Goal: Information Seeking & Learning: Learn about a topic

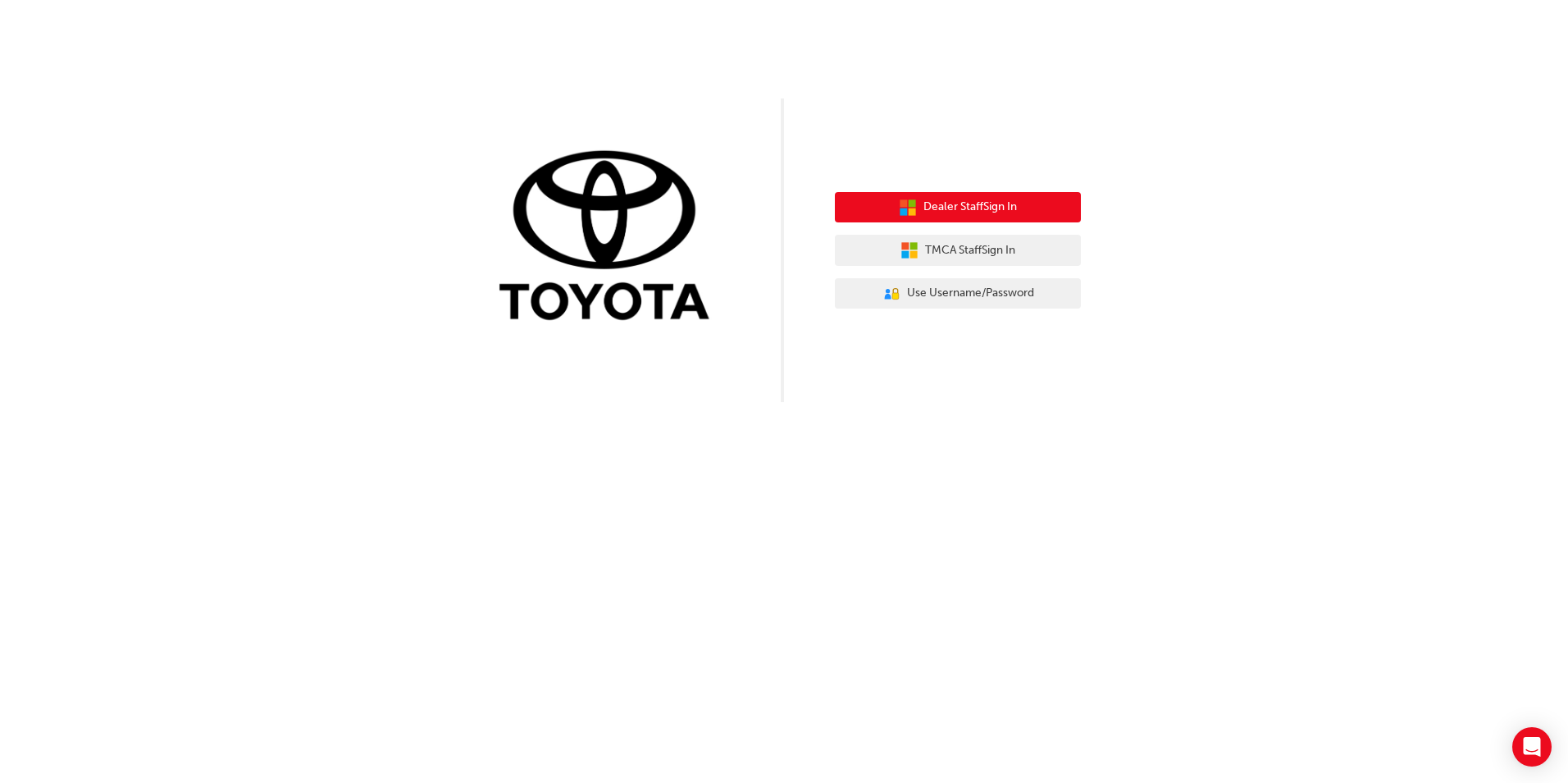
click at [1026, 217] on button "Dealer Staff Sign In" at bounding box center [957, 207] width 246 height 31
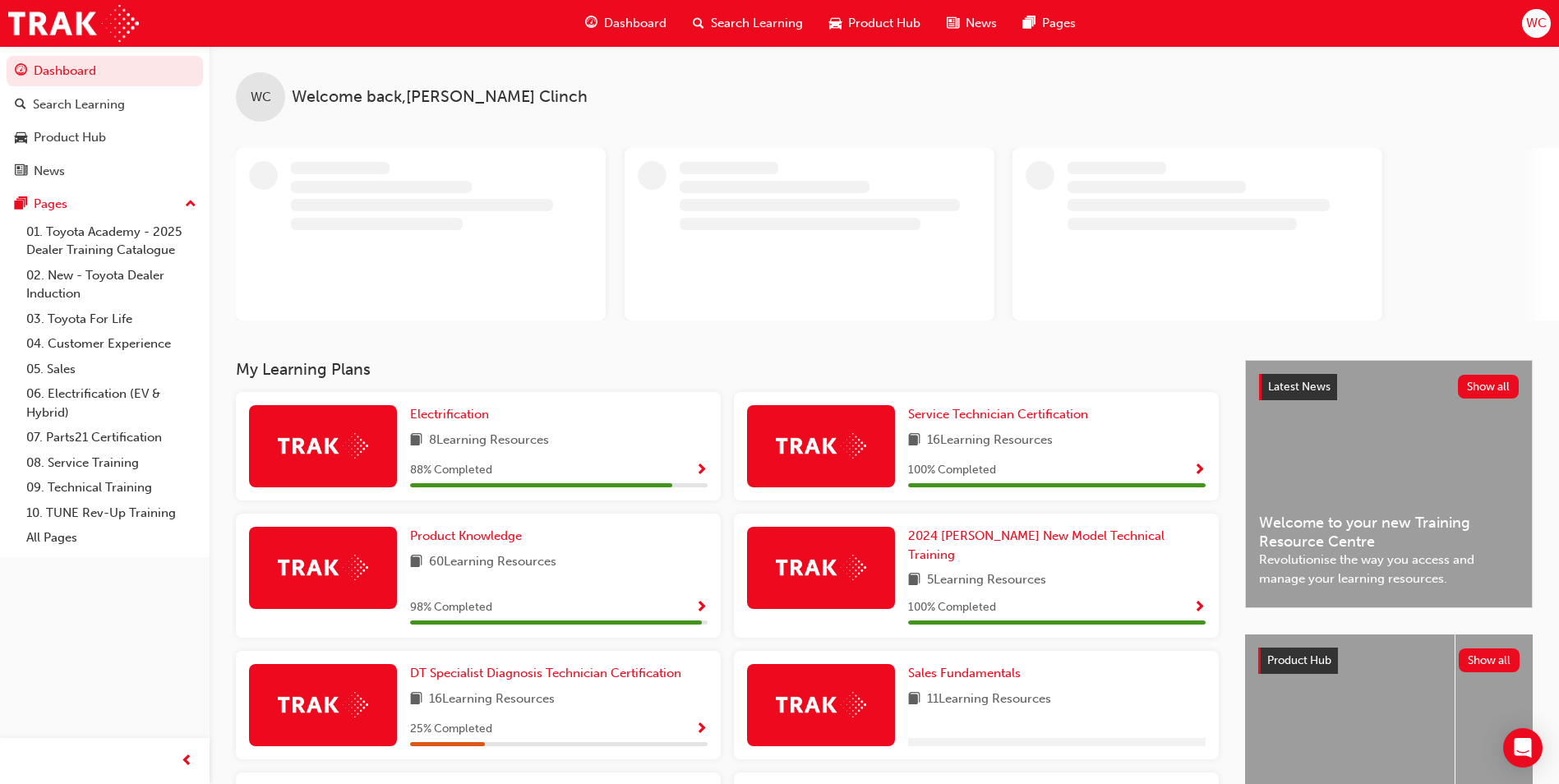
click at [631, 30] on span "Dashboard" at bounding box center [635, 23] width 63 height 19
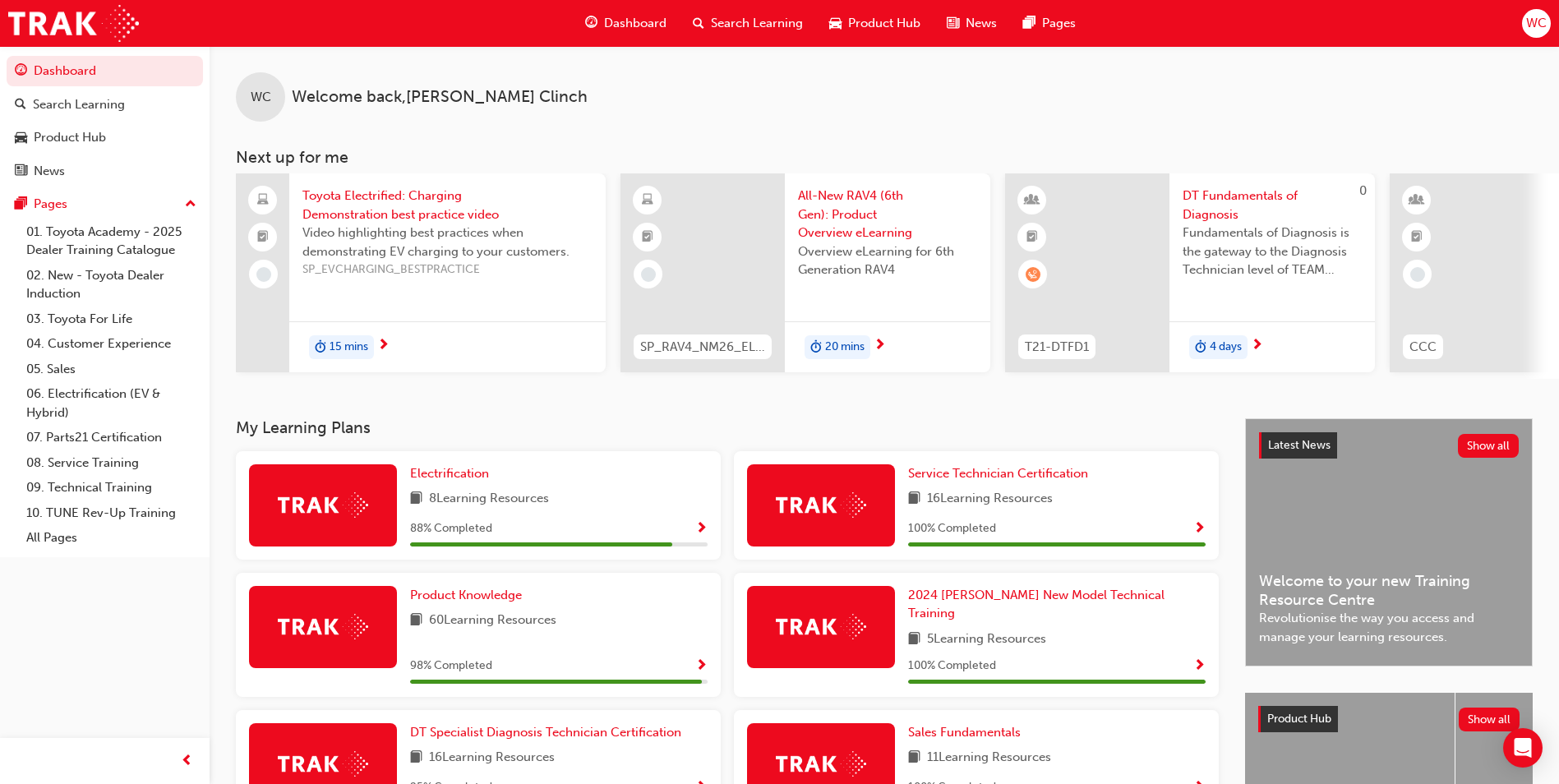
click at [838, 220] on span "All-New RAV4 (6th Gen): Product Overview eLearning" at bounding box center [888, 213] width 179 height 56
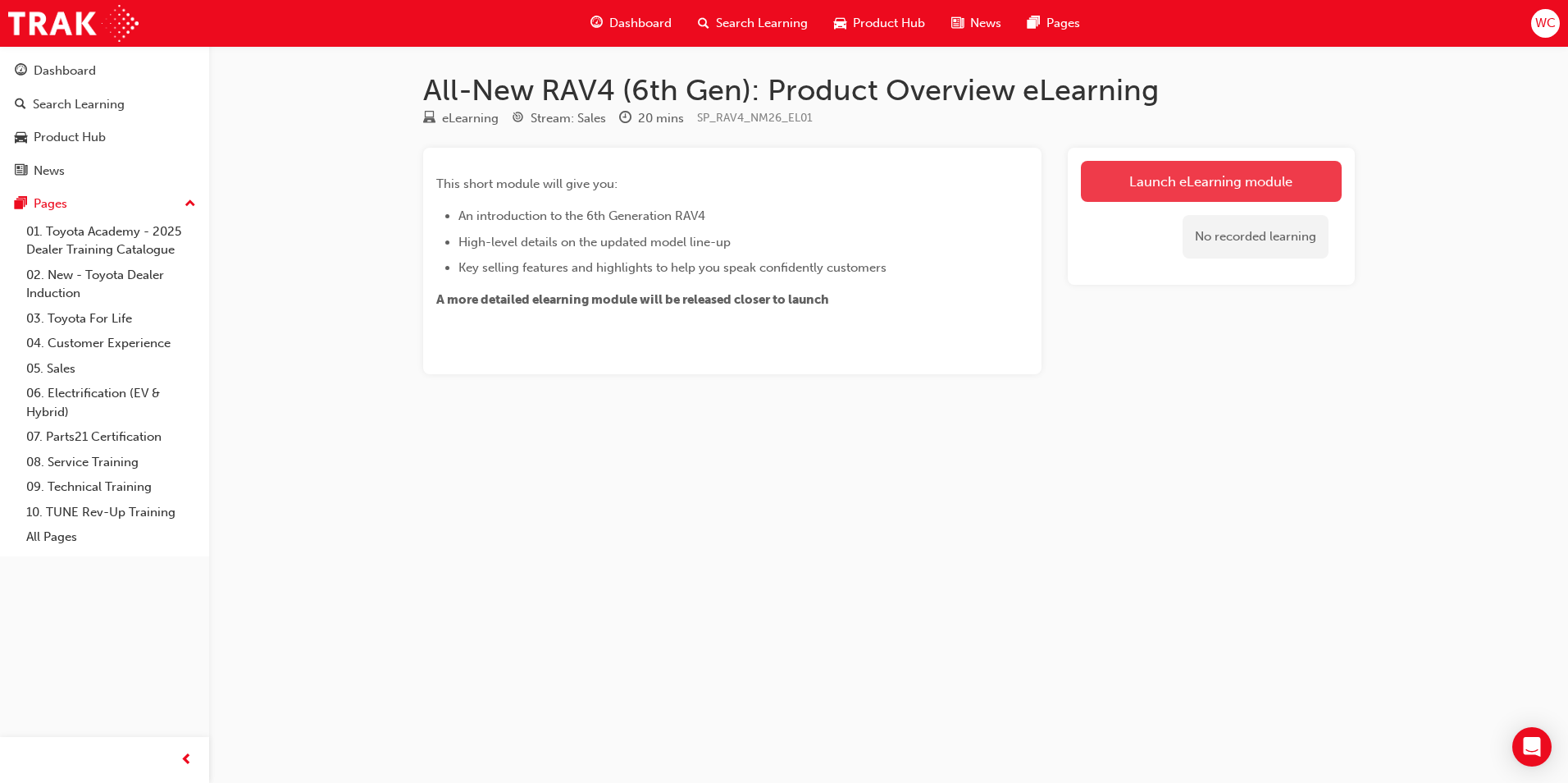
click at [1173, 164] on link "Launch eLearning module" at bounding box center [1211, 181] width 261 height 41
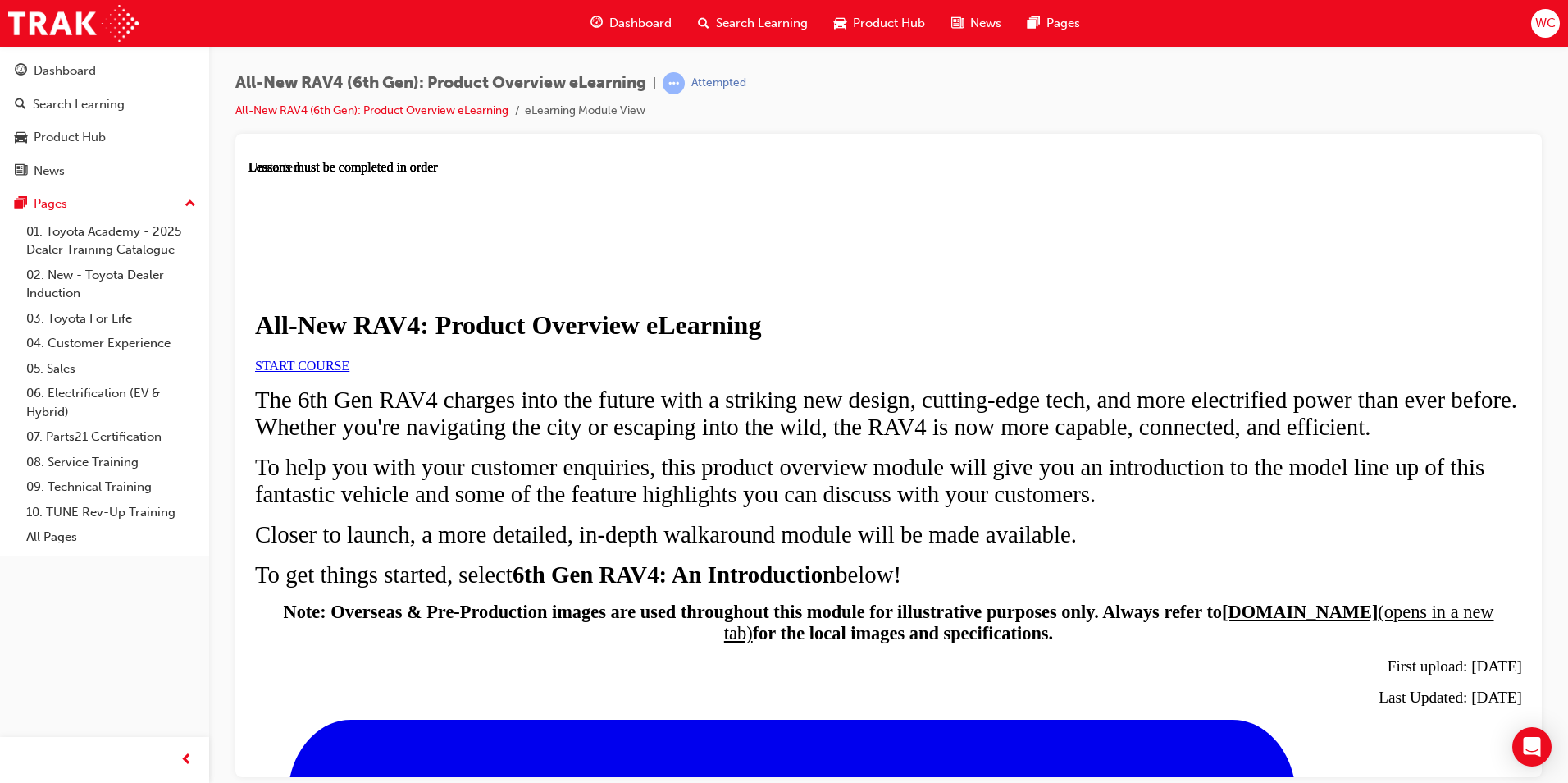
scroll to position [410, 0]
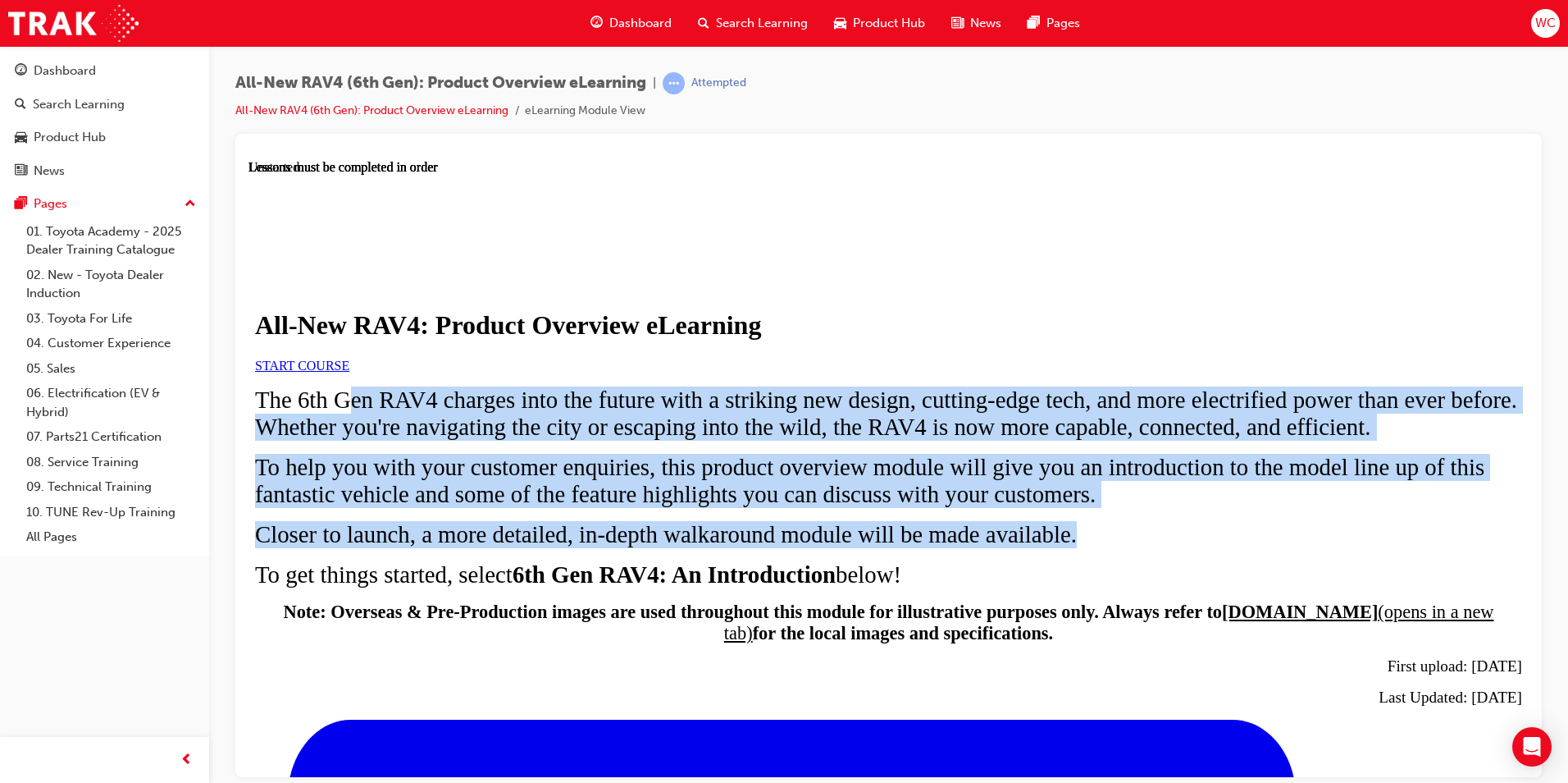
drag, startPoint x: 721, startPoint y: 314, endPoint x: 894, endPoint y: 611, distance: 343.7
click at [894, 611] on div "The 6th Gen RAV4 charges into the future with a striking new design, cutting-ed…" at bounding box center [888, 545] width 1267 height 320
click at [350, 372] on span "START COURSE" at bounding box center [302, 365] width 94 height 14
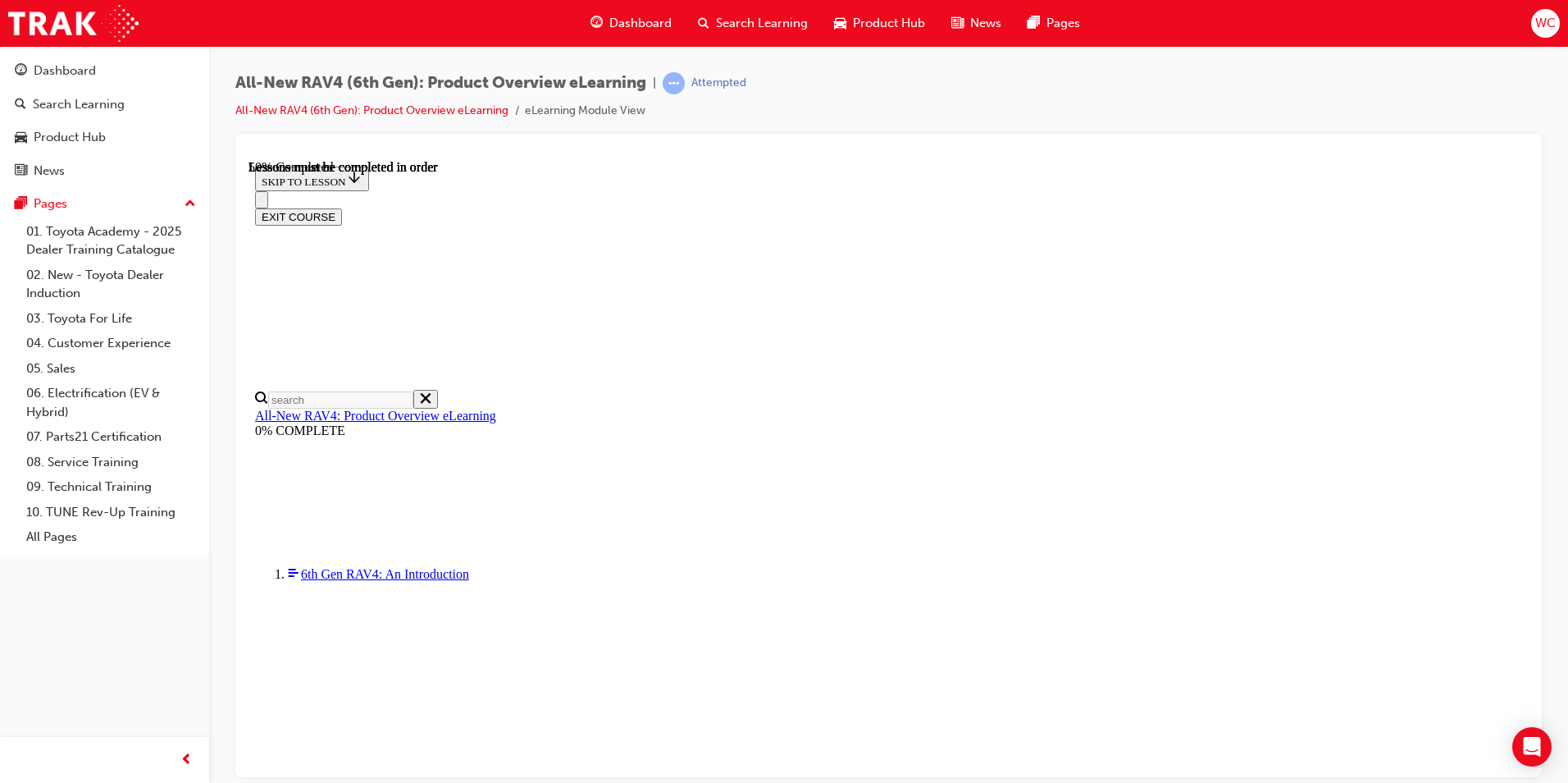
scroll to position [1534, 0]
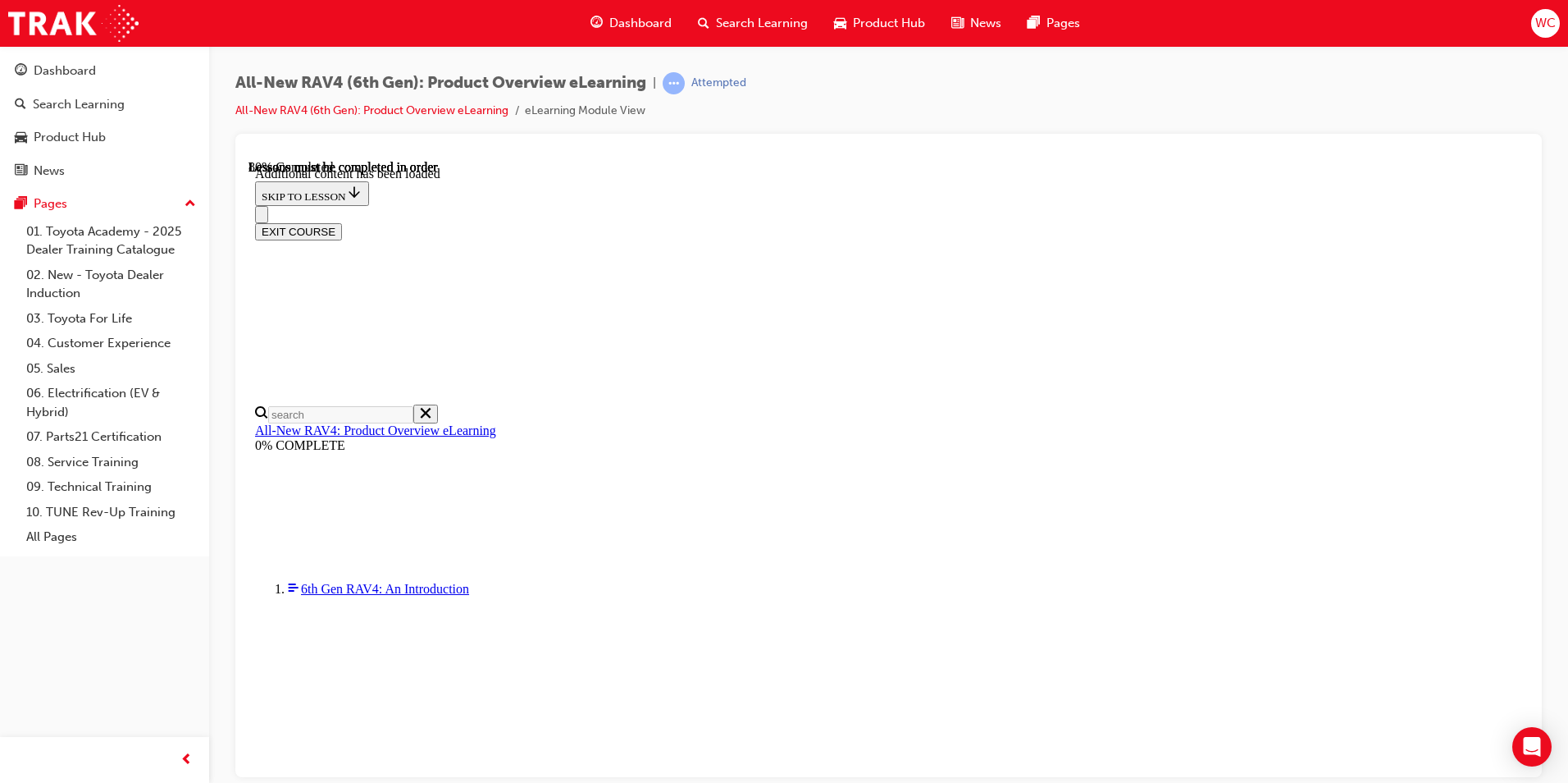
drag, startPoint x: 1414, startPoint y: 745, endPoint x: 1384, endPoint y: 744, distance: 30.0
click at [1556, 270] on div "All-New RAV4 (6th Gen): Product Overview eLearning | Attempted All-New RAV4 (6t…" at bounding box center [889, 394] width 1359 height 696
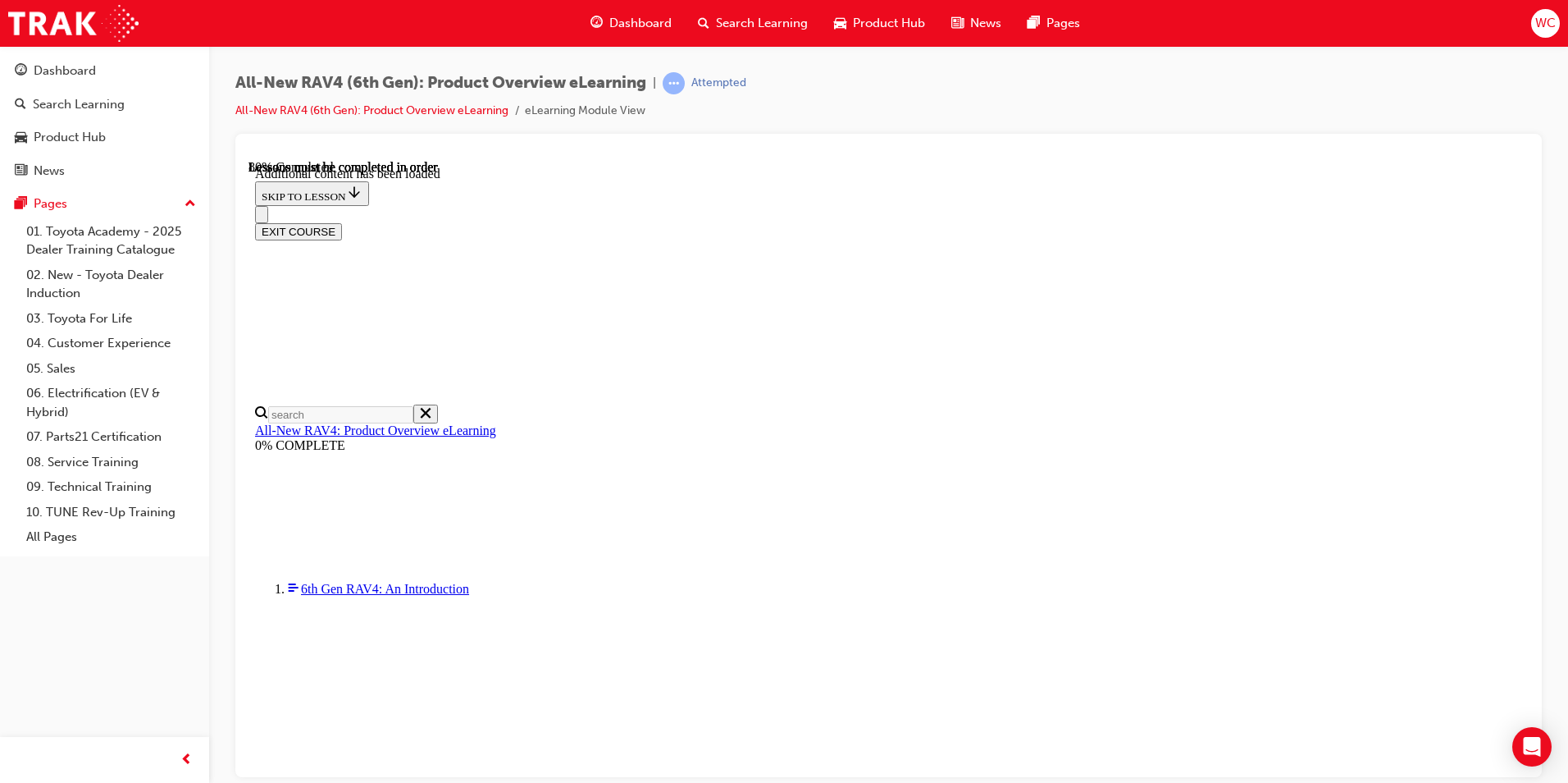
drag, startPoint x: 1408, startPoint y: 742, endPoint x: 1476, endPoint y: 749, distance: 68.4
drag, startPoint x: 1417, startPoint y: 664, endPoint x: 1409, endPoint y: 665, distance: 8.1
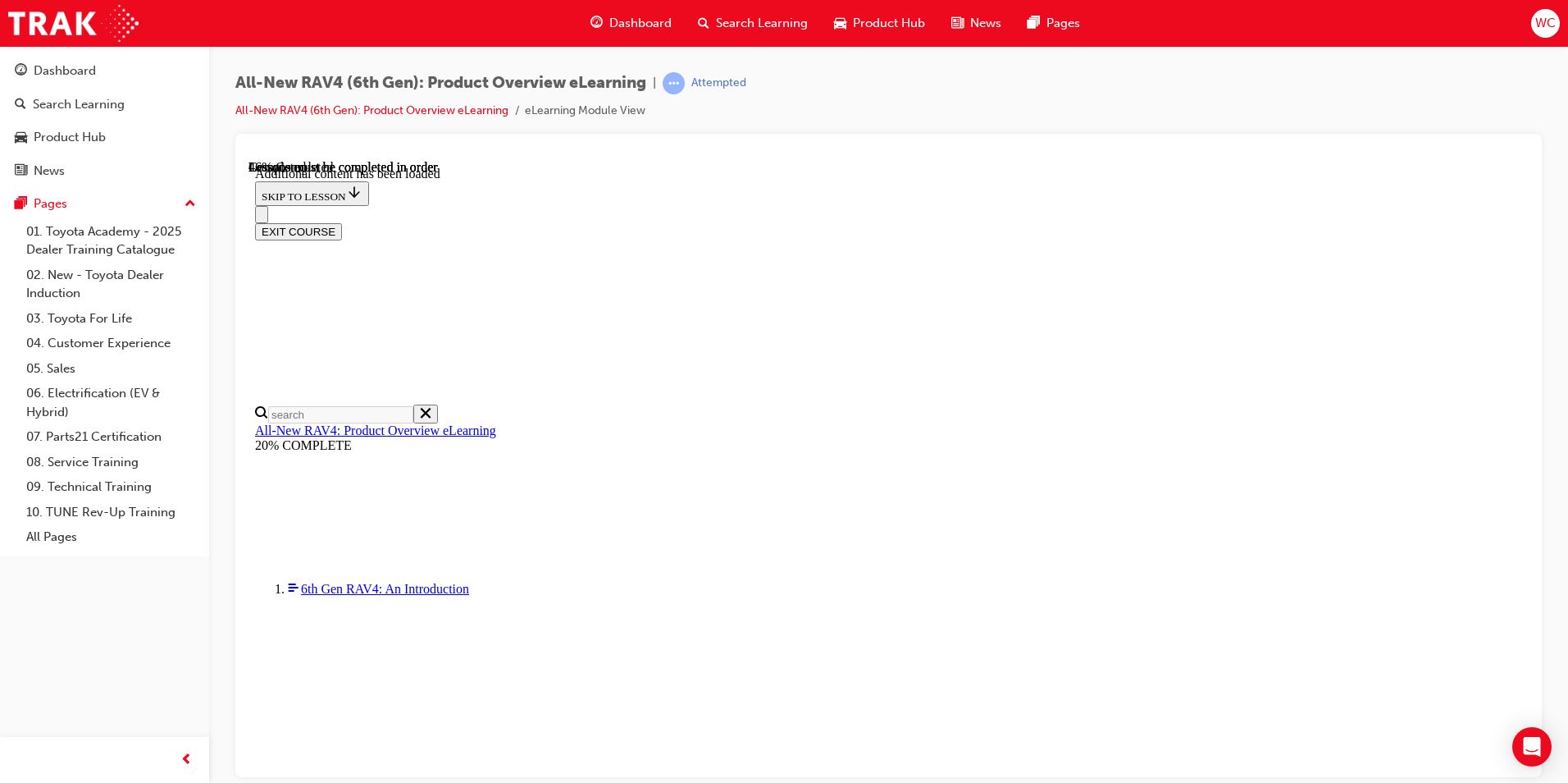
scroll to position [1644, 0]
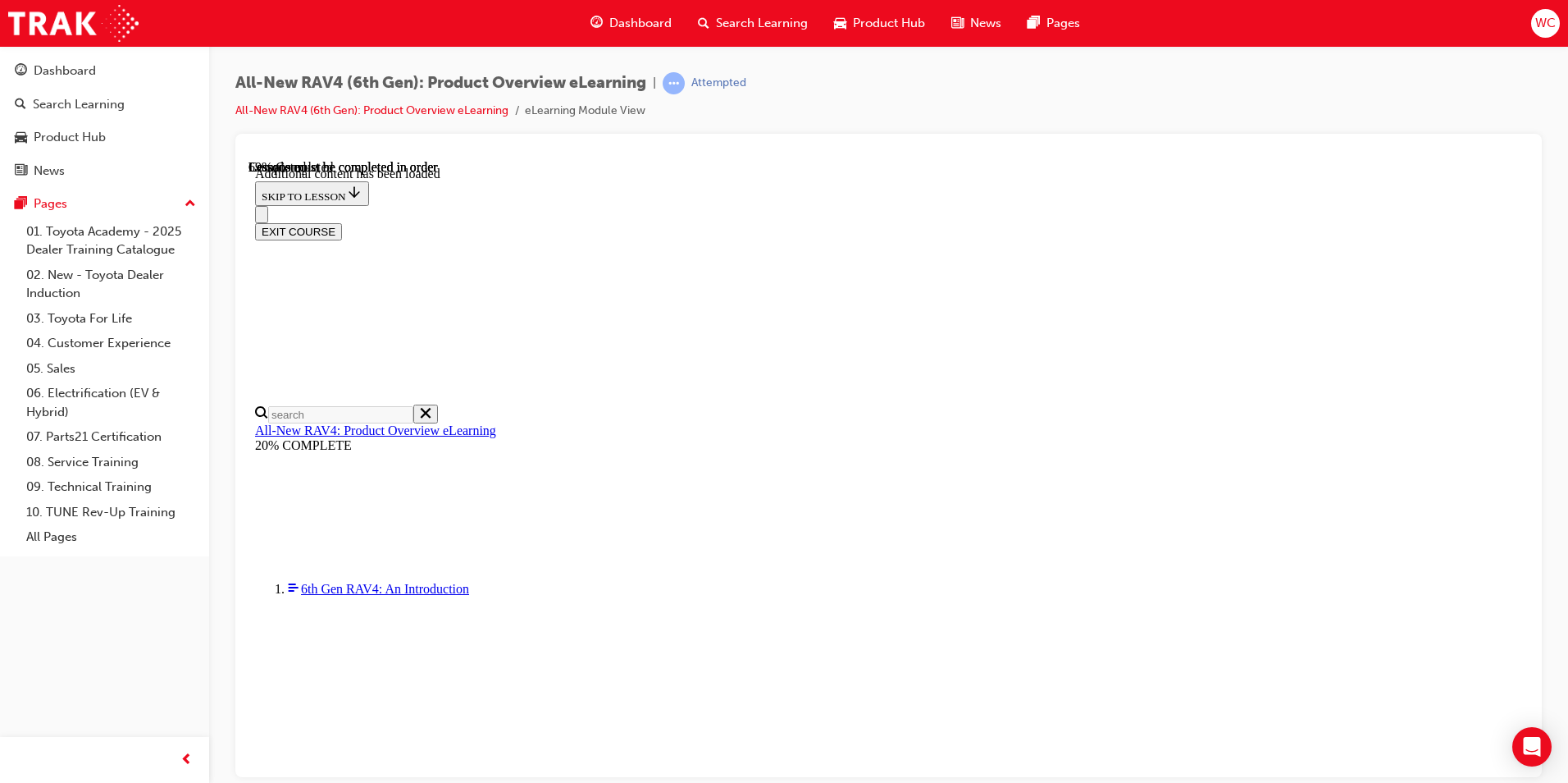
scroll to position [2218, 0]
drag, startPoint x: 798, startPoint y: 495, endPoint x: 843, endPoint y: 504, distance: 45.9
drag, startPoint x: 843, startPoint y: 504, endPoint x: 975, endPoint y: 555, distance: 141.5
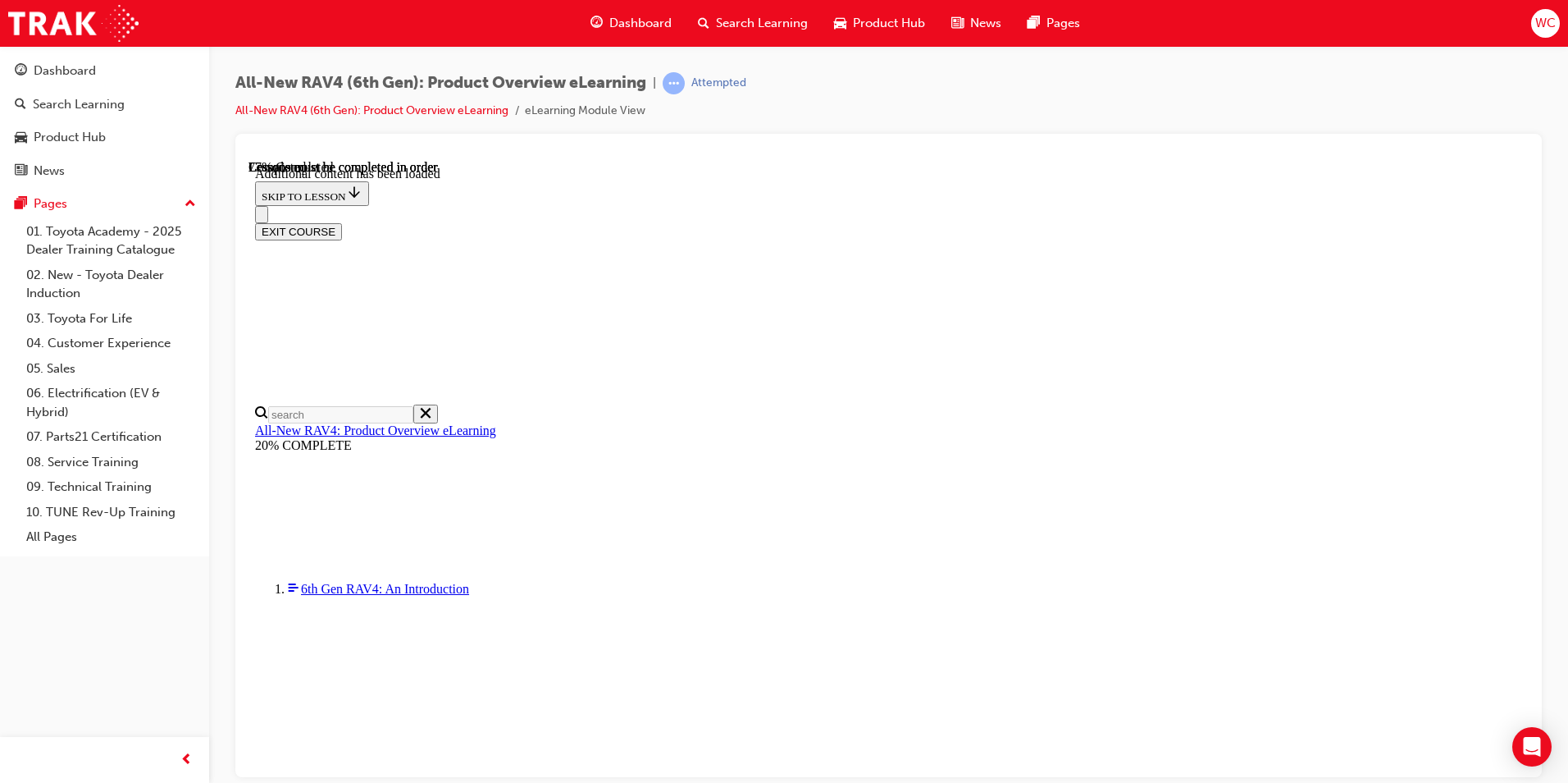
drag, startPoint x: 783, startPoint y: 619, endPoint x: 872, endPoint y: 615, distance: 89.1
drag, startPoint x: 872, startPoint y: 615, endPoint x: 950, endPoint y: 573, distance: 88.6
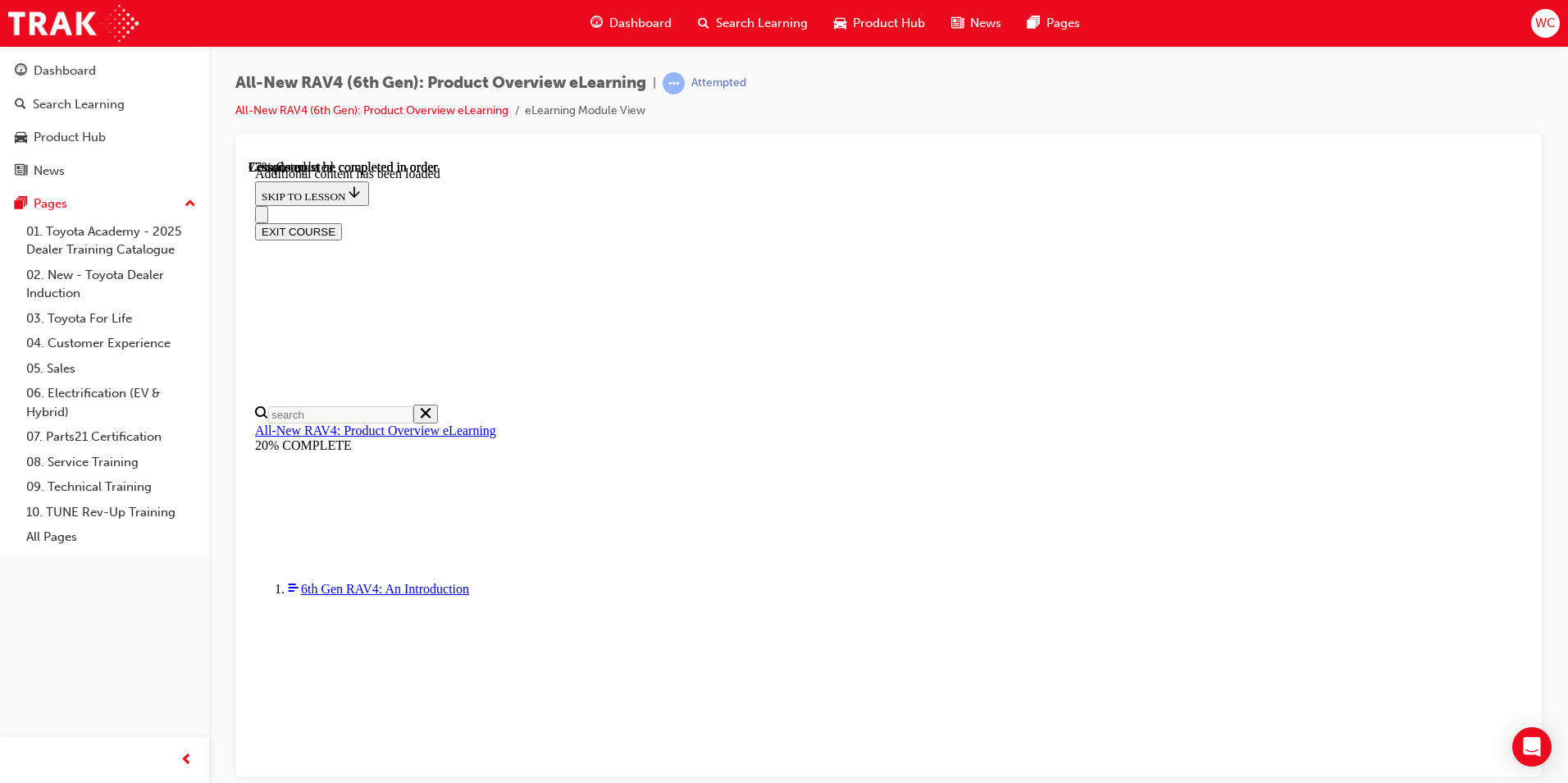
drag, startPoint x: 751, startPoint y: 582, endPoint x: 1135, endPoint y: 578, distance: 384.0
drag, startPoint x: 1135, startPoint y: 578, endPoint x: 804, endPoint y: 531, distance: 334.3
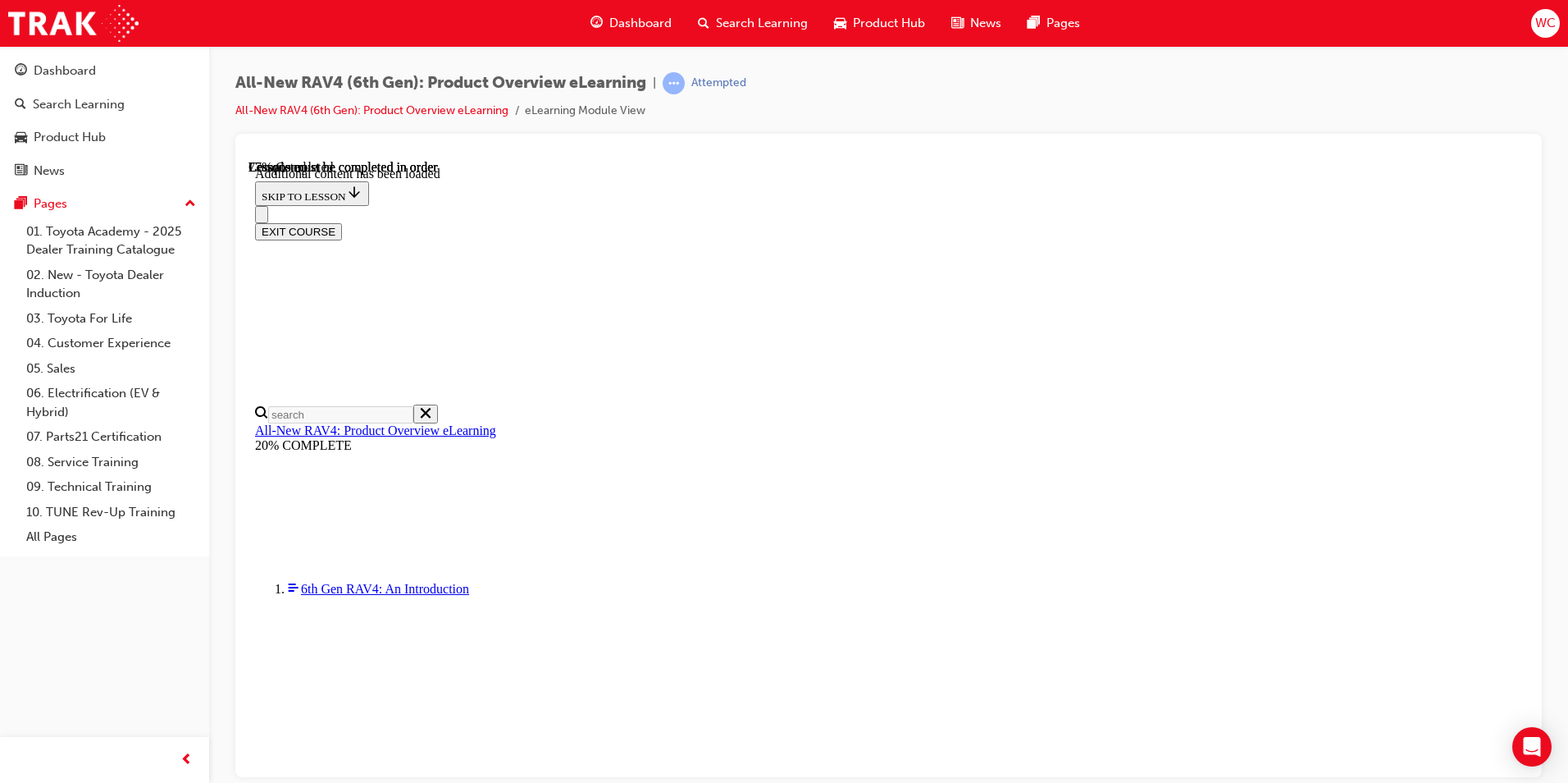
drag, startPoint x: 831, startPoint y: 545, endPoint x: 1082, endPoint y: 570, distance: 252.2
drag, startPoint x: 1082, startPoint y: 570, endPoint x: 939, endPoint y: 596, distance: 145.3
drag, startPoint x: 799, startPoint y: 514, endPoint x: 864, endPoint y: 514, distance: 65.0
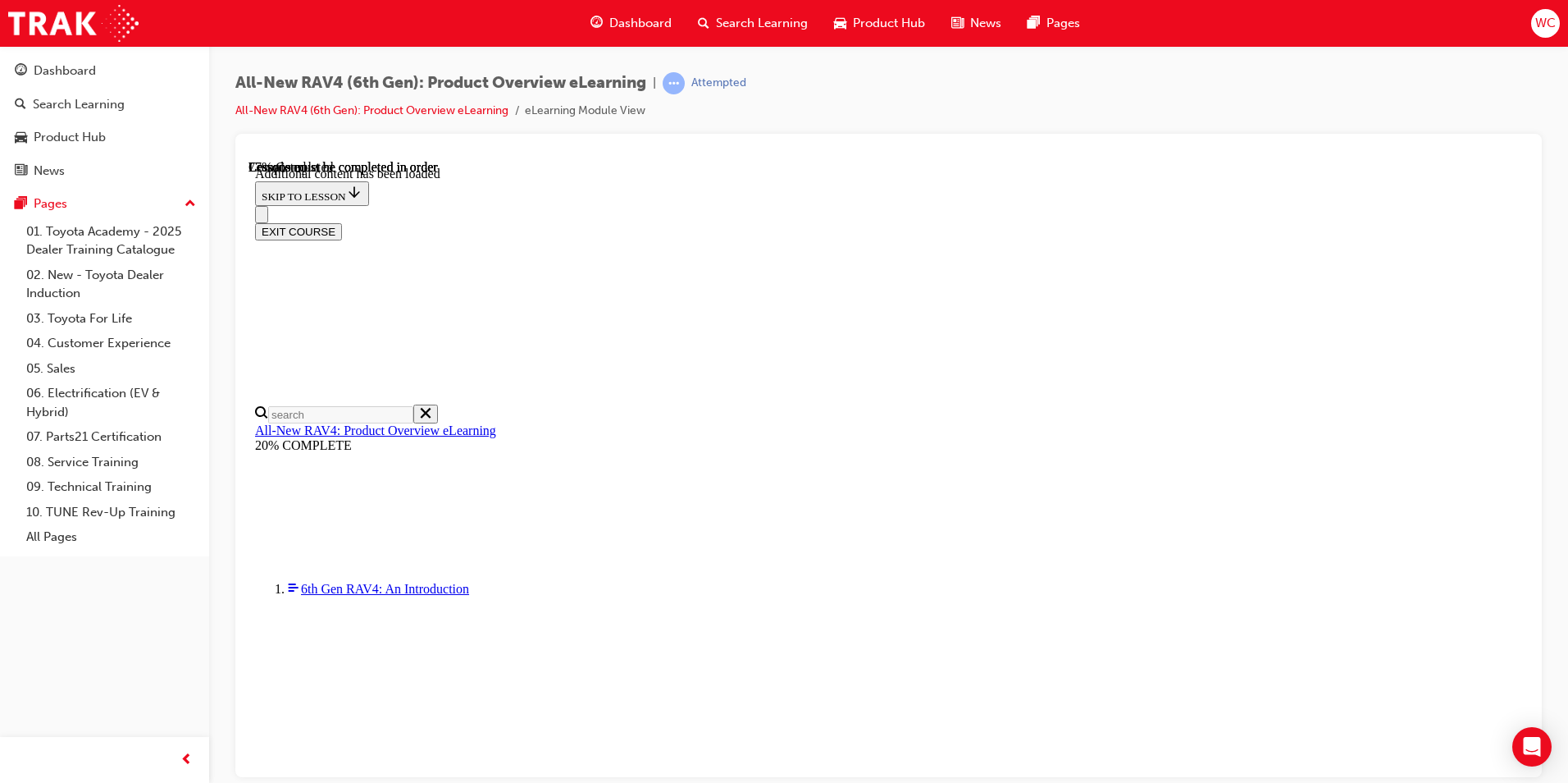
drag, startPoint x: 864, startPoint y: 514, endPoint x: 889, endPoint y: 548, distance: 42.2
drag, startPoint x: 749, startPoint y: 480, endPoint x: 920, endPoint y: 488, distance: 171.2
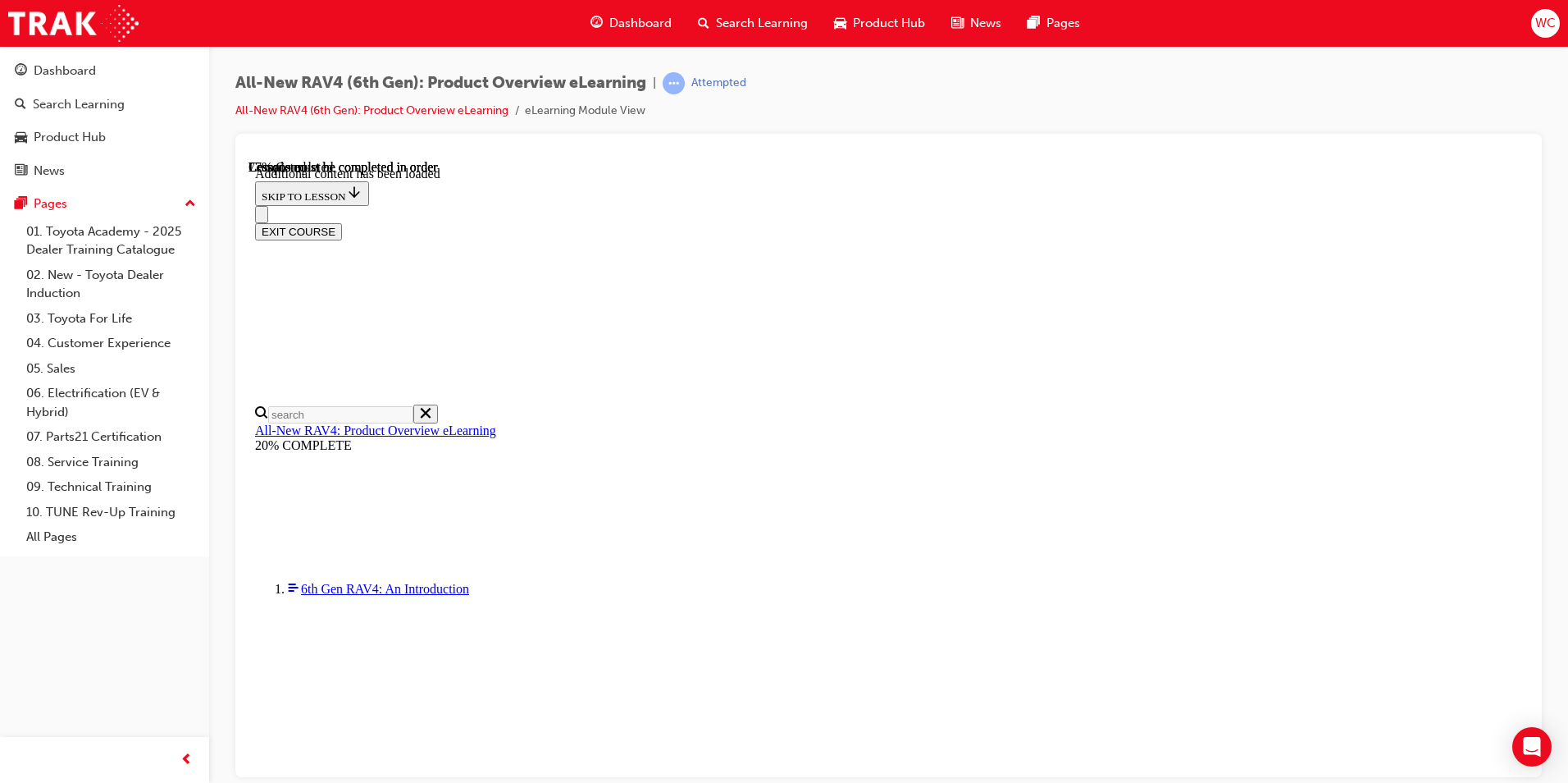
drag, startPoint x: 920, startPoint y: 488, endPoint x: 892, endPoint y: 521, distance: 43.3
drag, startPoint x: 805, startPoint y: 603, endPoint x: 711, endPoint y: 474, distance: 159.6
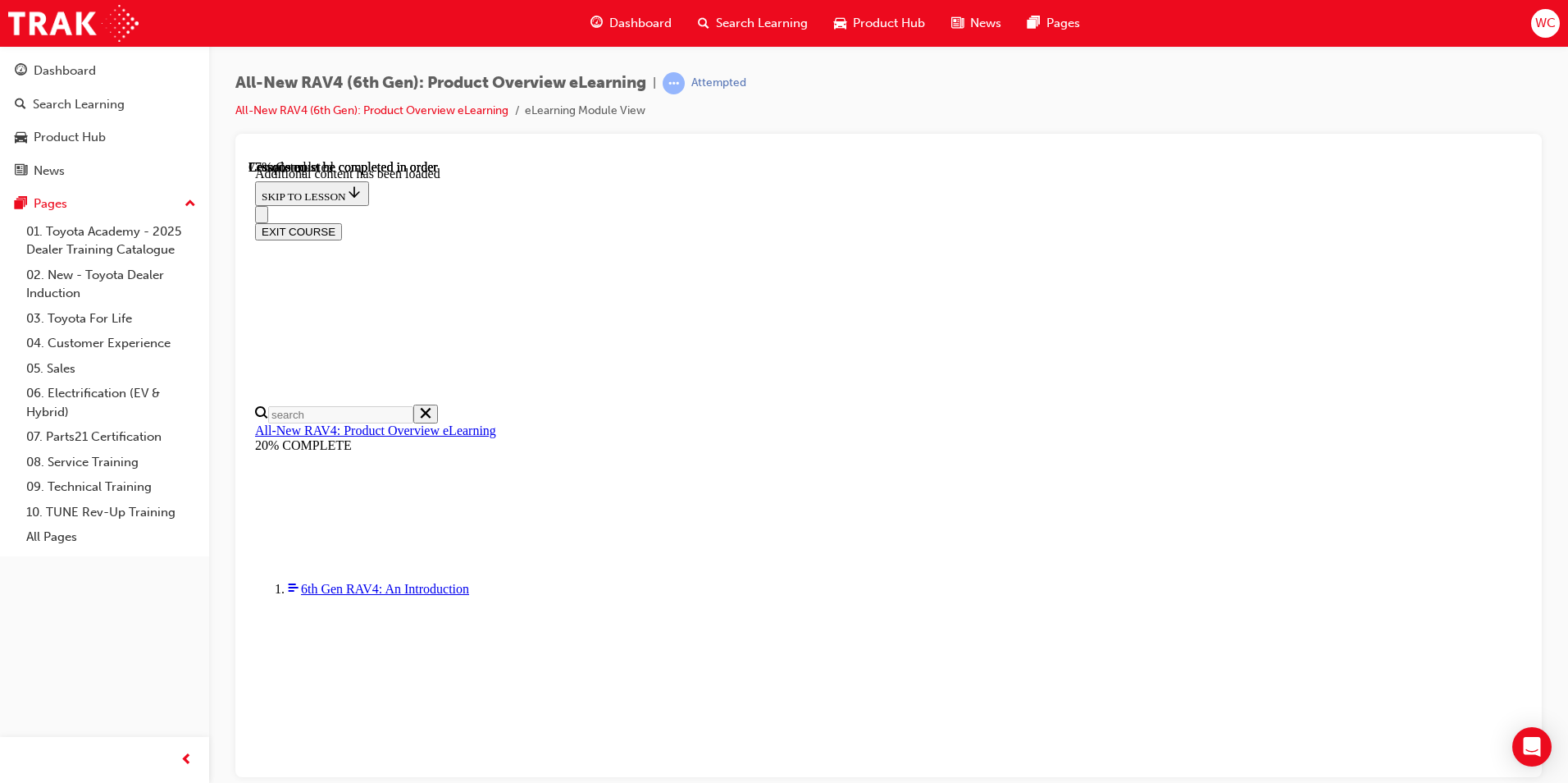
drag, startPoint x: 711, startPoint y: 474, endPoint x: 850, endPoint y: 517, distance: 145.5
drag, startPoint x: 924, startPoint y: 499, endPoint x: 924, endPoint y: 465, distance: 34.0
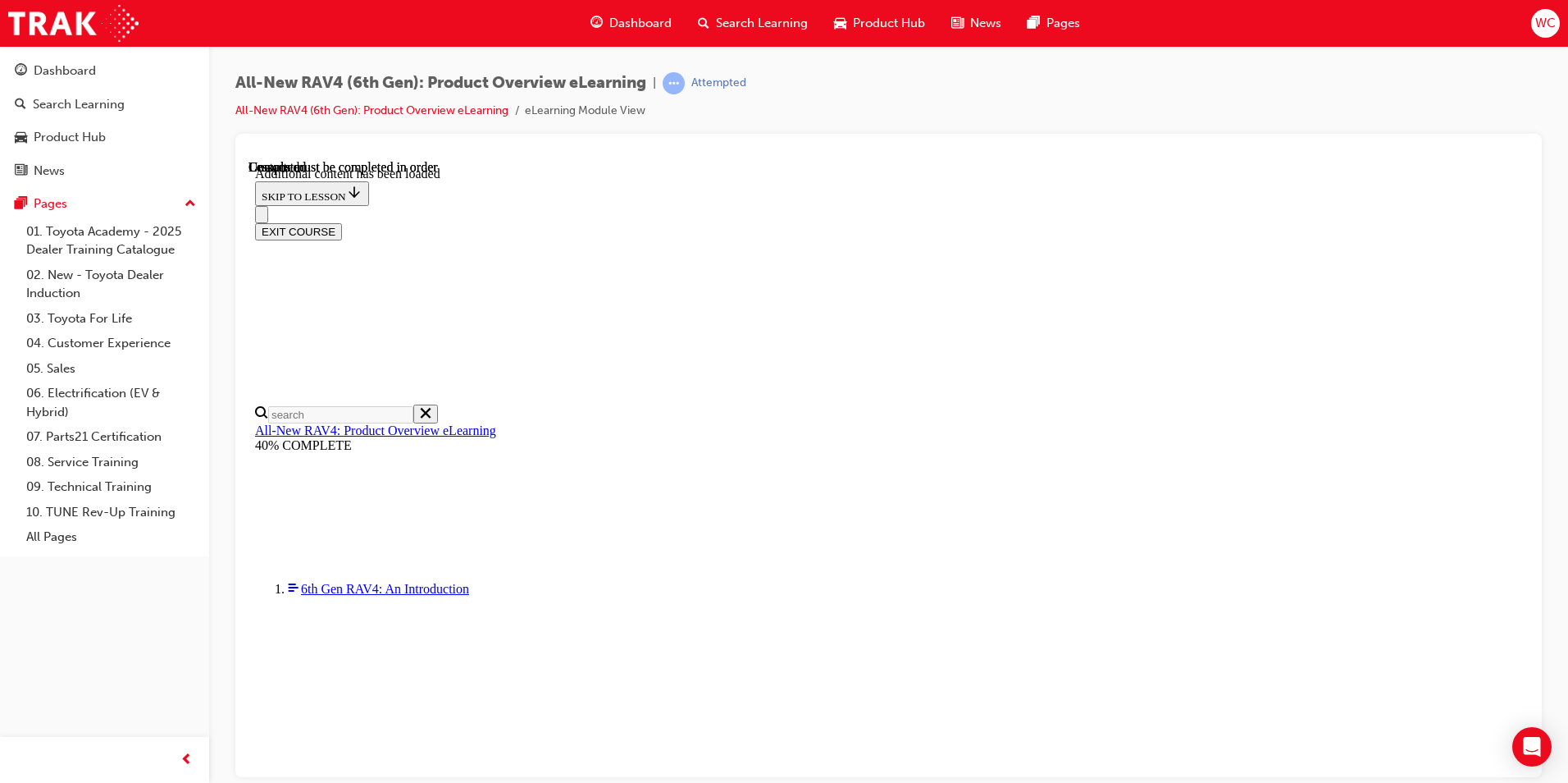
scroll to position [3052, 0]
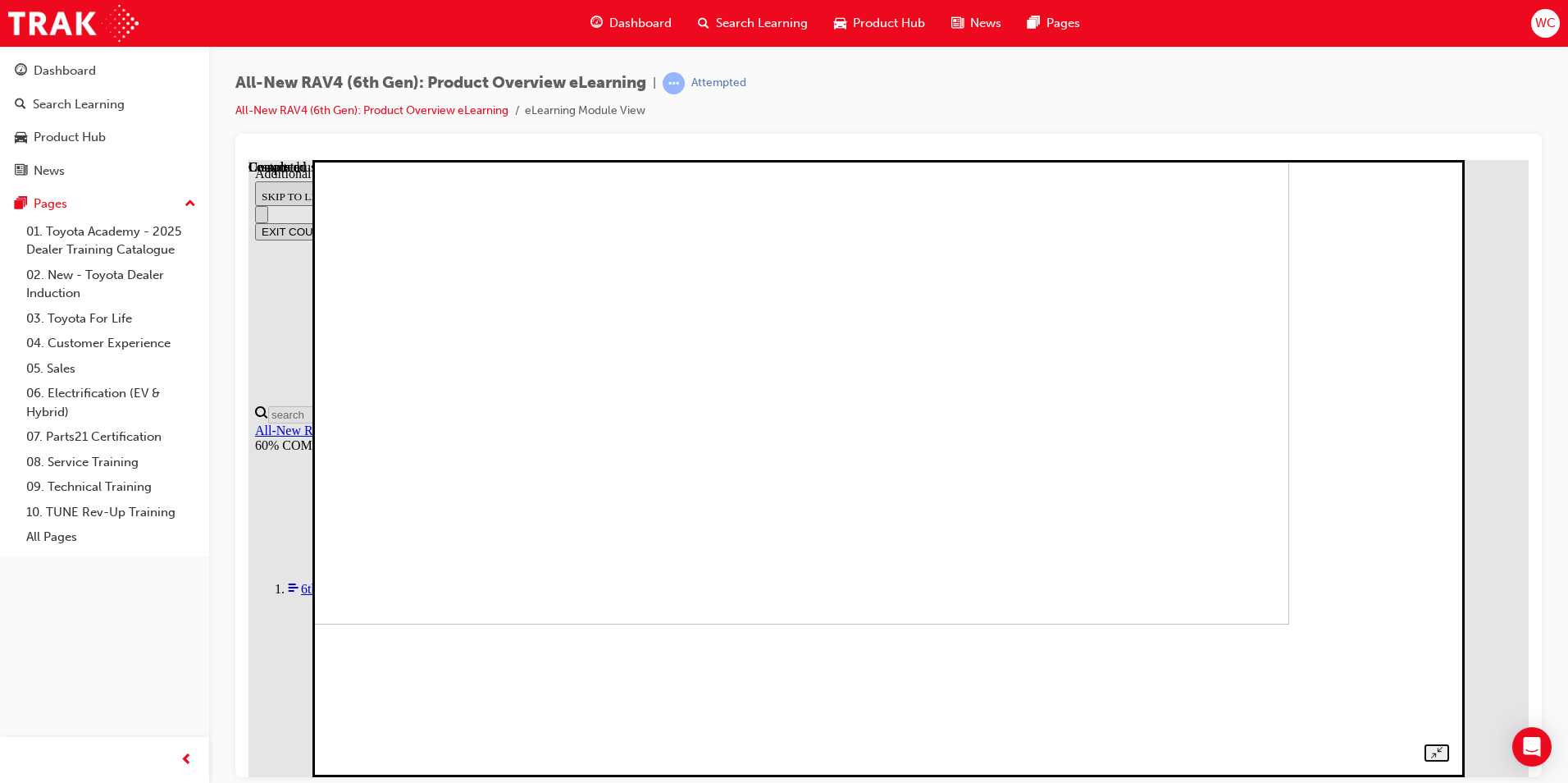
click at [1448, 170] on div at bounding box center [888, 449] width 1121 height 622
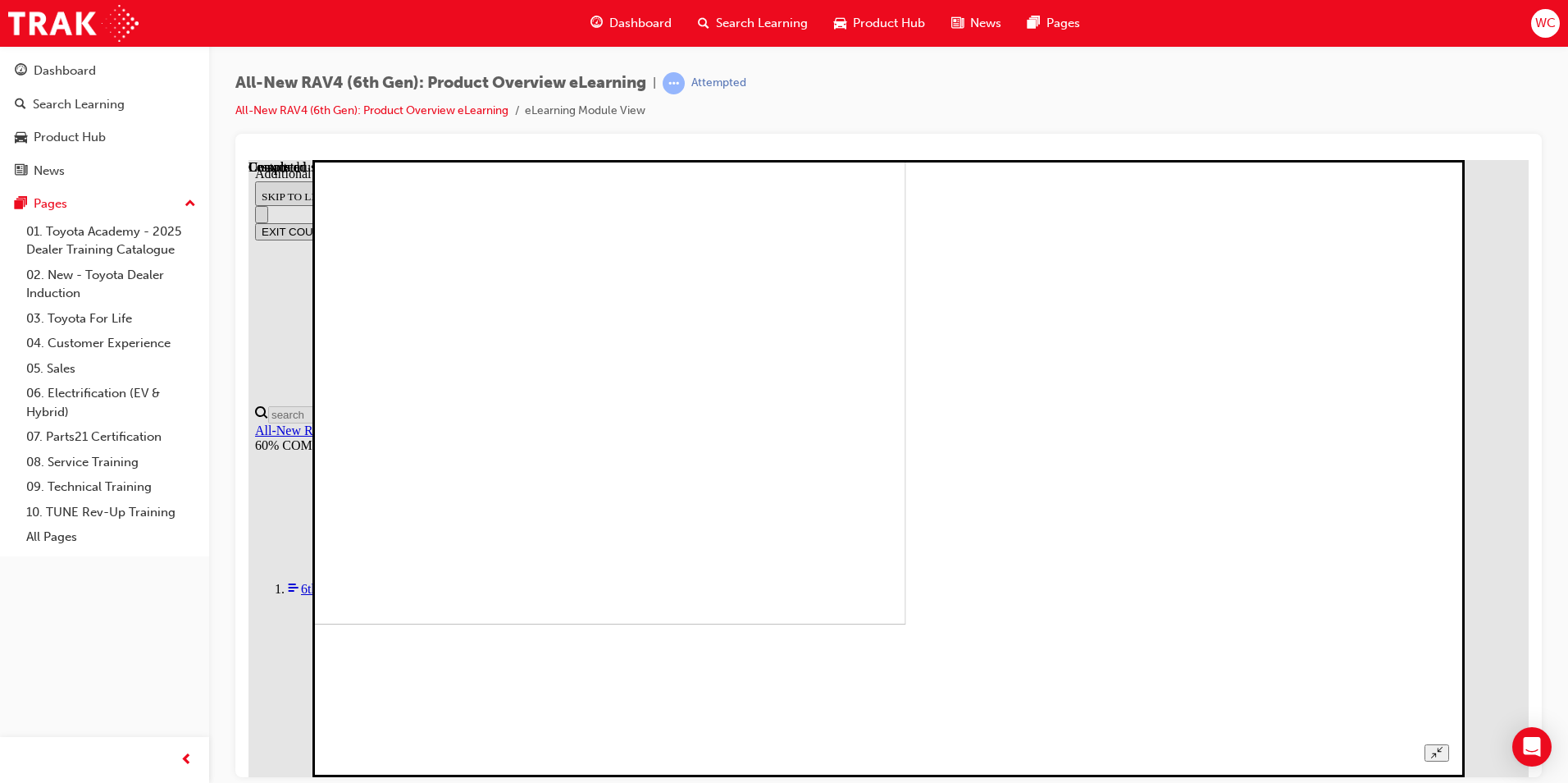
click at [1442, 746] on icon "Unzoom image" at bounding box center [1437, 751] width 11 height 11
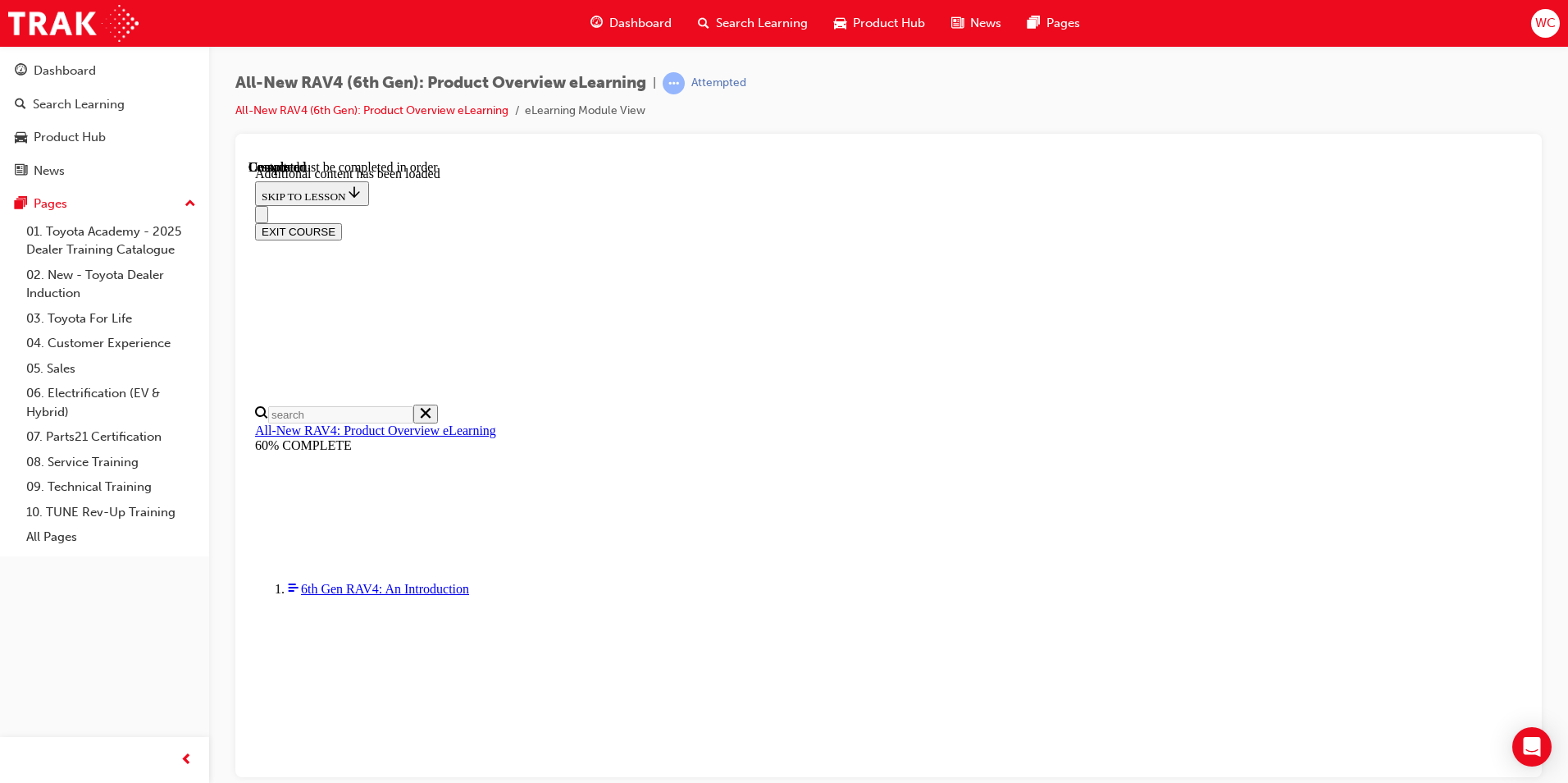
scroll to position [1146, 0]
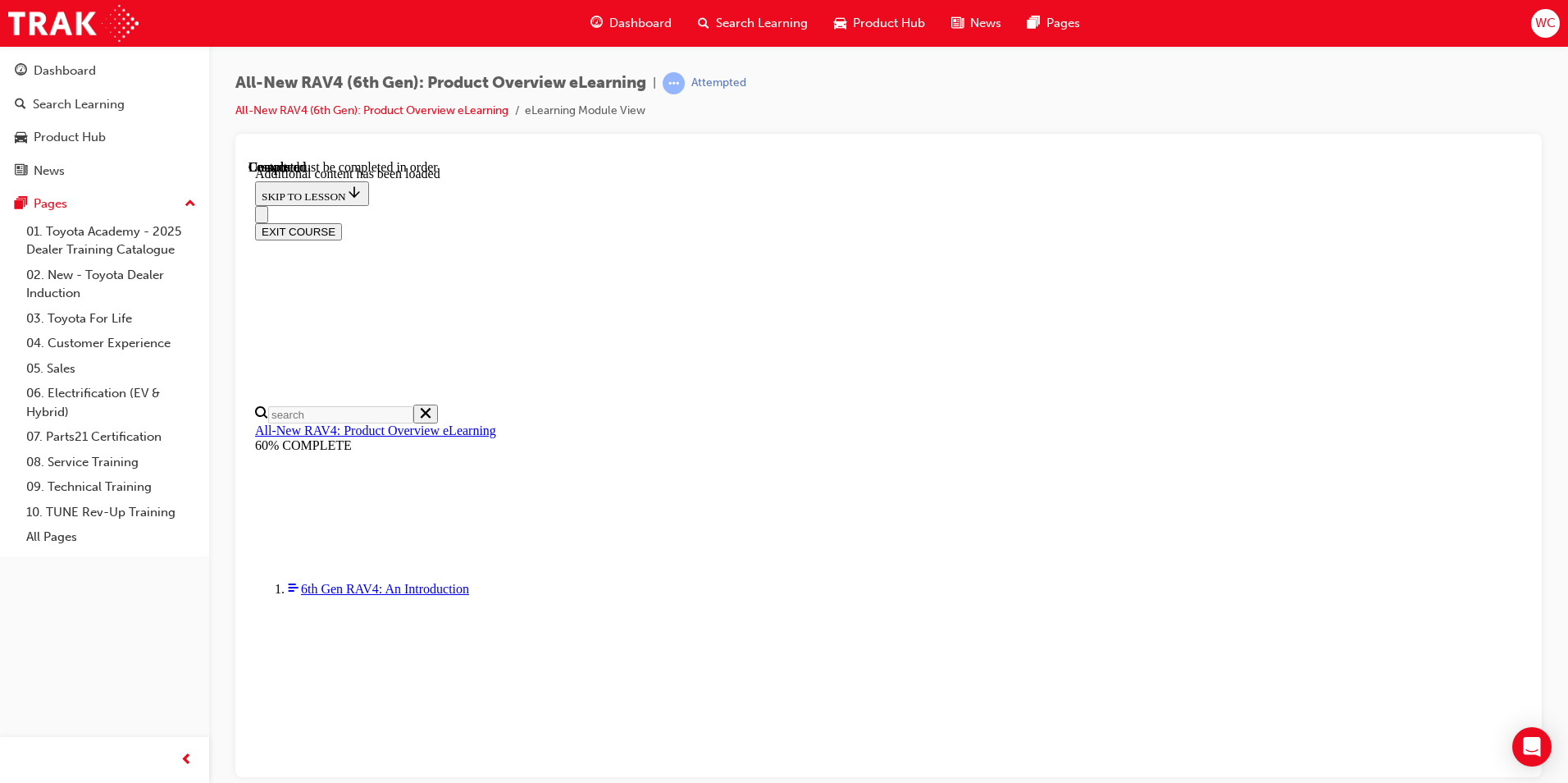
radio input "true"
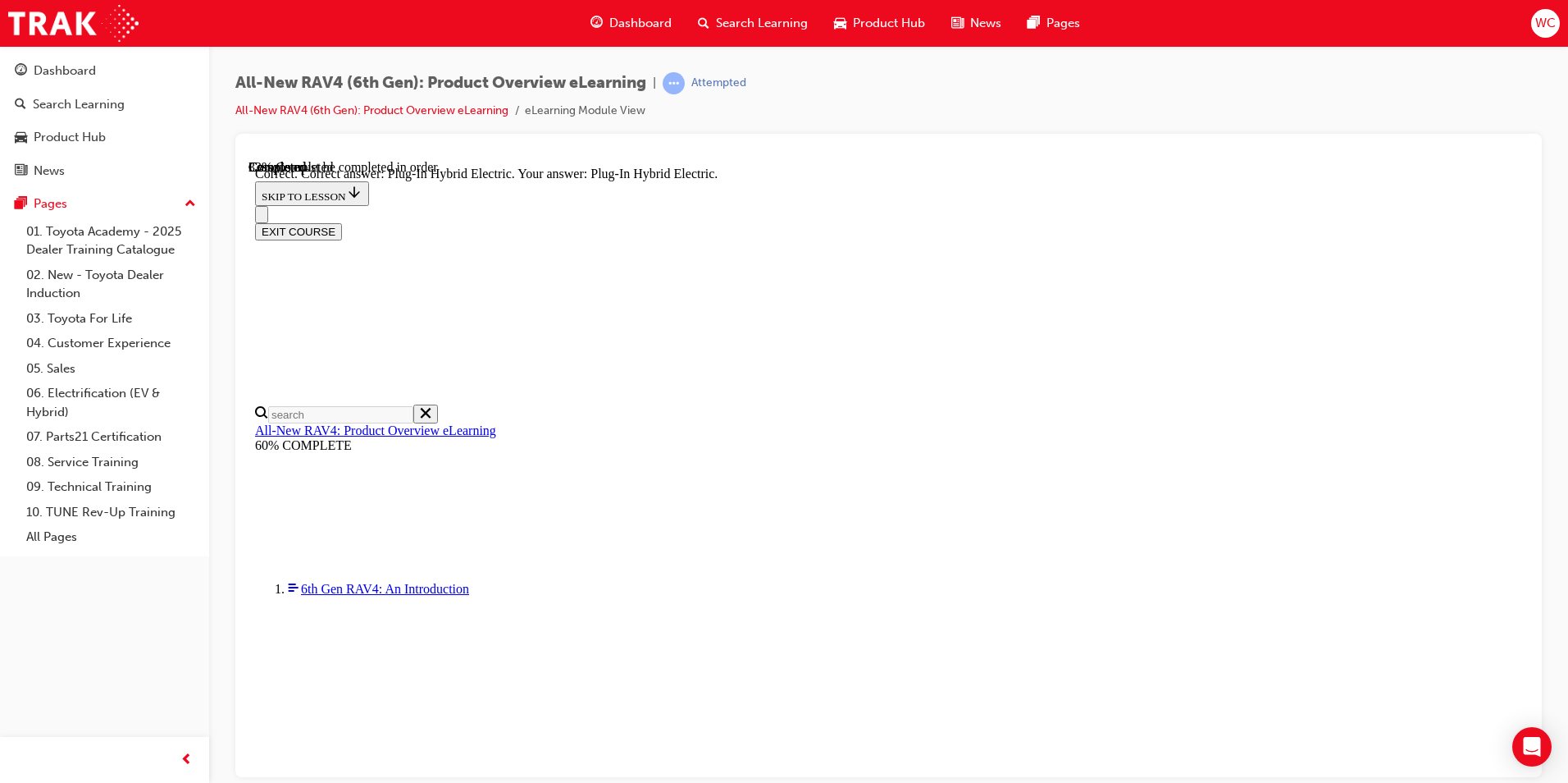
radio input "true"
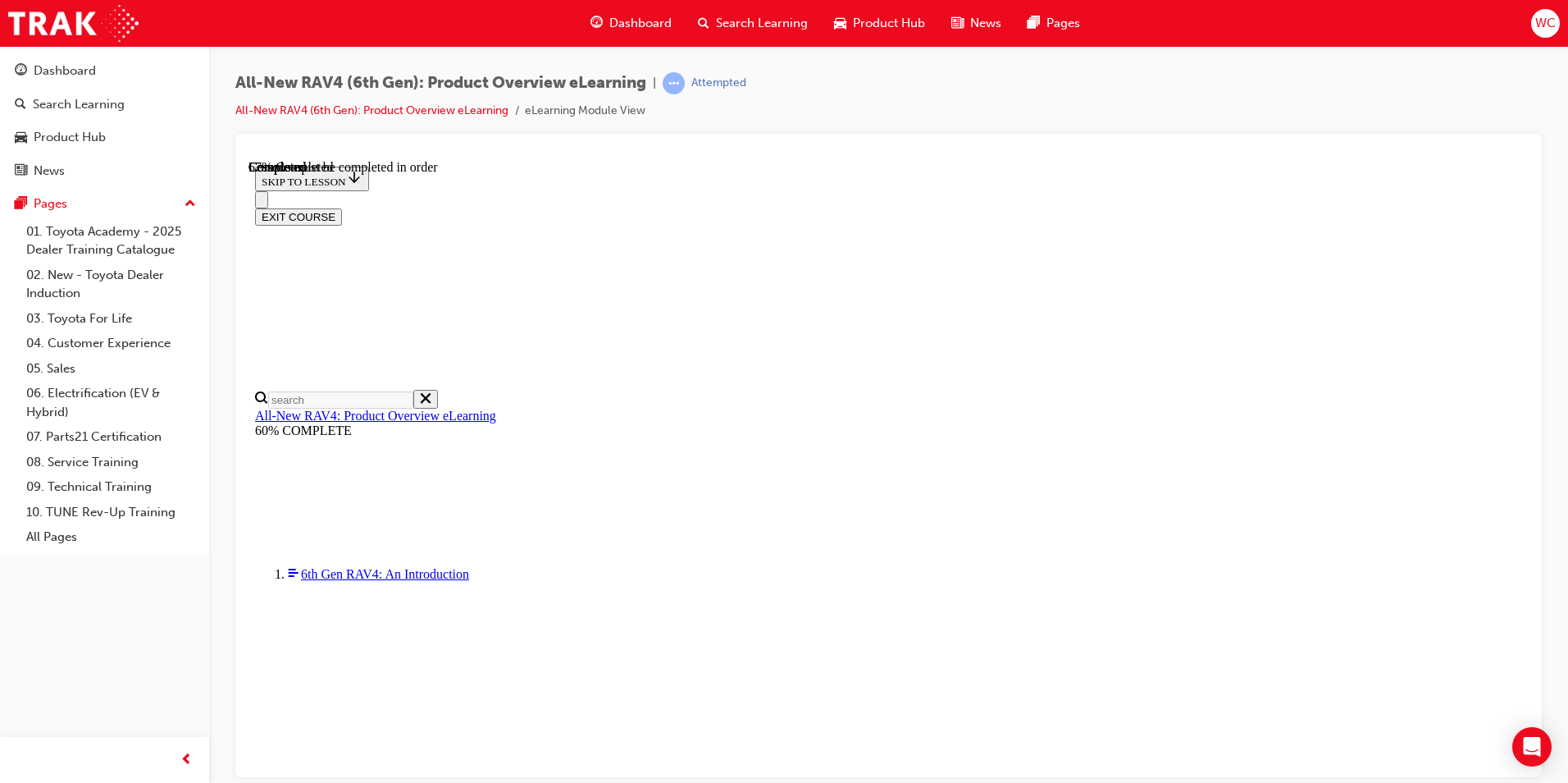
scroll to position [410, 0]
checkbox input "true"
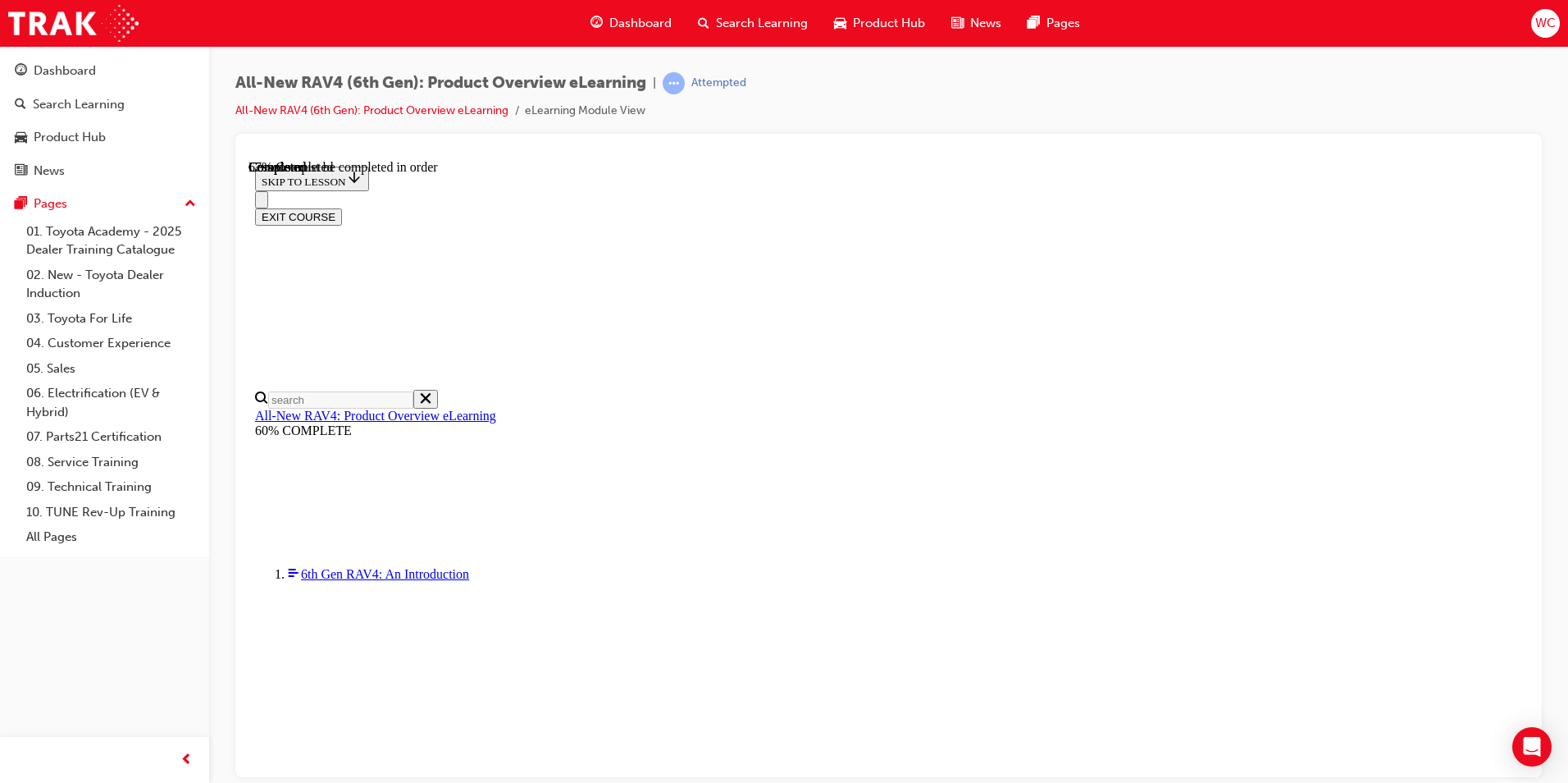
checkbox input "true"
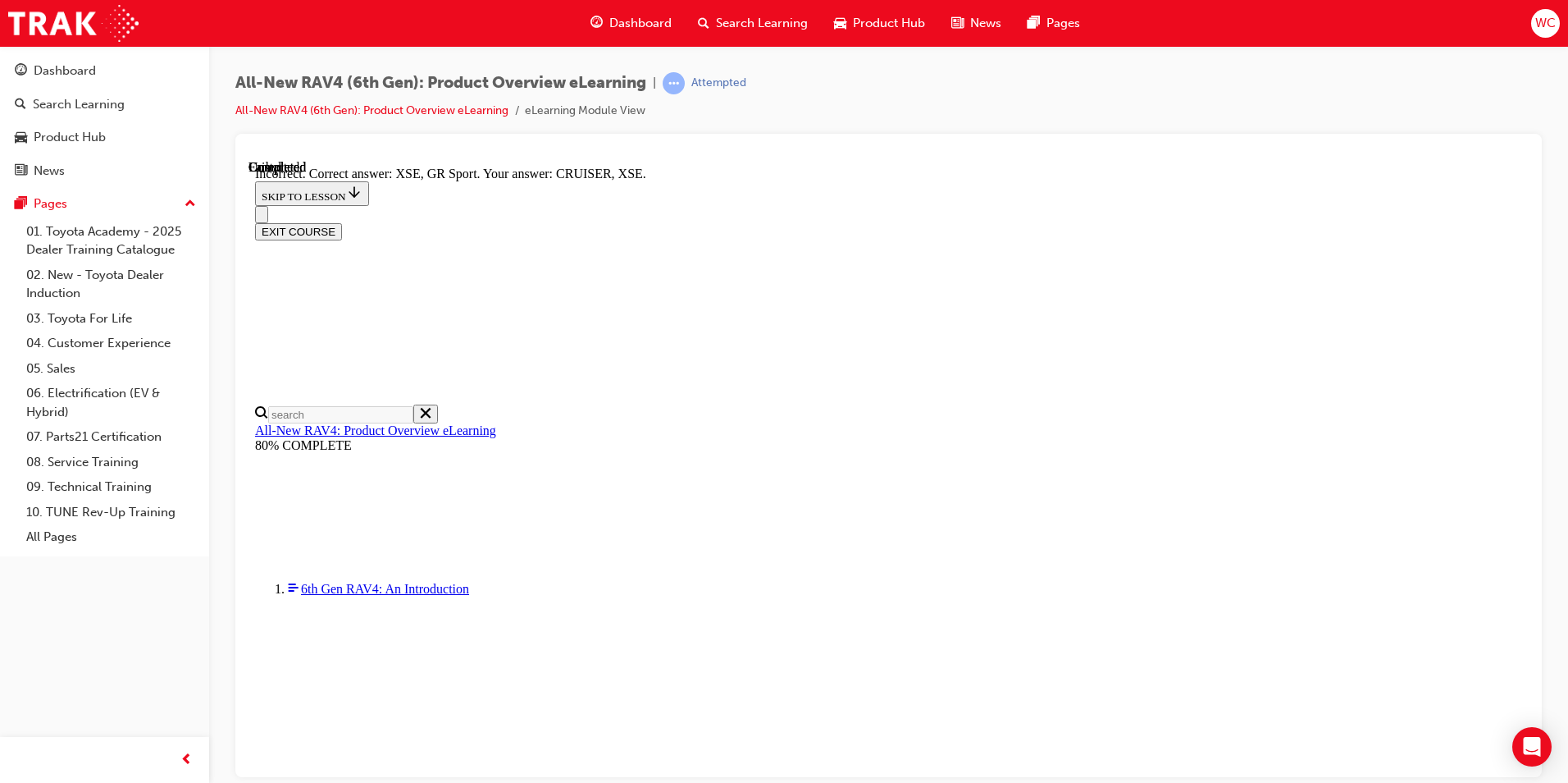
scroll to position [608, 0]
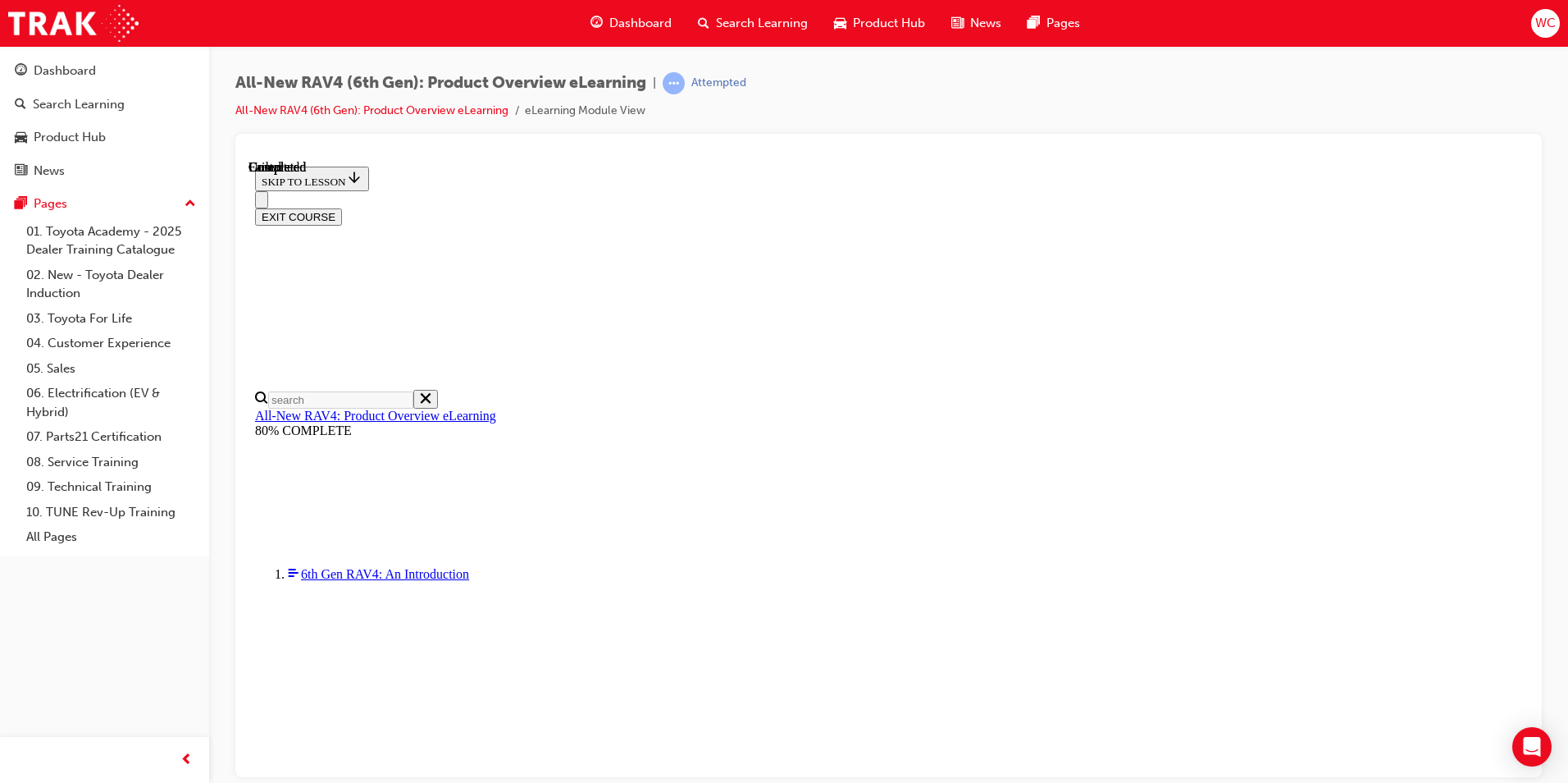
scroll to position [285, 0]
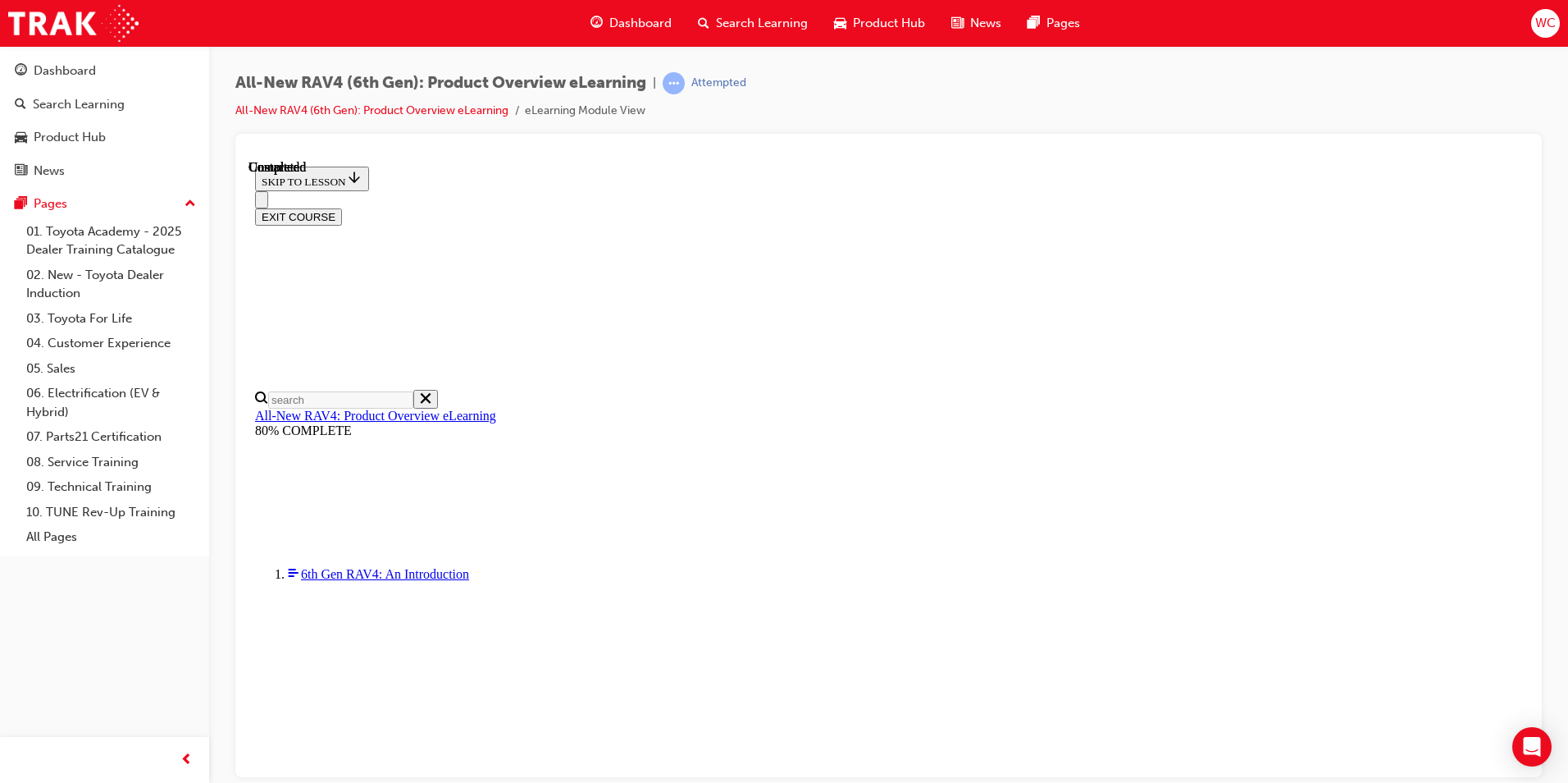
radio input "true"
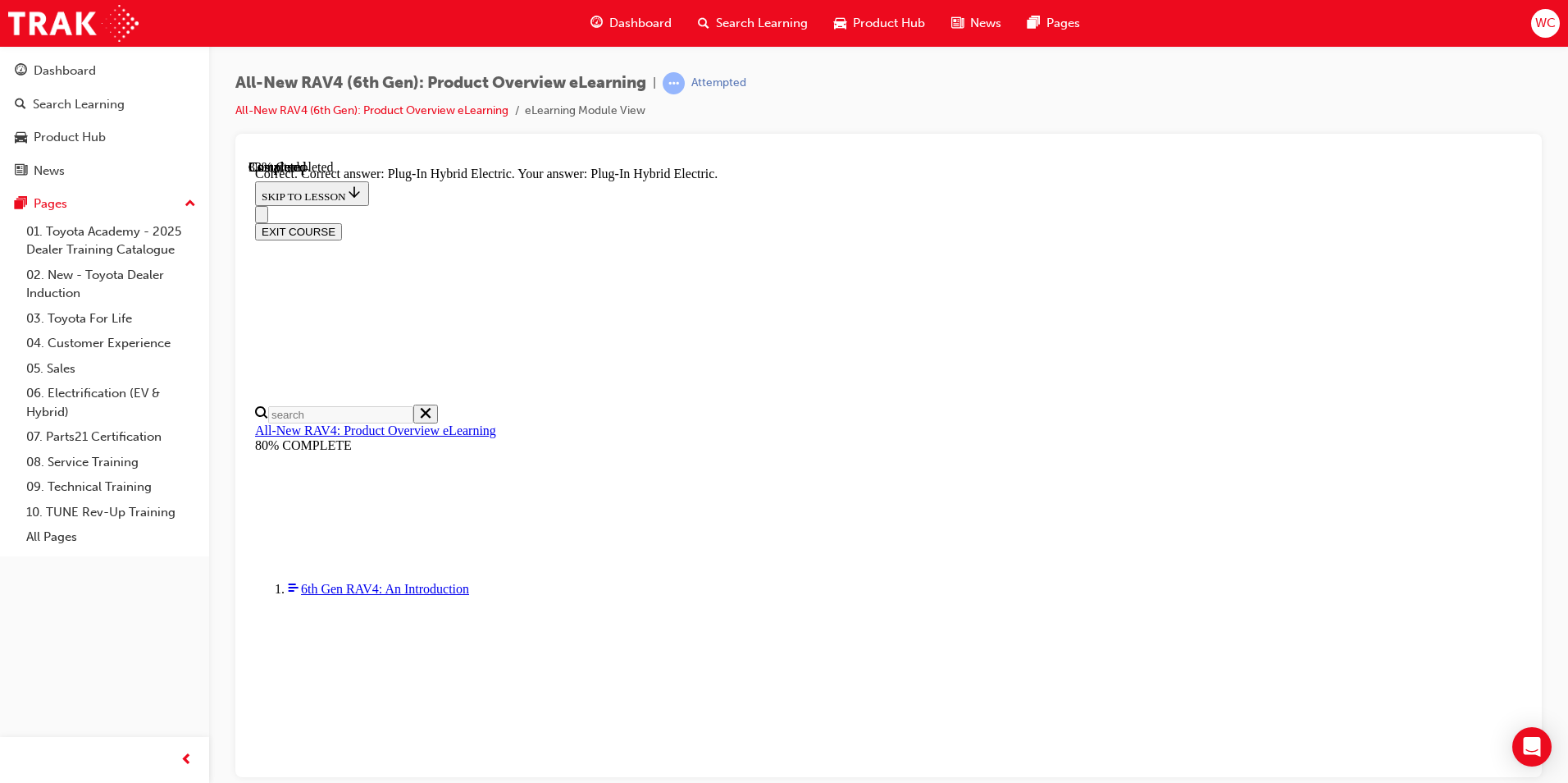
scroll to position [485, 0]
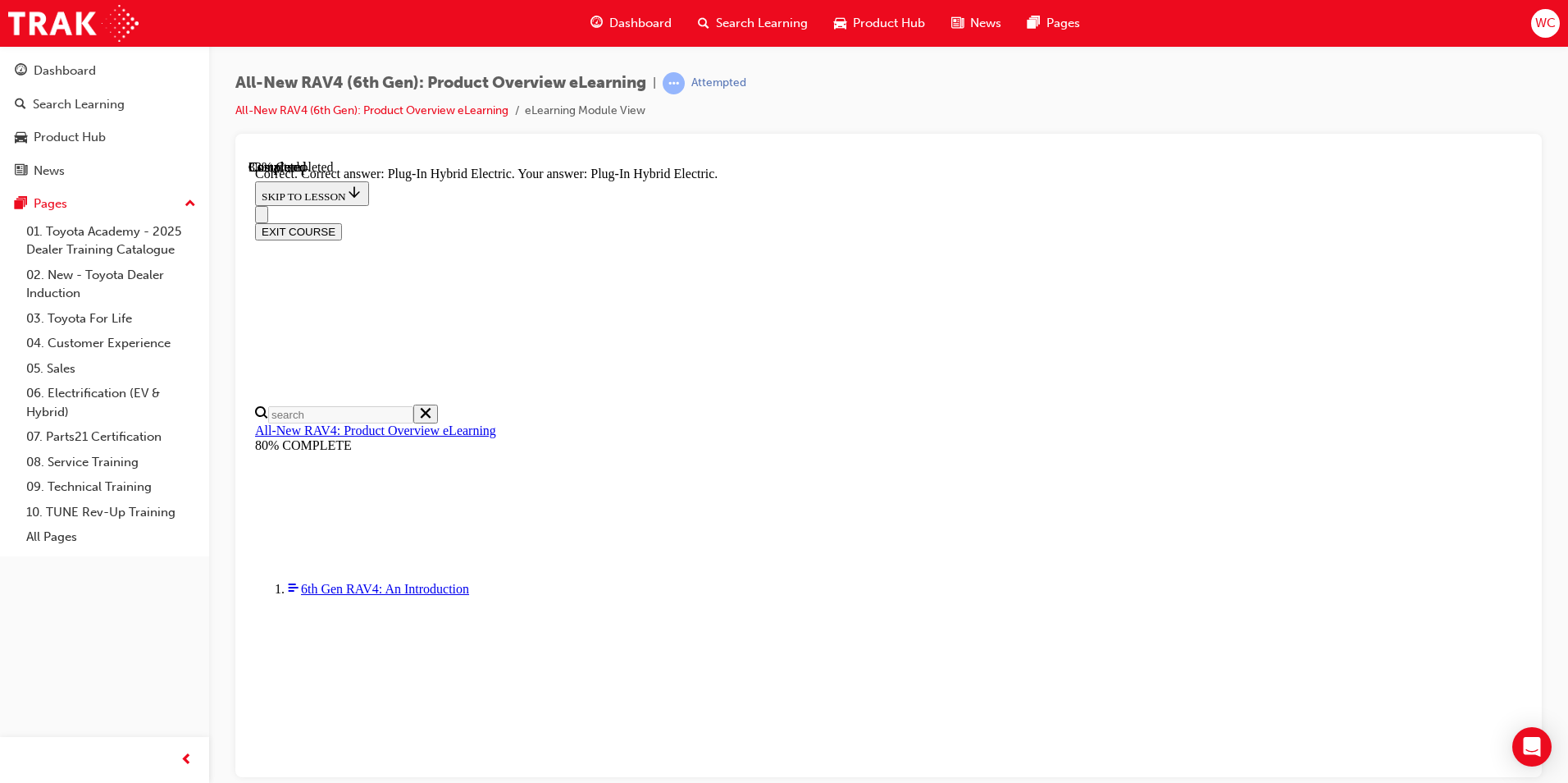
radio input "true"
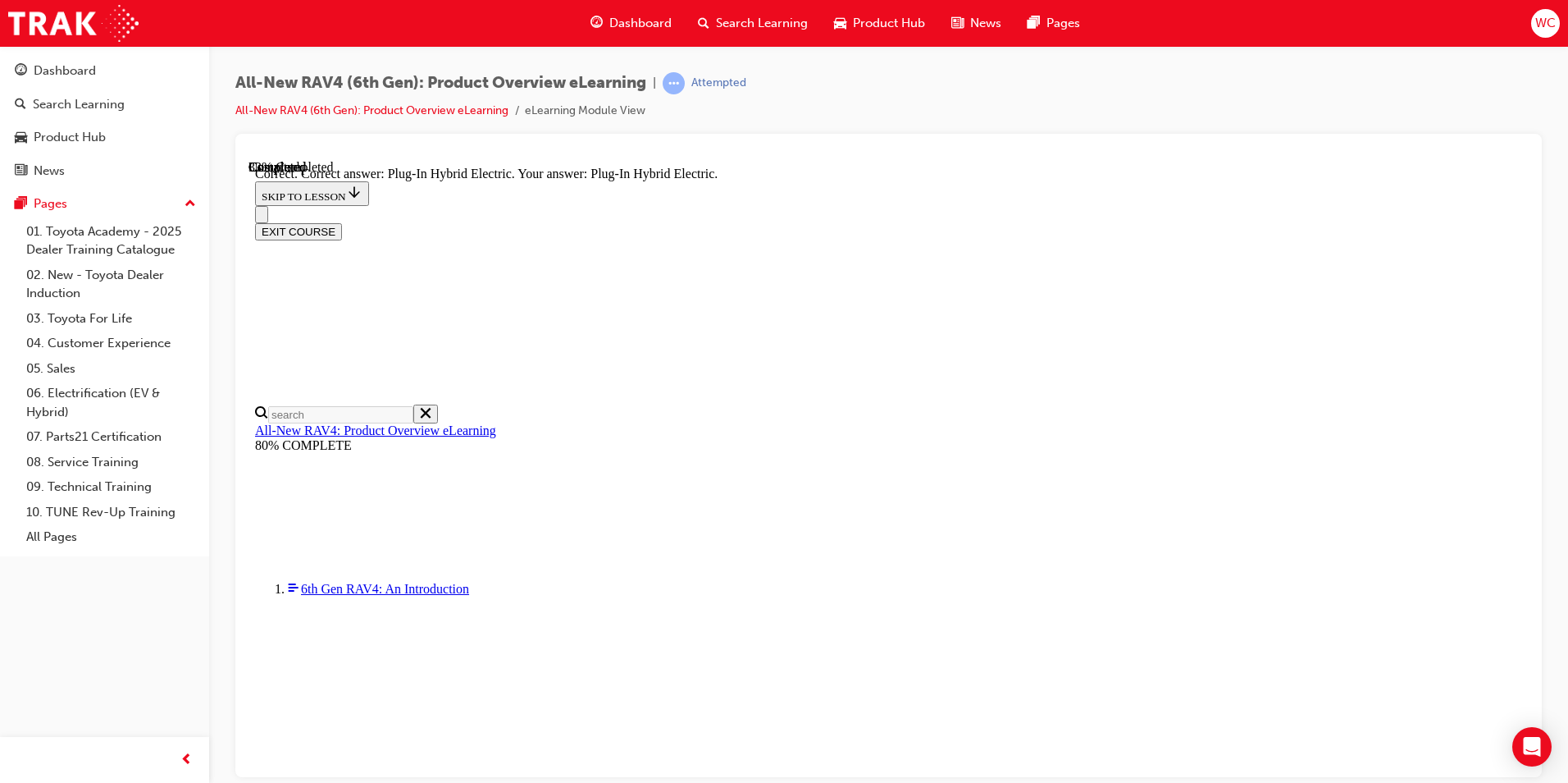
radio input "true"
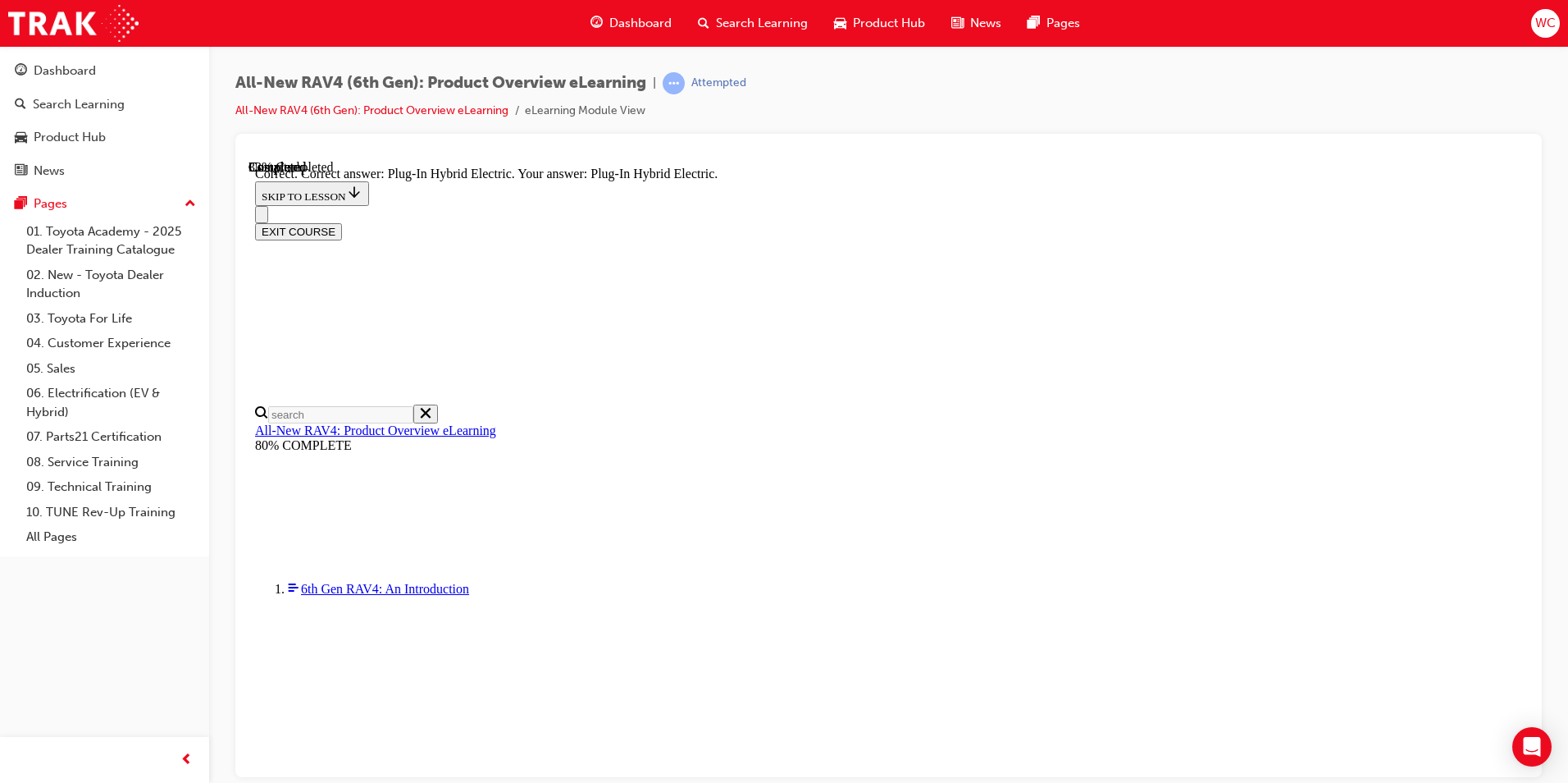
radio input "true"
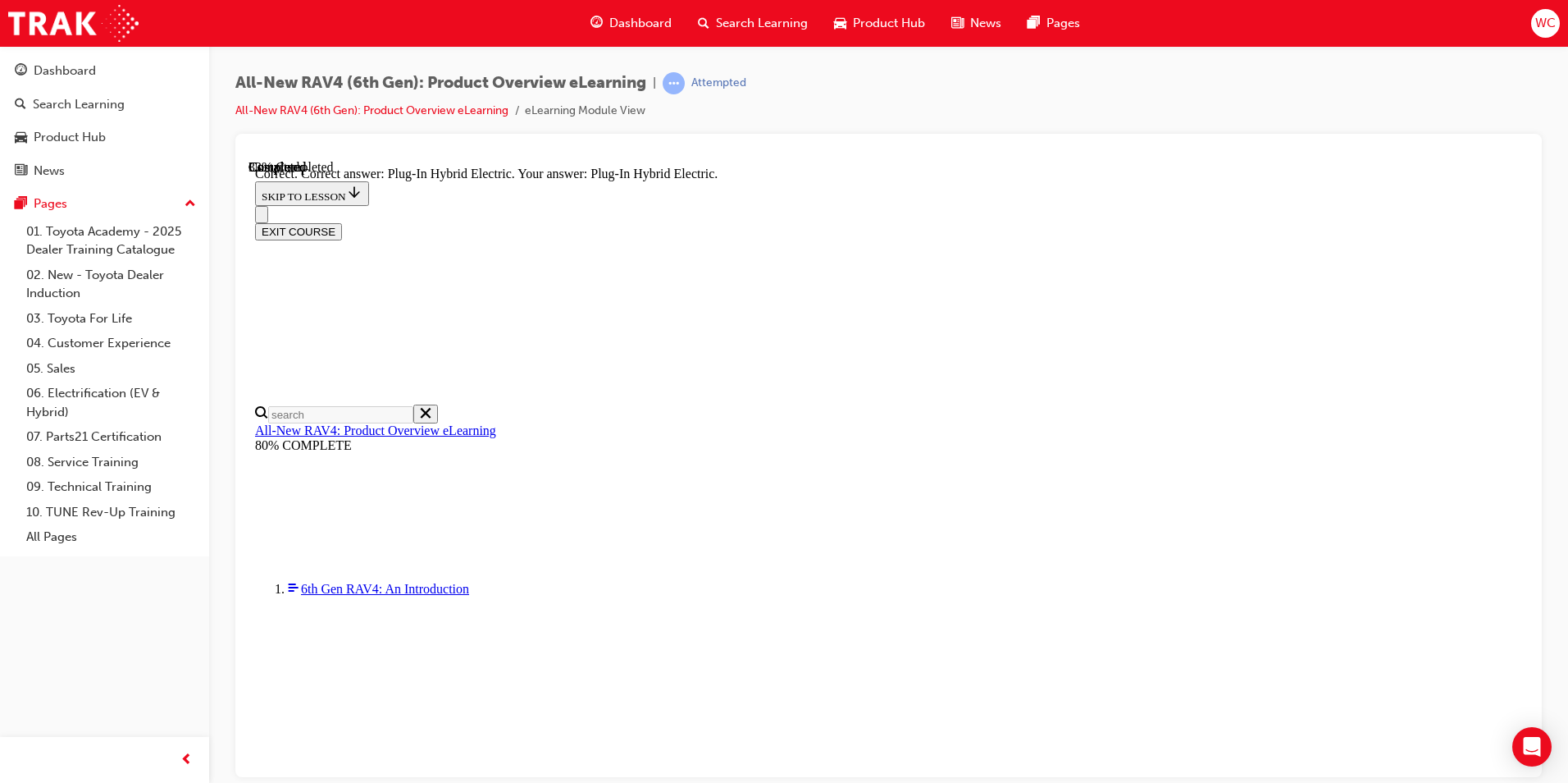
radio input "true"
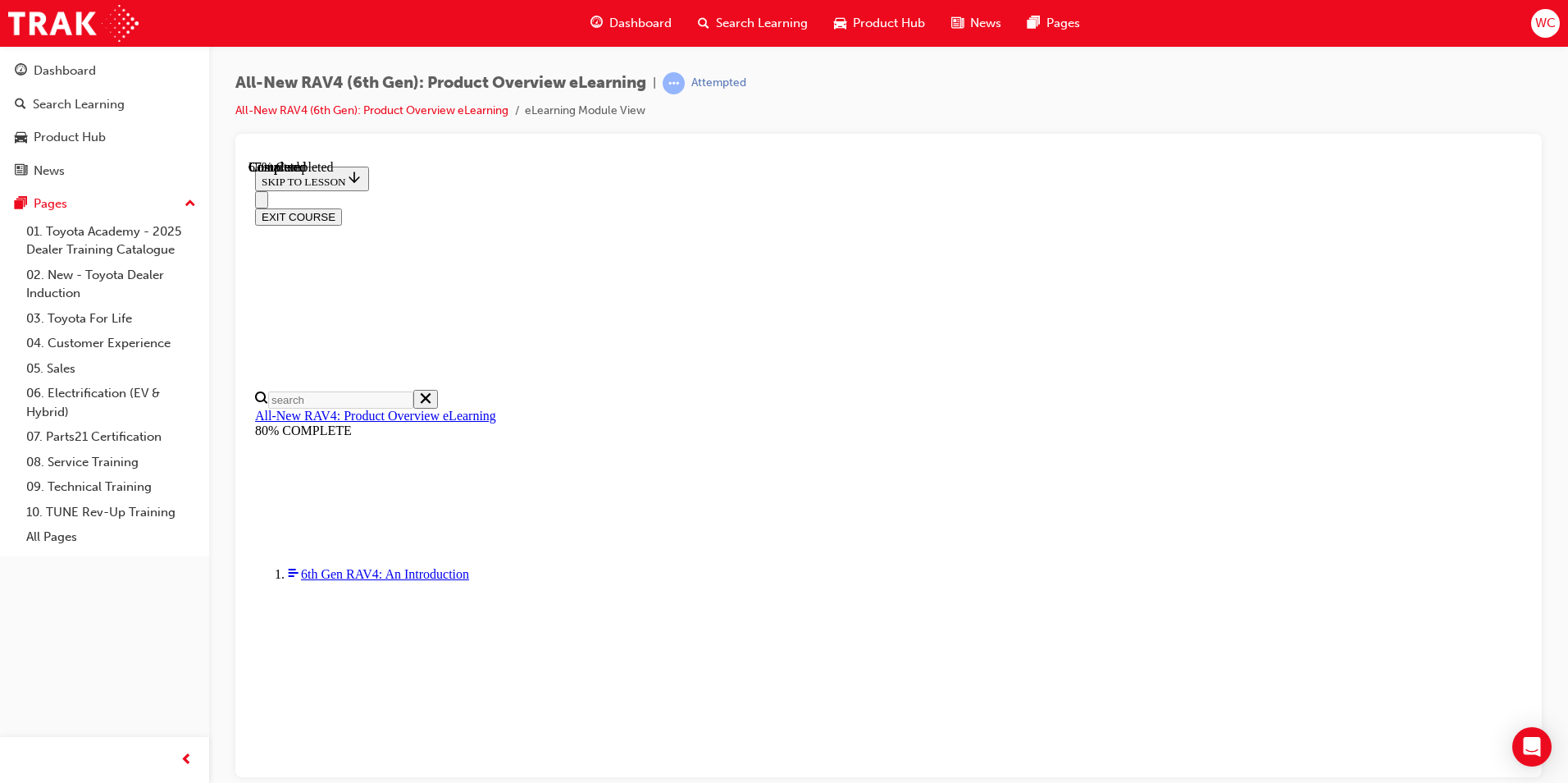
scroll to position [508, 0]
checkbox input "true"
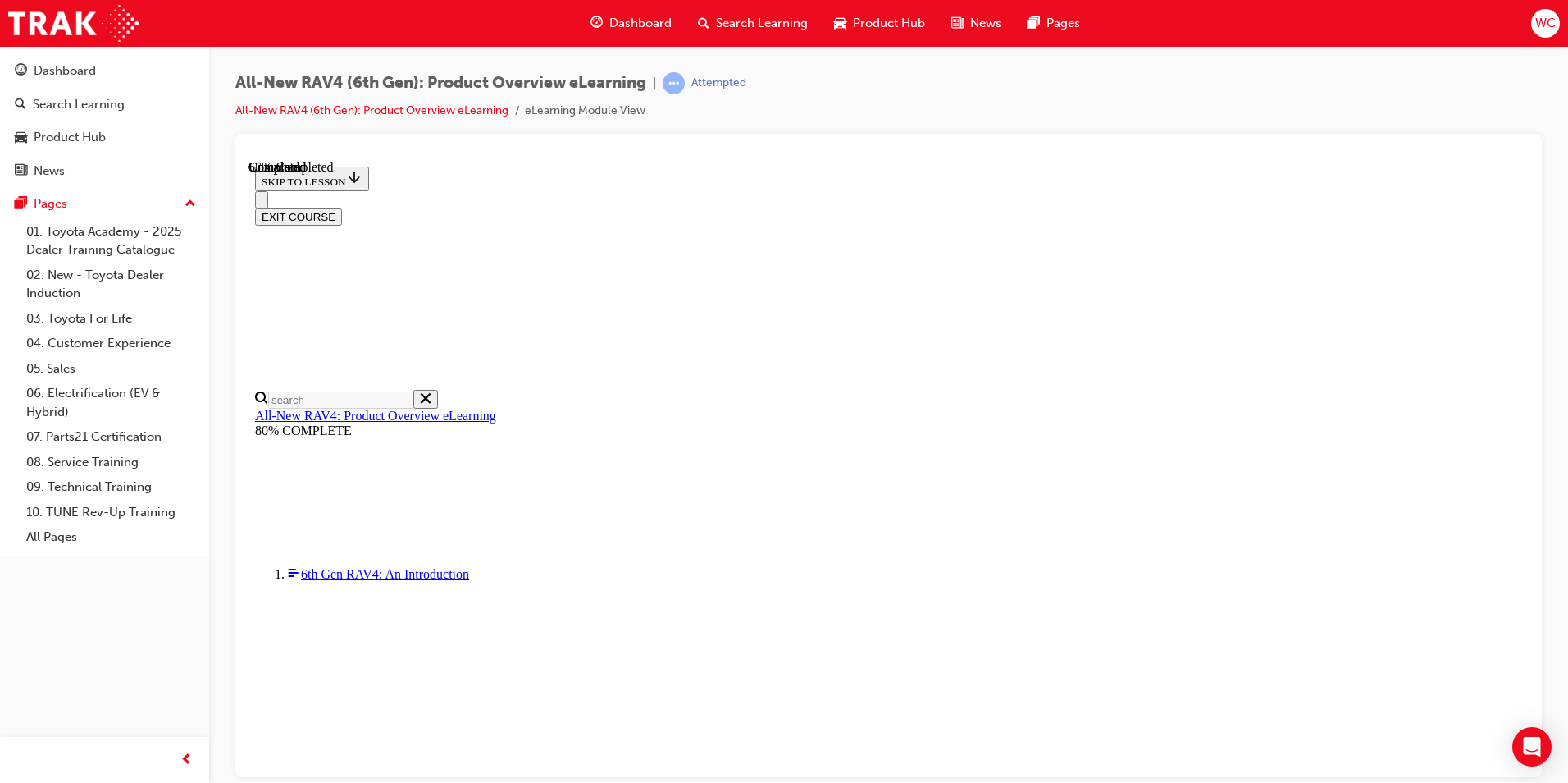
checkbox input "true"
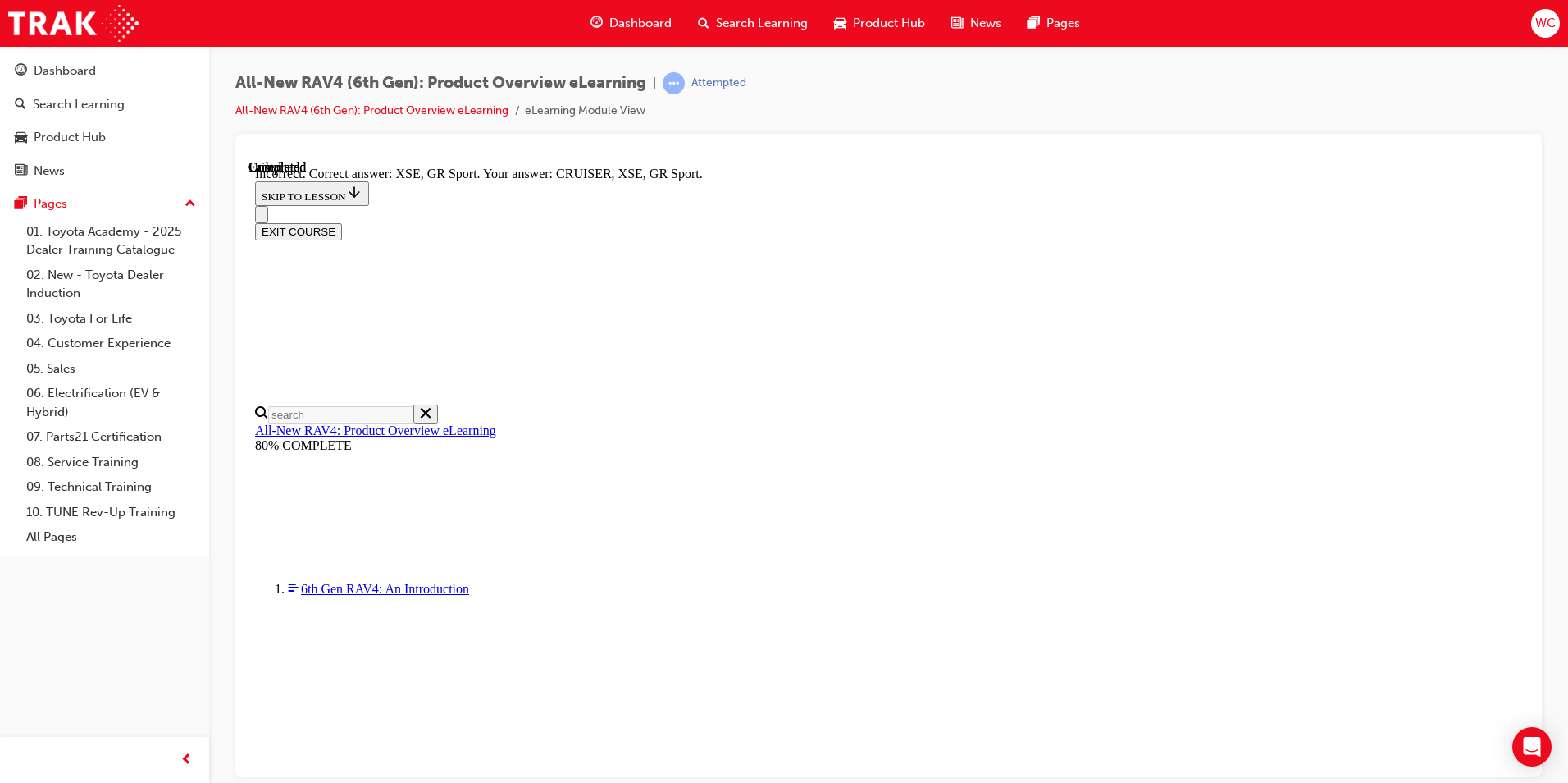
scroll to position [608, 0]
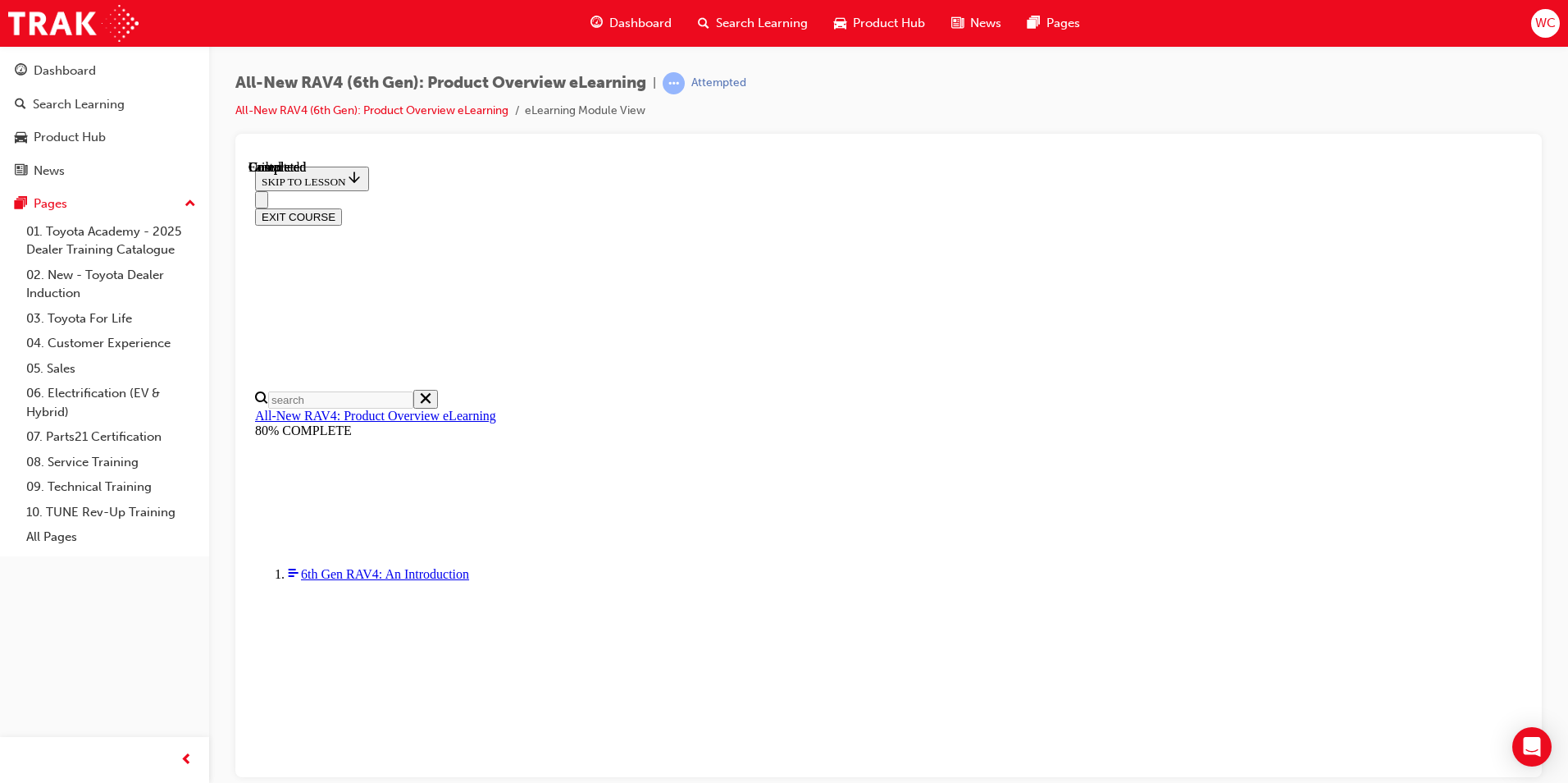
scroll to position [285, 0]
click at [640, 21] on span "Dashboard" at bounding box center [640, 23] width 63 height 18
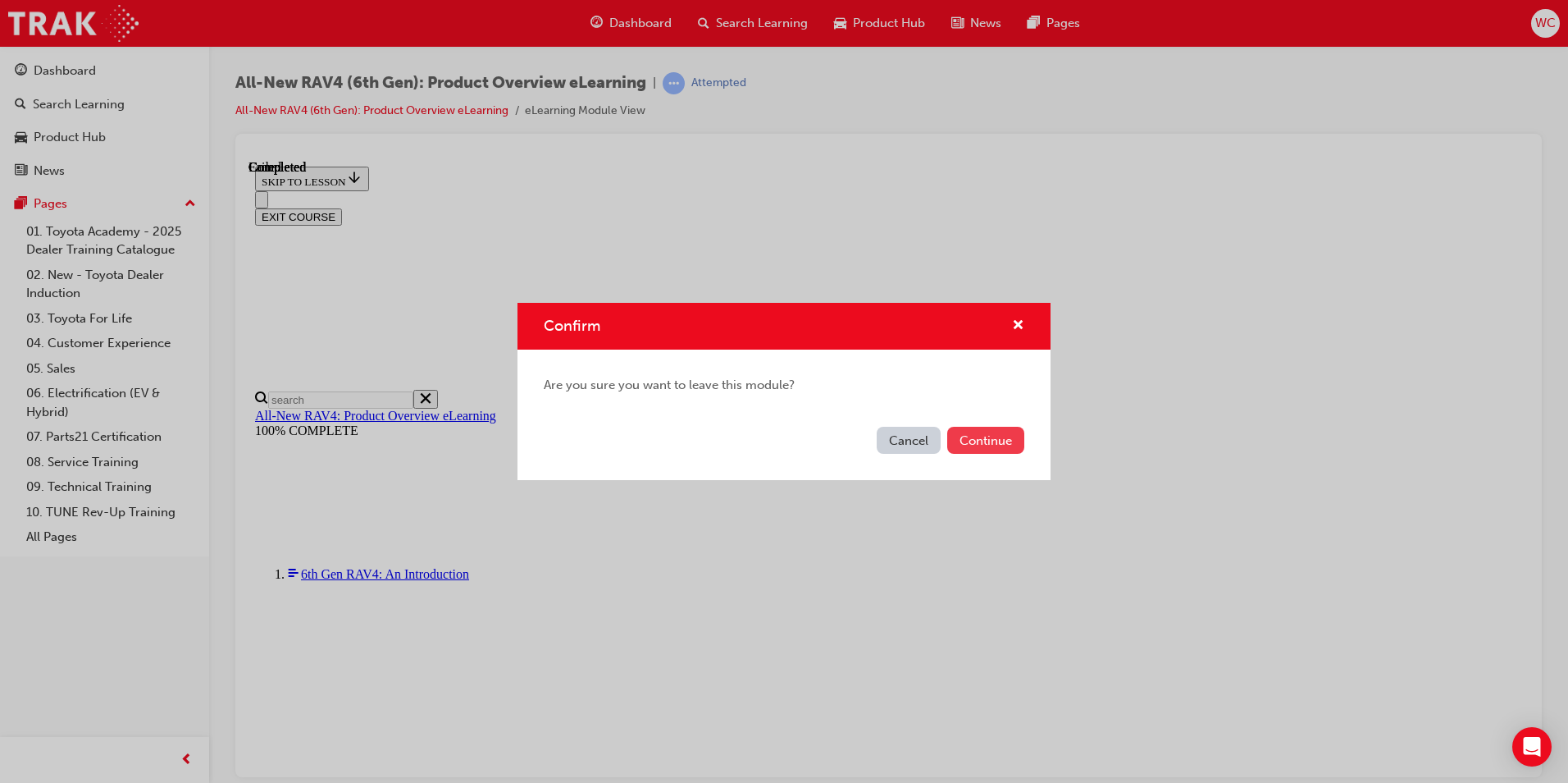
click at [968, 442] on button "Continue" at bounding box center [986, 440] width 77 height 27
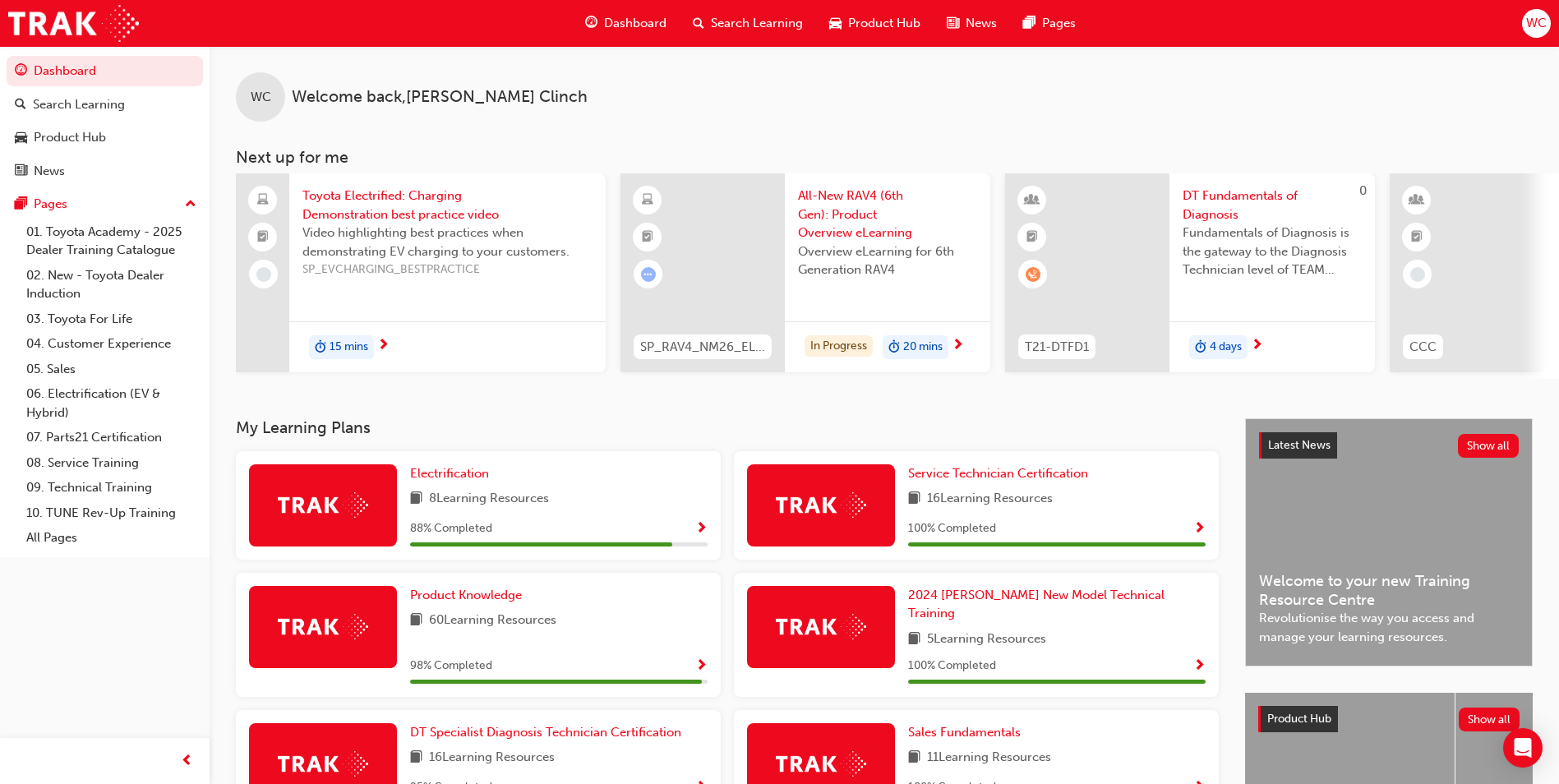
click at [871, 332] on div "In Progress 20 mins" at bounding box center [888, 347] width 206 height 52
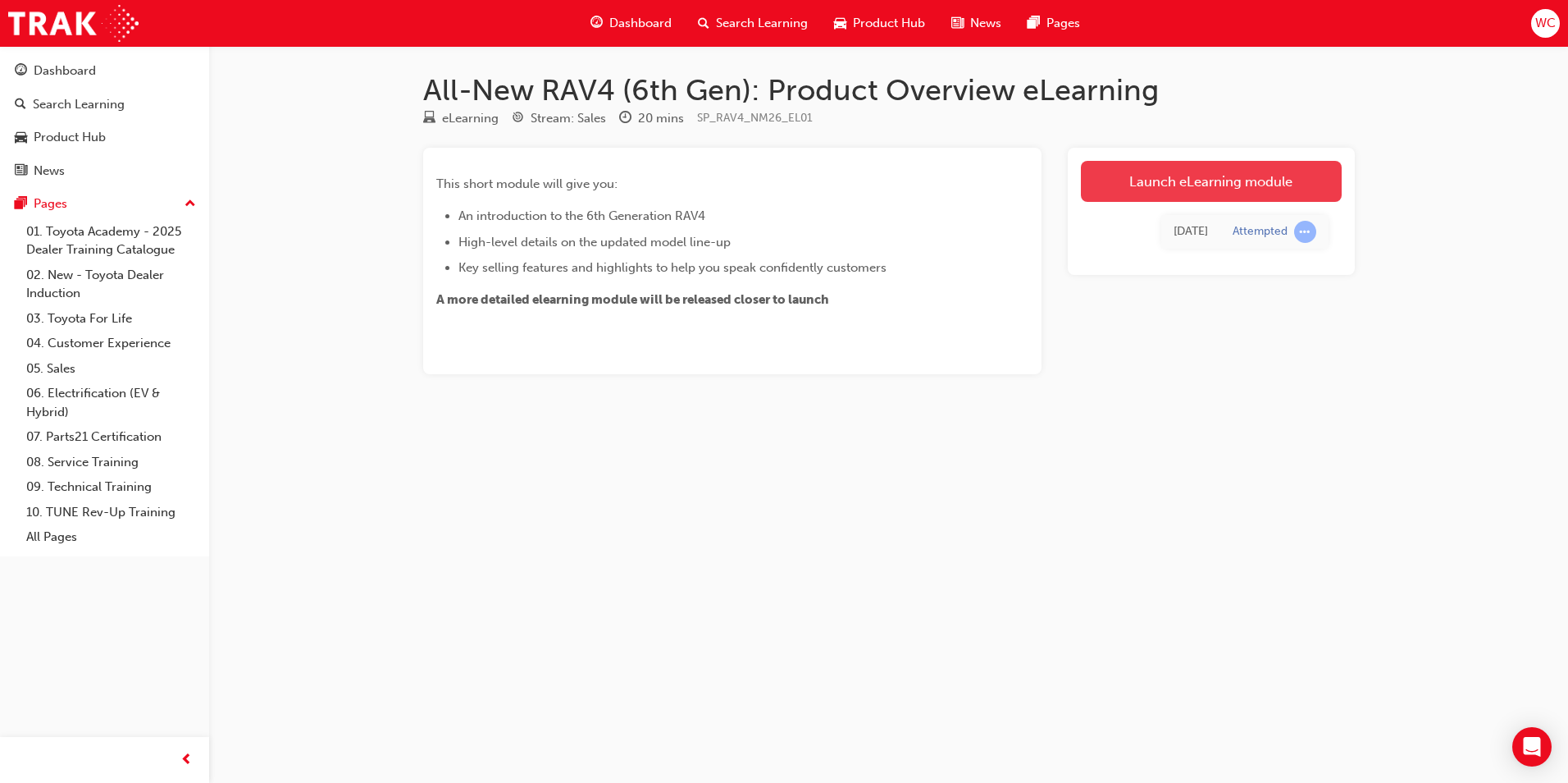
click at [1183, 185] on link "Launch eLearning module" at bounding box center [1211, 181] width 261 height 41
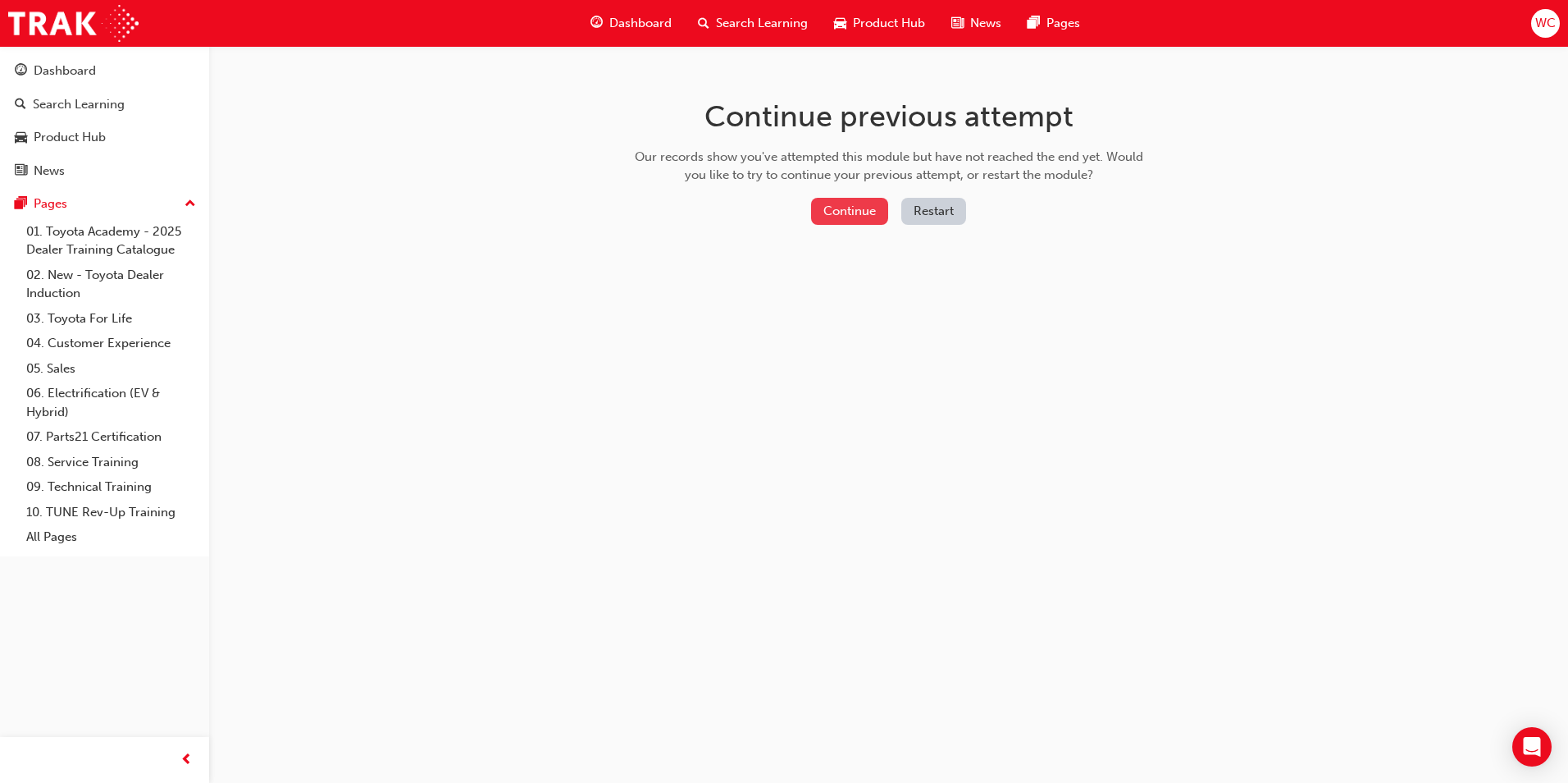
click at [834, 211] on button "Continue" at bounding box center [850, 211] width 77 height 27
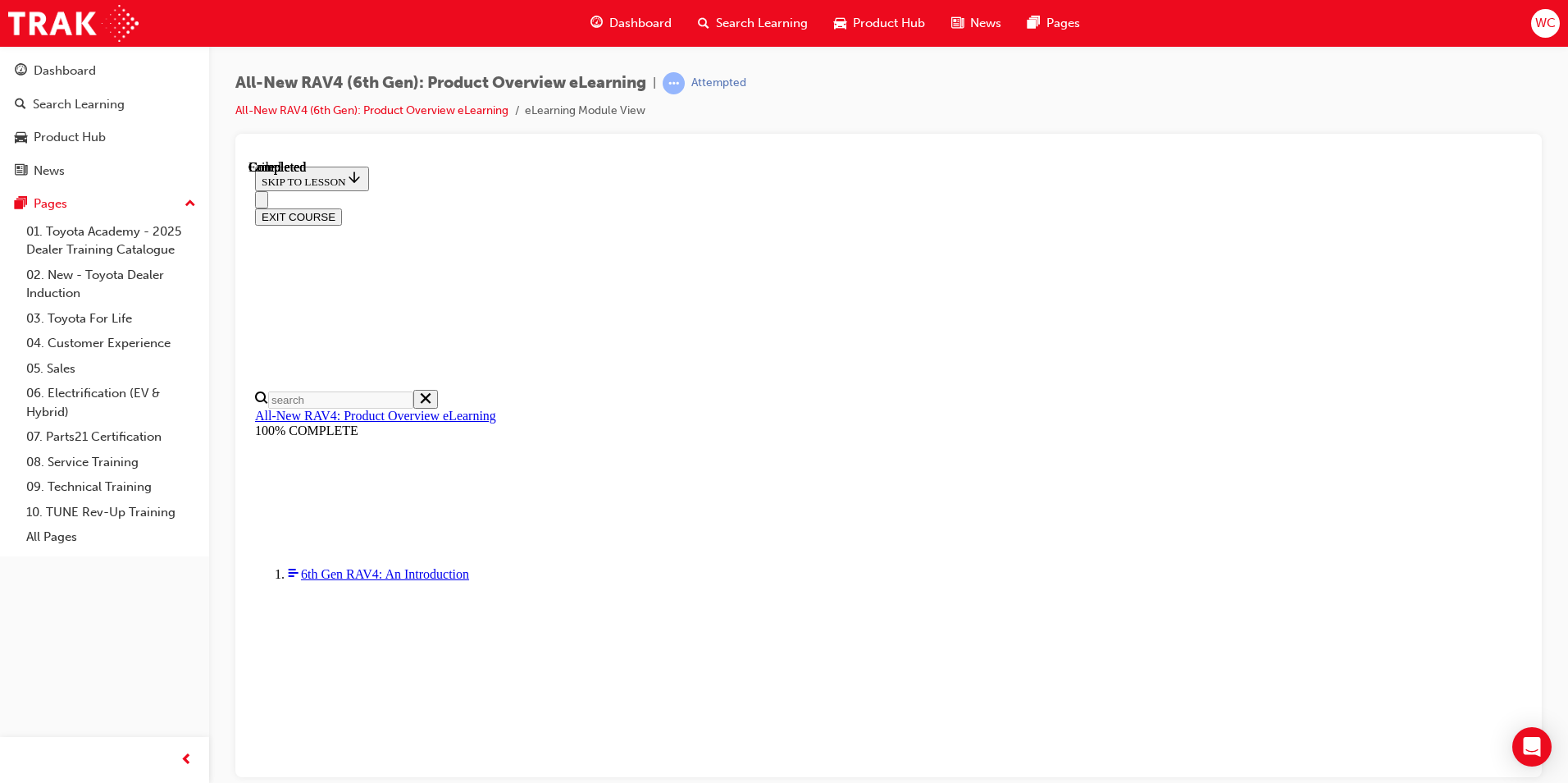
scroll to position [480, 0]
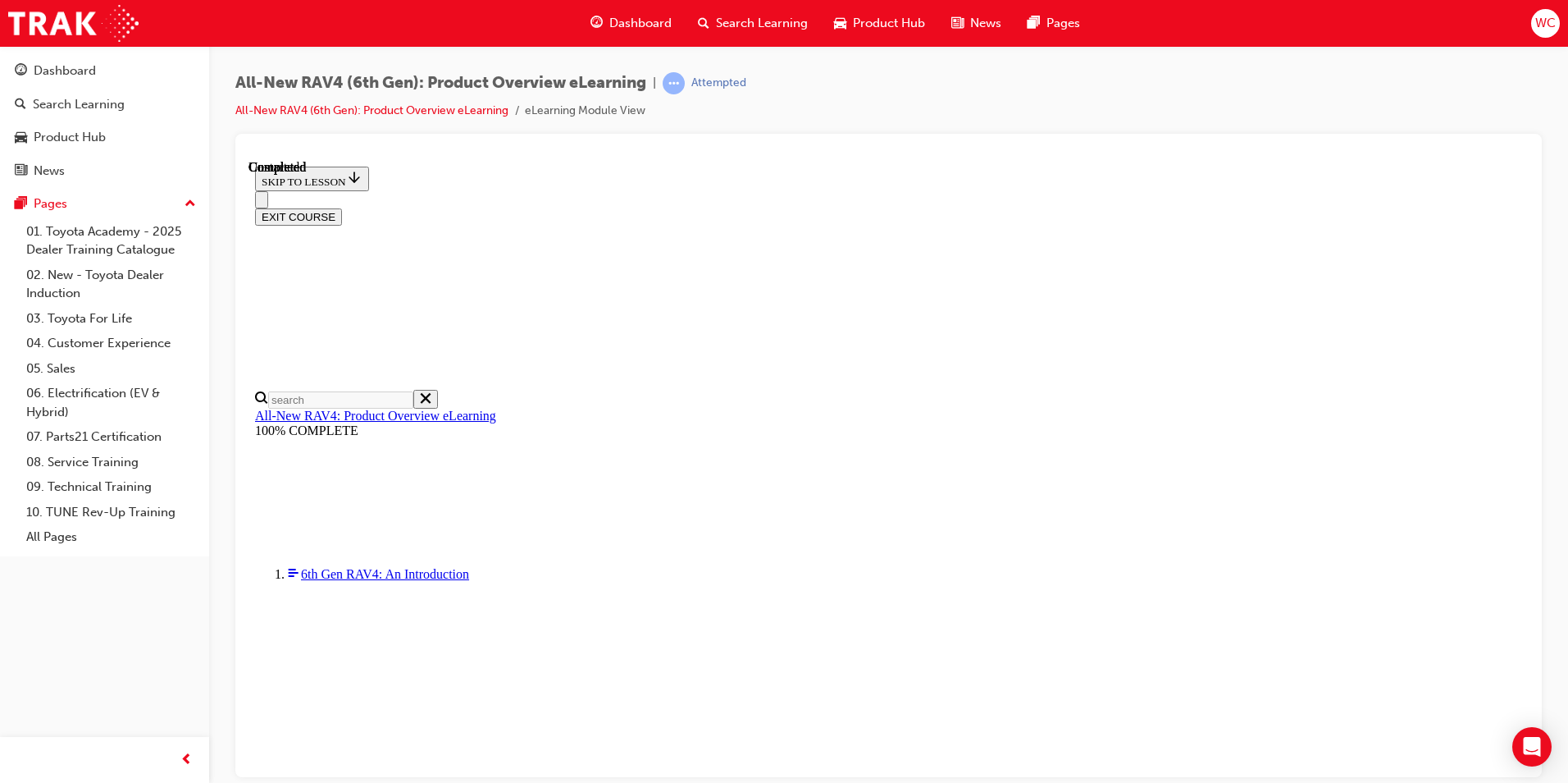
radio input "true"
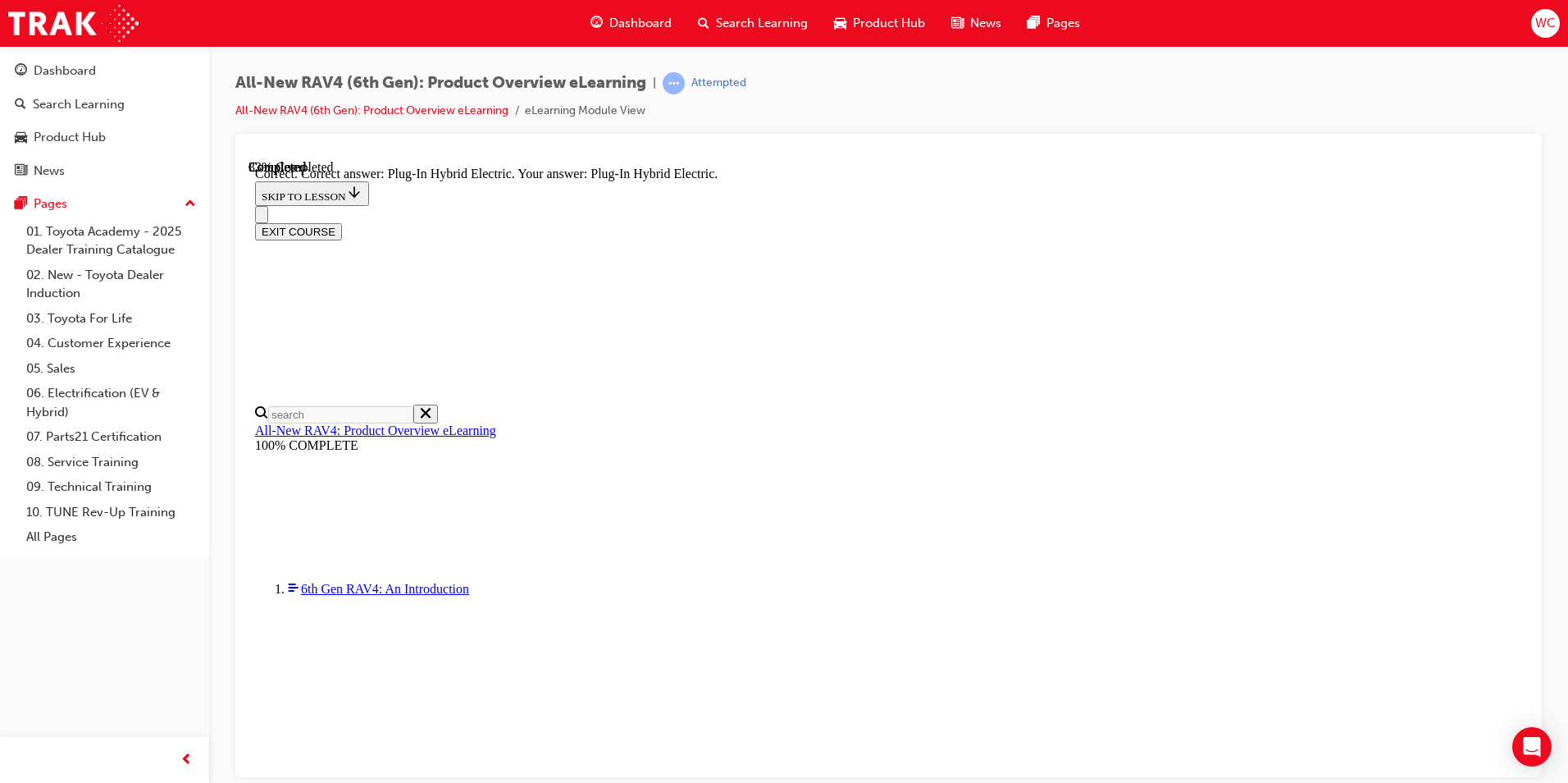
scroll to position [485, 0]
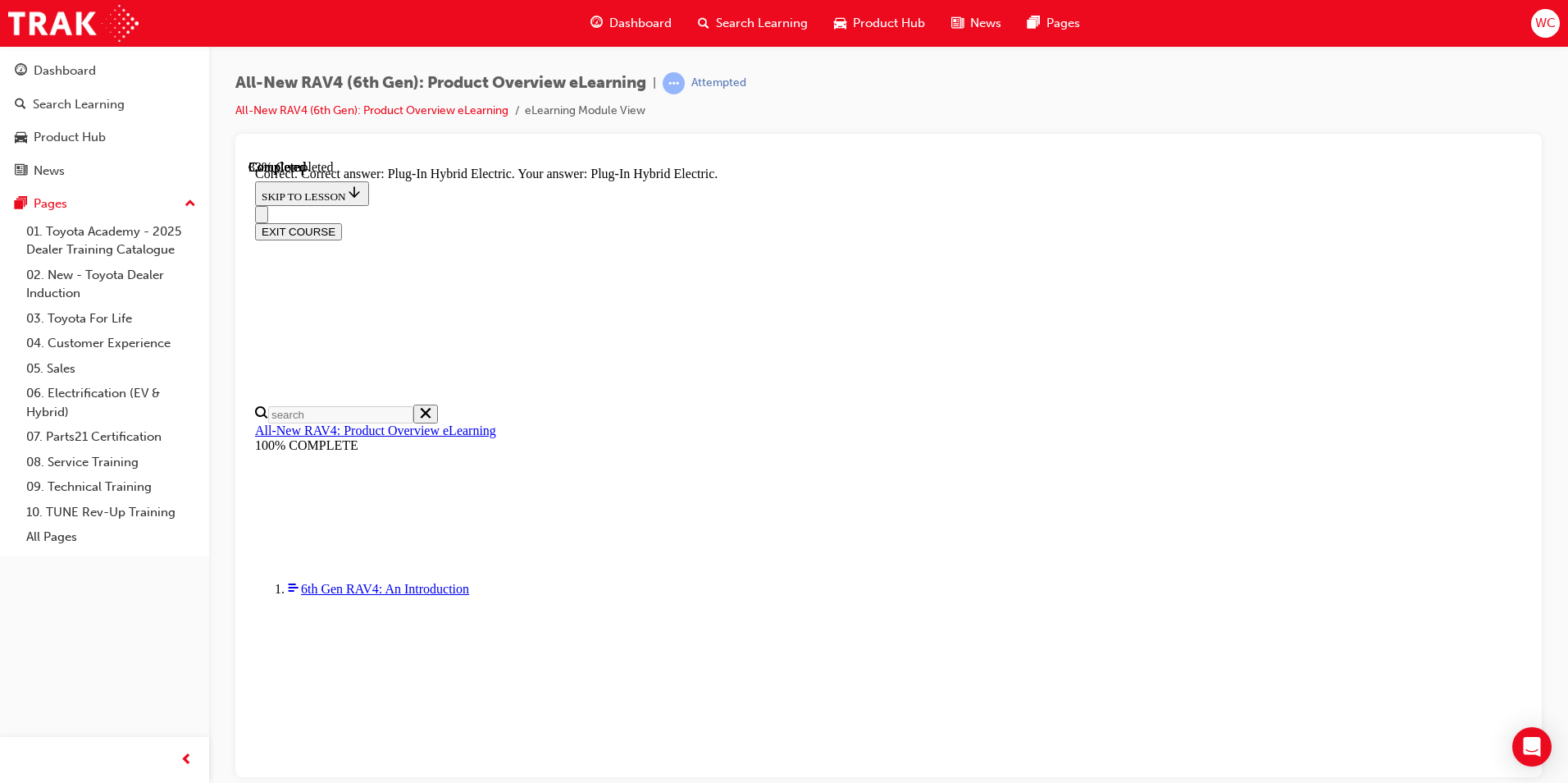
radio input "true"
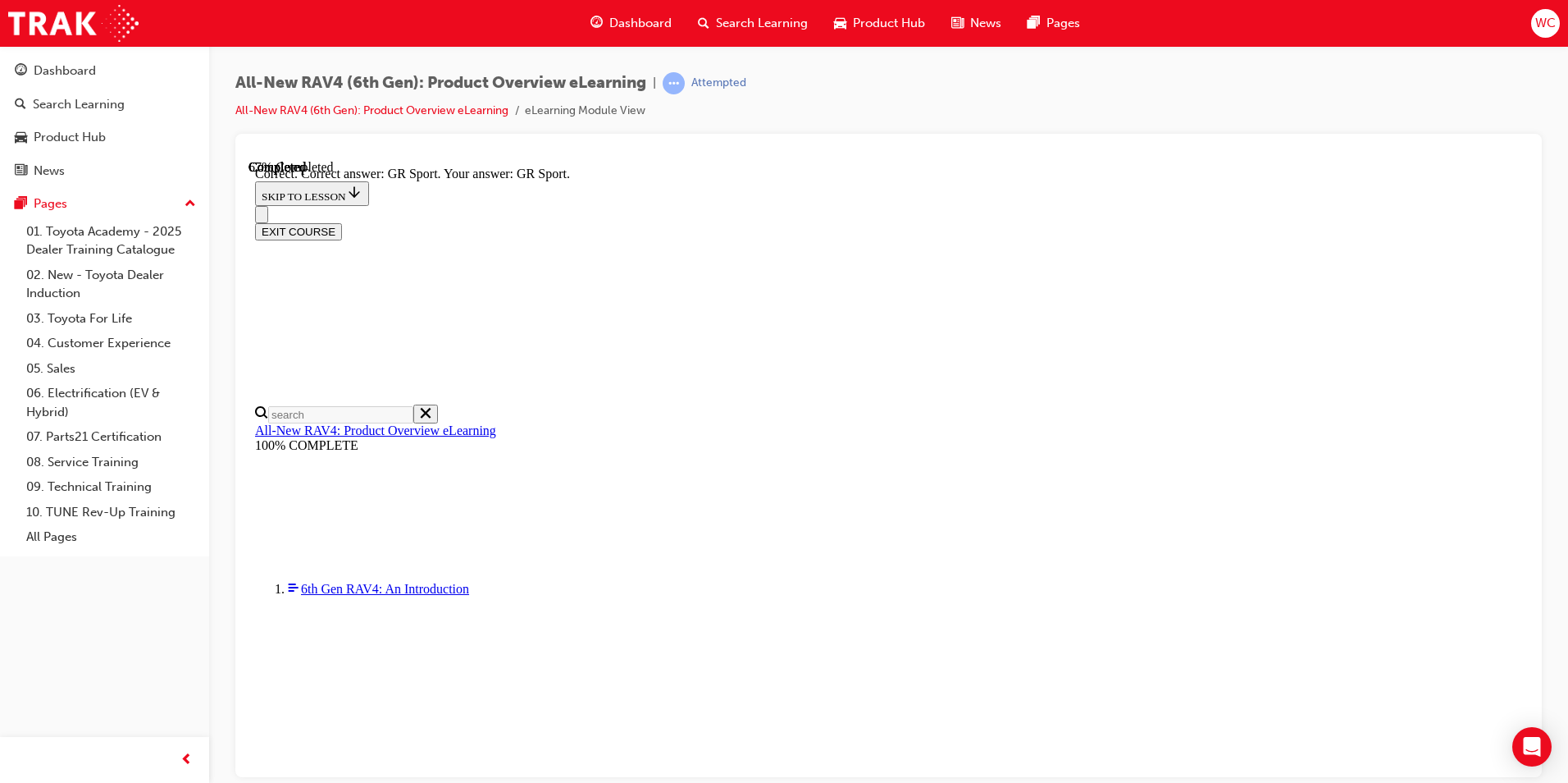
scroll to position [604, 0]
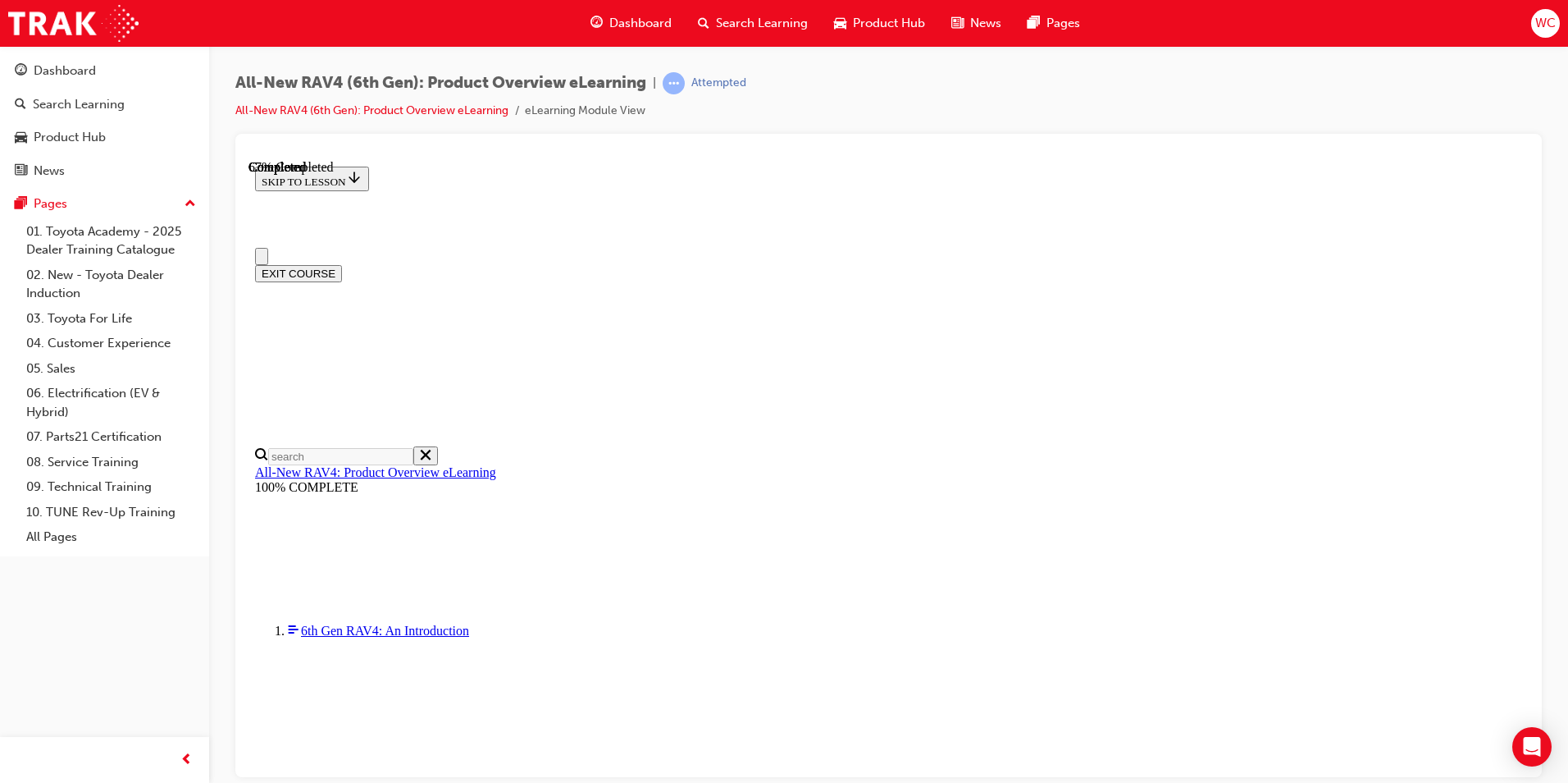
scroll to position [0, 0]
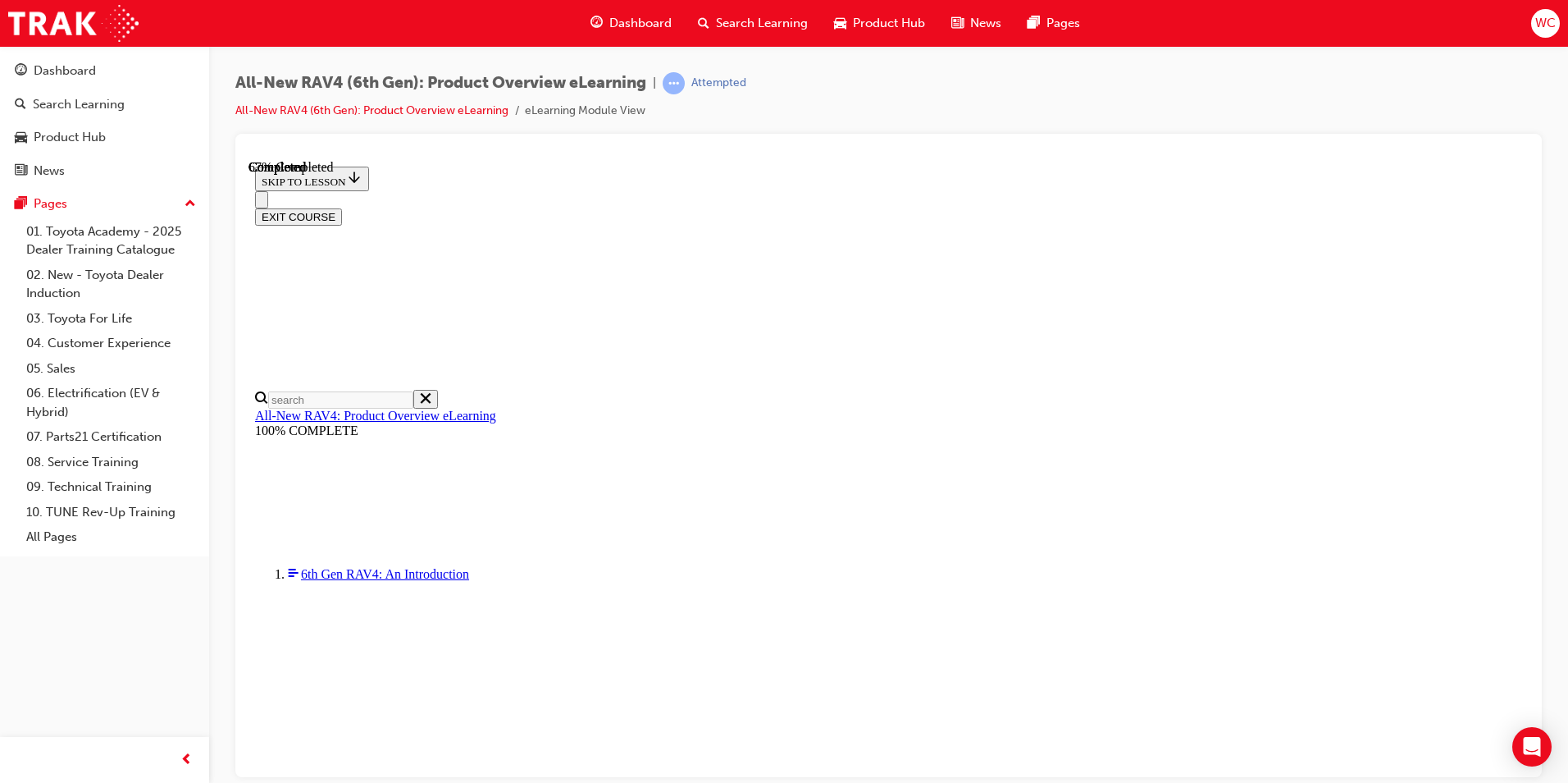
checkbox input "true"
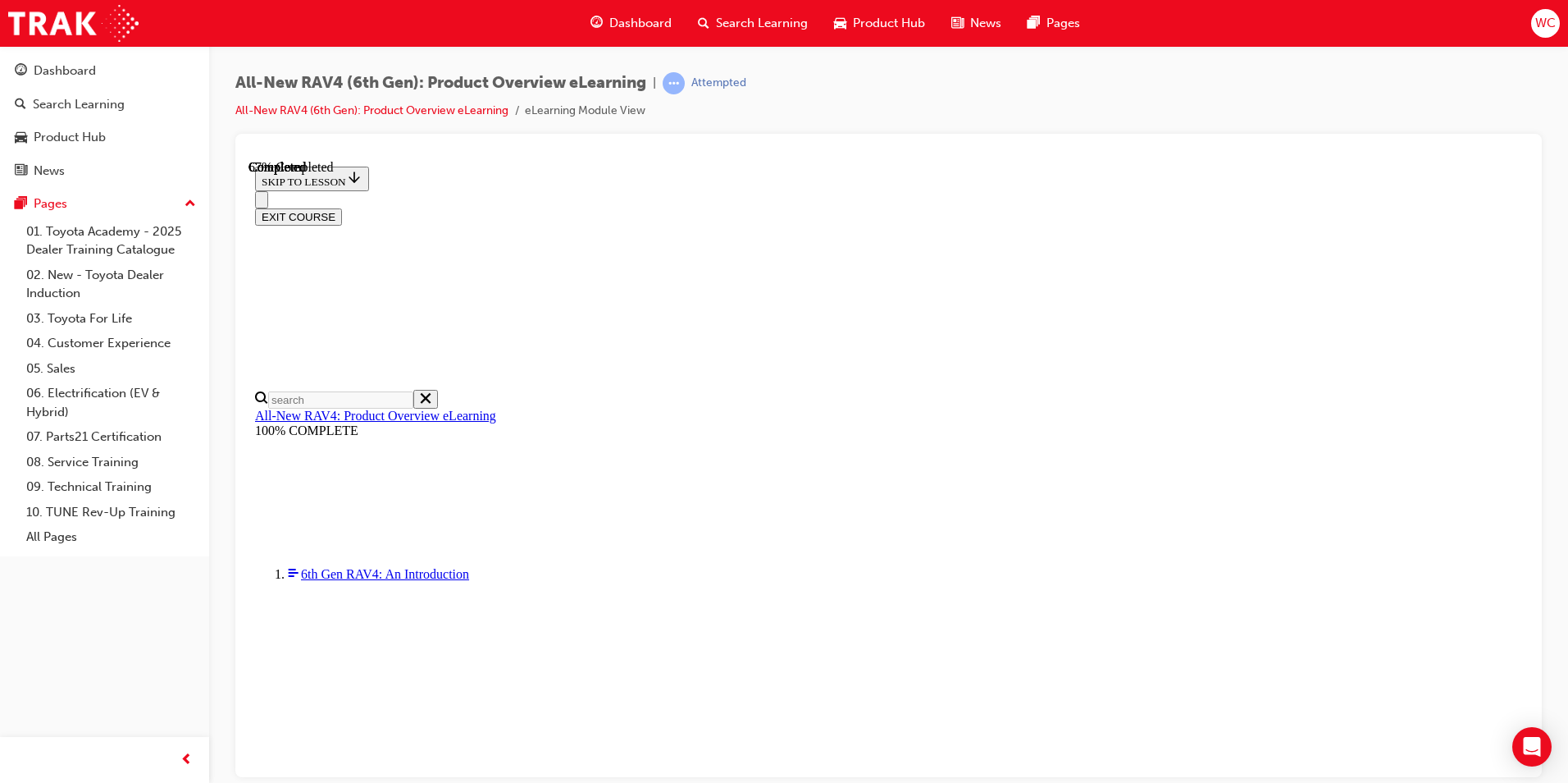
checkbox input "true"
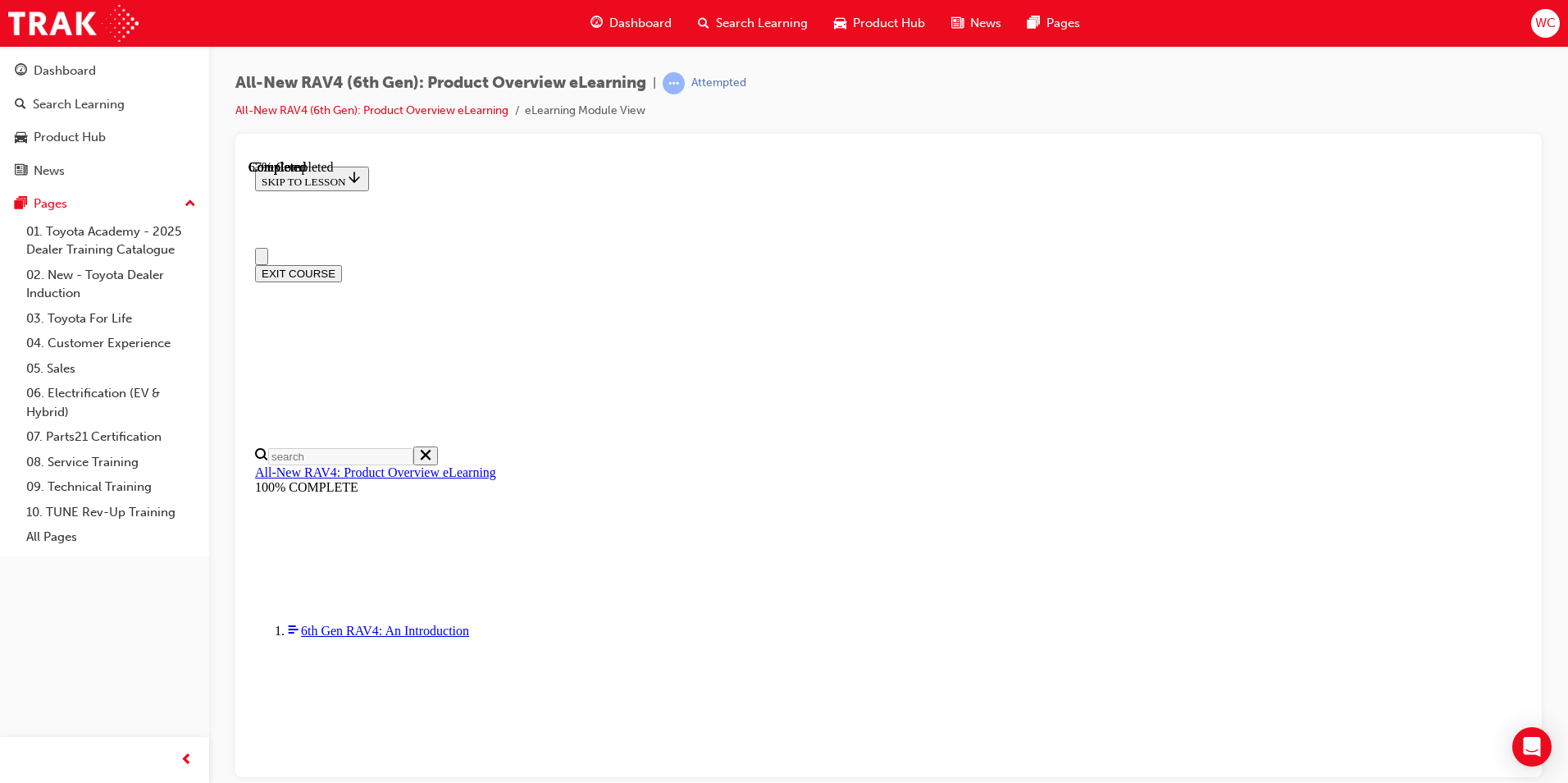
drag, startPoint x: 905, startPoint y: 450, endPoint x: 1186, endPoint y: 426, distance: 282.0
drag, startPoint x: 1186, startPoint y: 426, endPoint x: 1253, endPoint y: 435, distance: 67.6
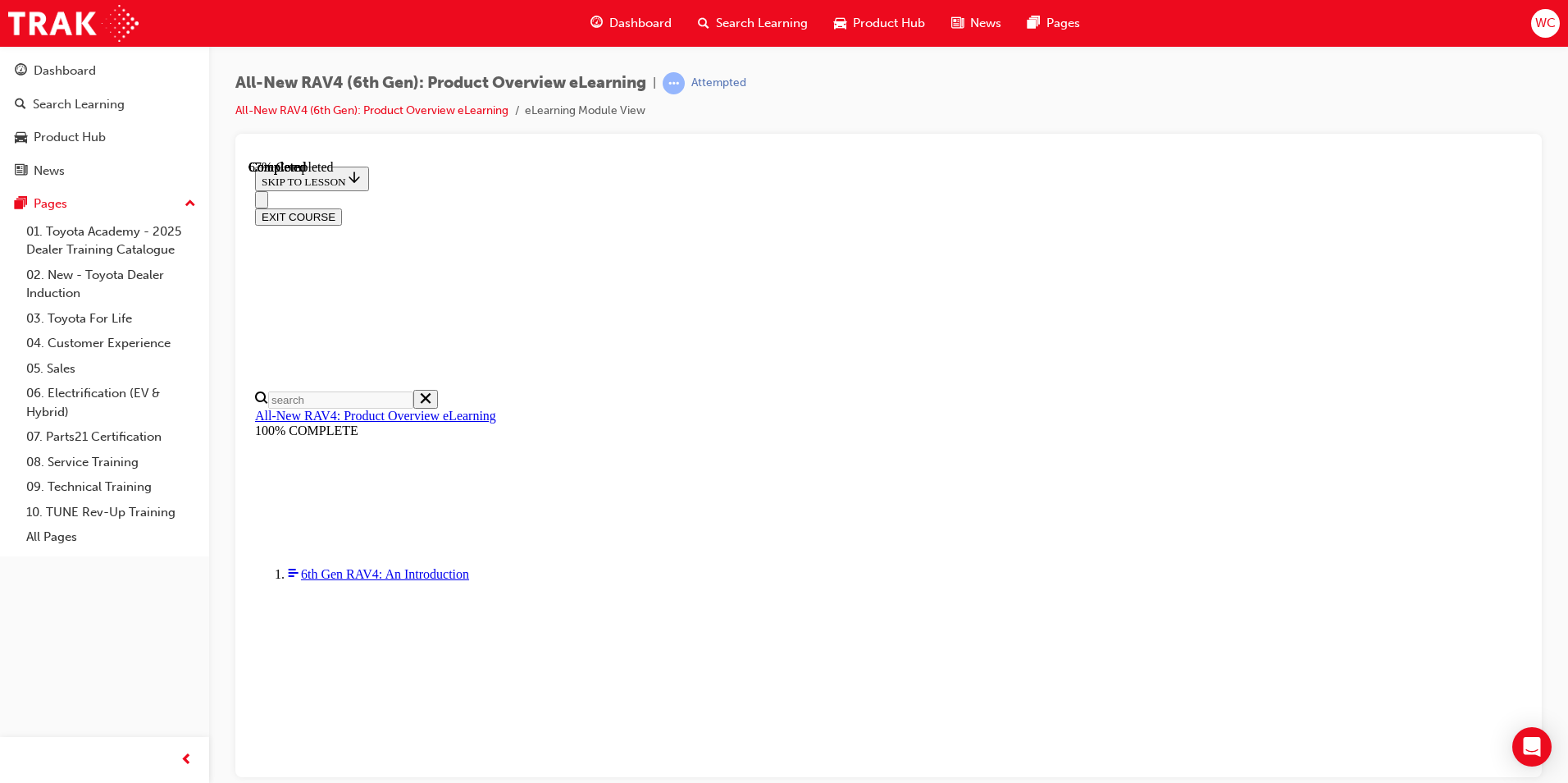
checkbox input "true"
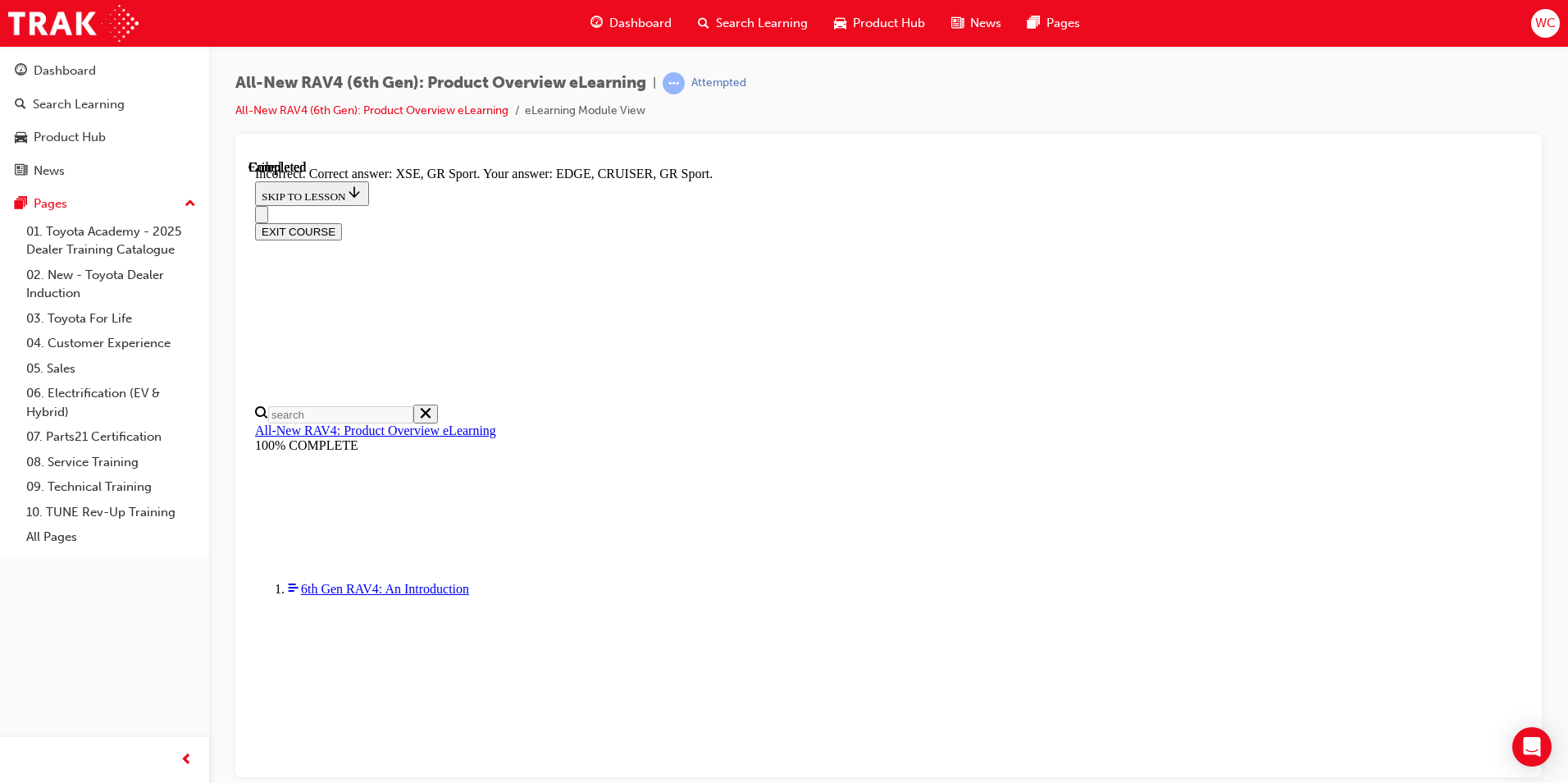
scroll to position [608, 0]
drag, startPoint x: 792, startPoint y: 424, endPoint x: 815, endPoint y: 508, distance: 87.1
drag, startPoint x: 815, startPoint y: 508, endPoint x: 860, endPoint y: 574, distance: 79.9
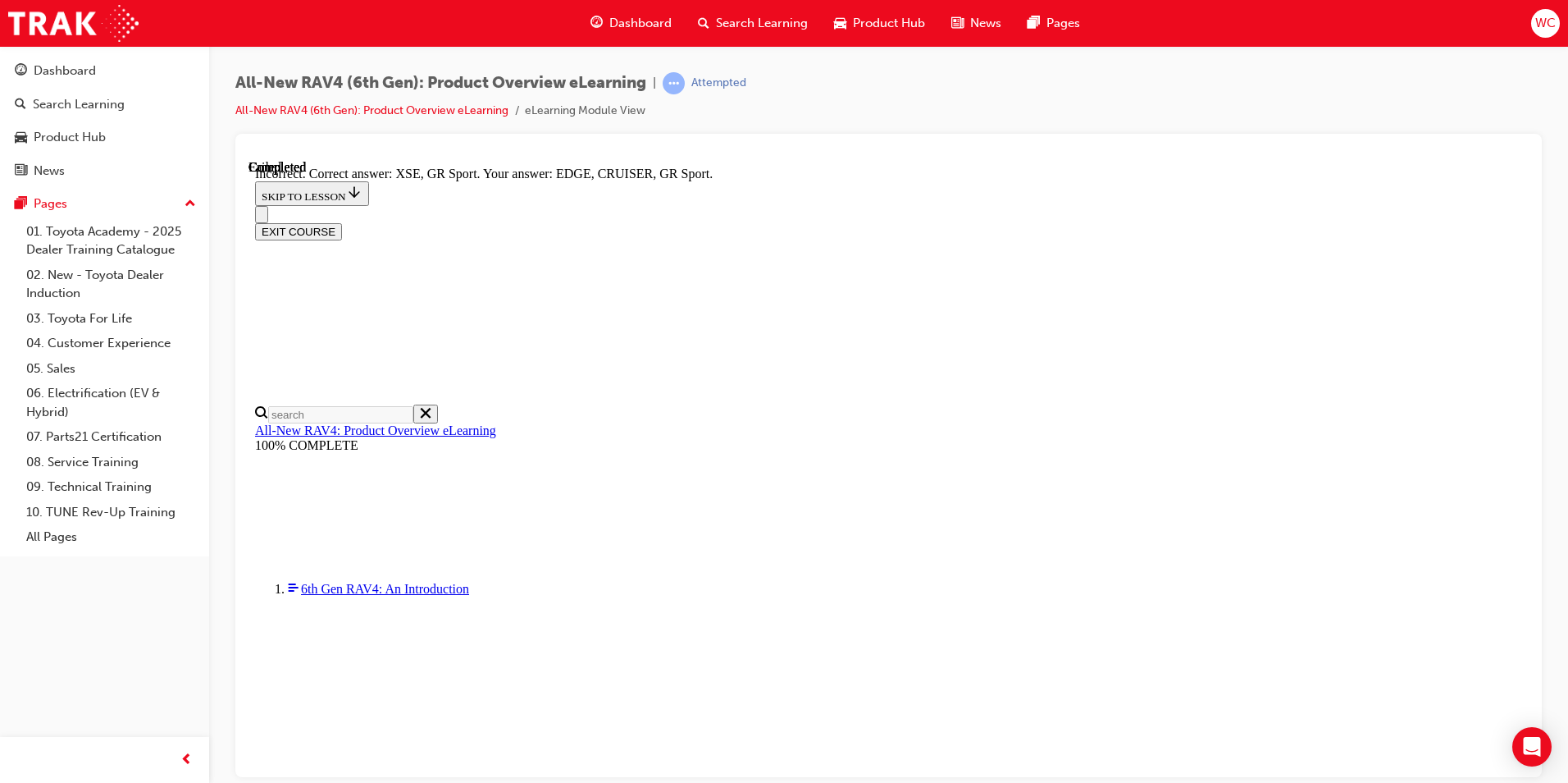
drag, startPoint x: 776, startPoint y: 415, endPoint x: 797, endPoint y: 479, distance: 67.4
drag, startPoint x: 798, startPoint y: 483, endPoint x: 801, endPoint y: 454, distance: 29.2
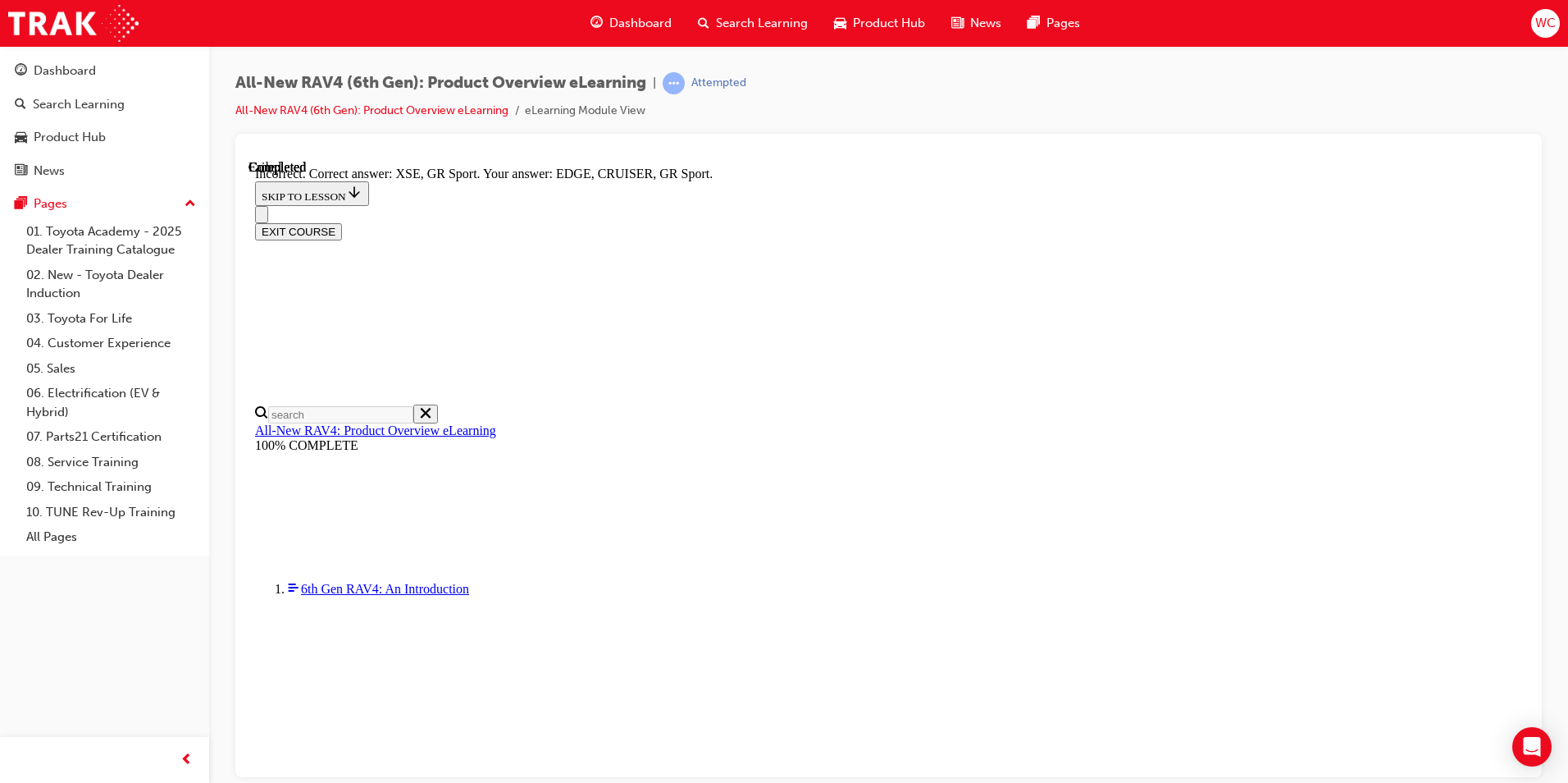
drag, startPoint x: 790, startPoint y: 419, endPoint x: 751, endPoint y: 419, distance: 39.0
drag, startPoint x: 751, startPoint y: 419, endPoint x: 737, endPoint y: 514, distance: 96.0
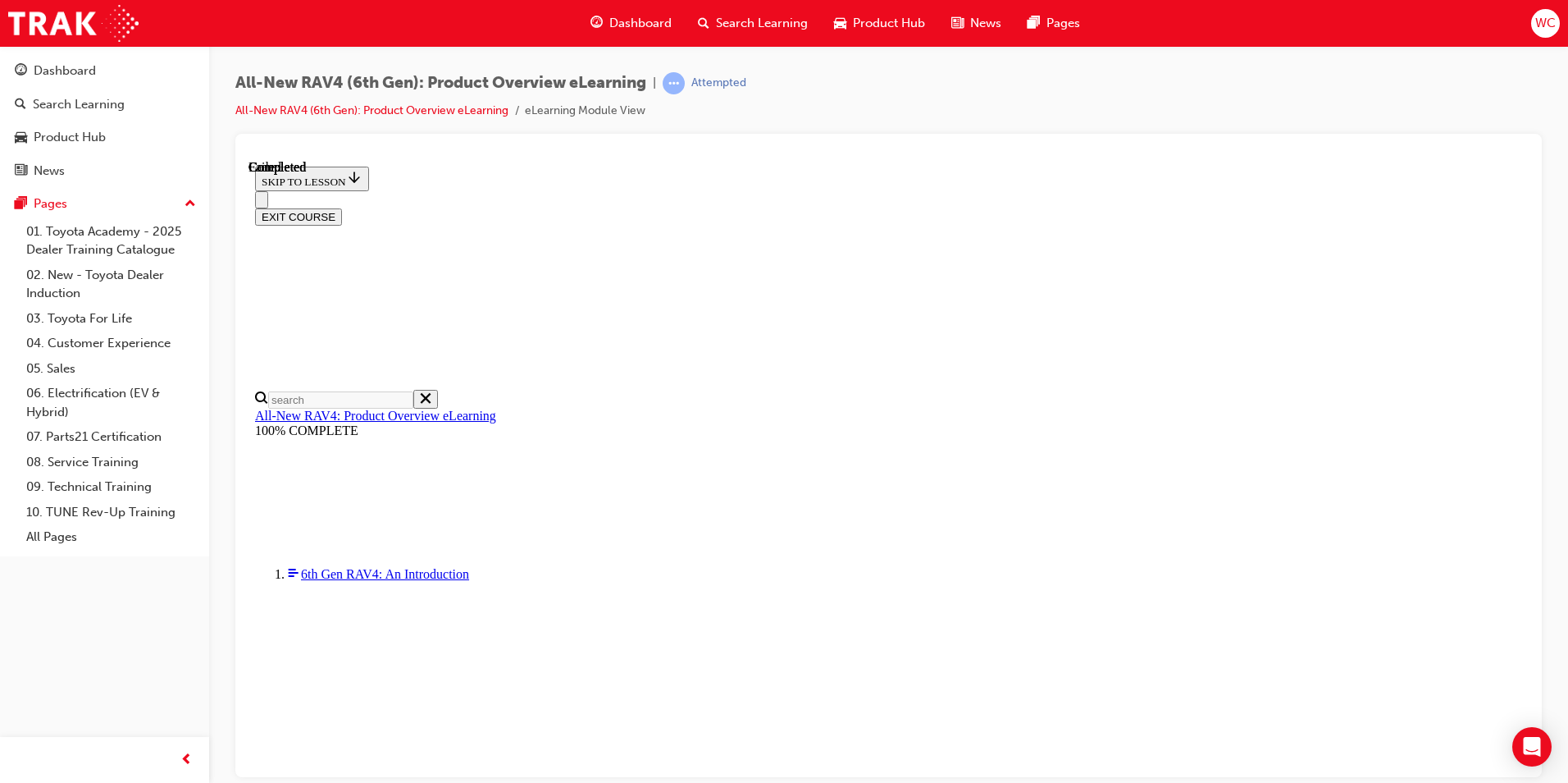
scroll to position [285, 0]
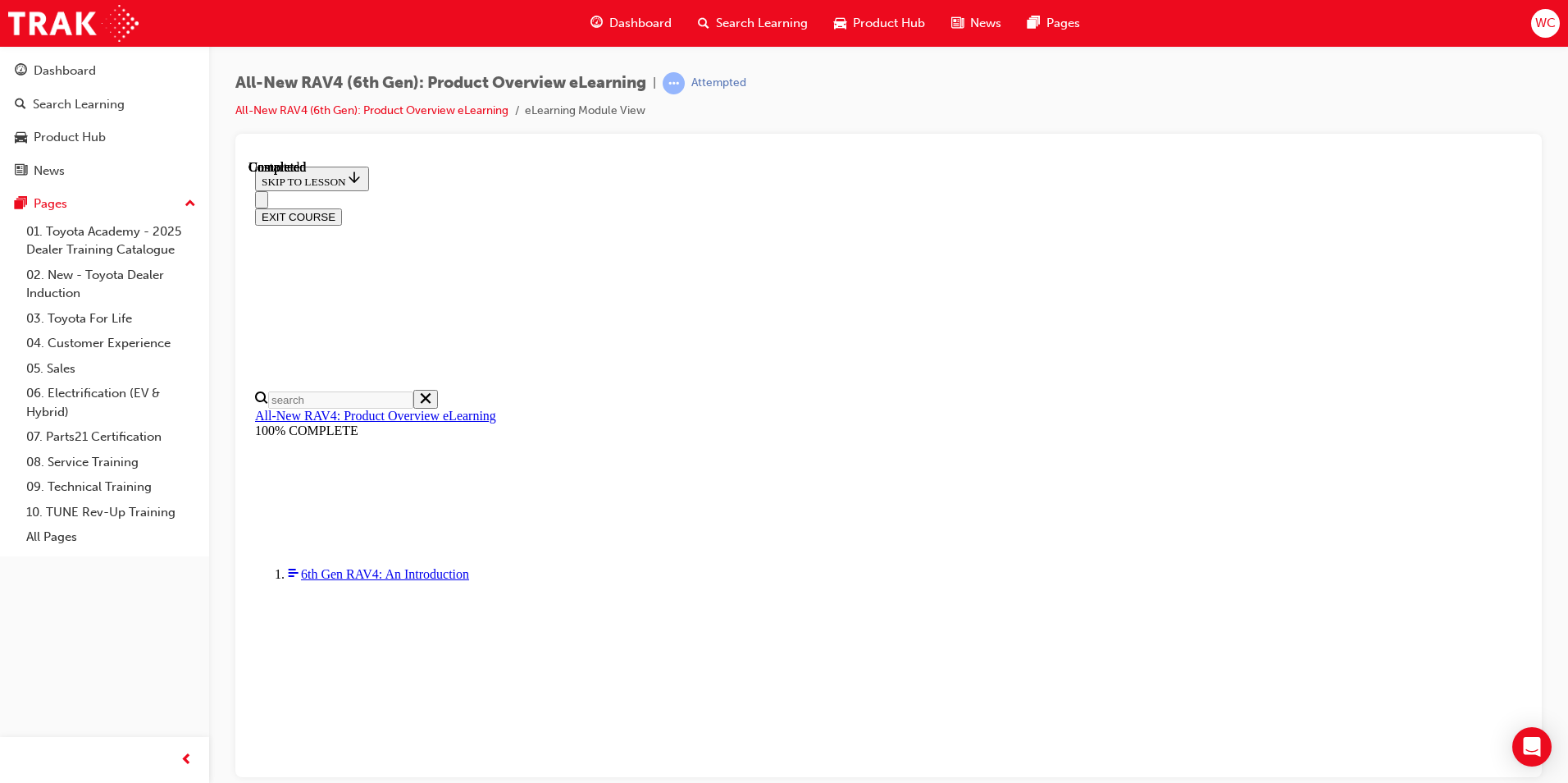
radio input "true"
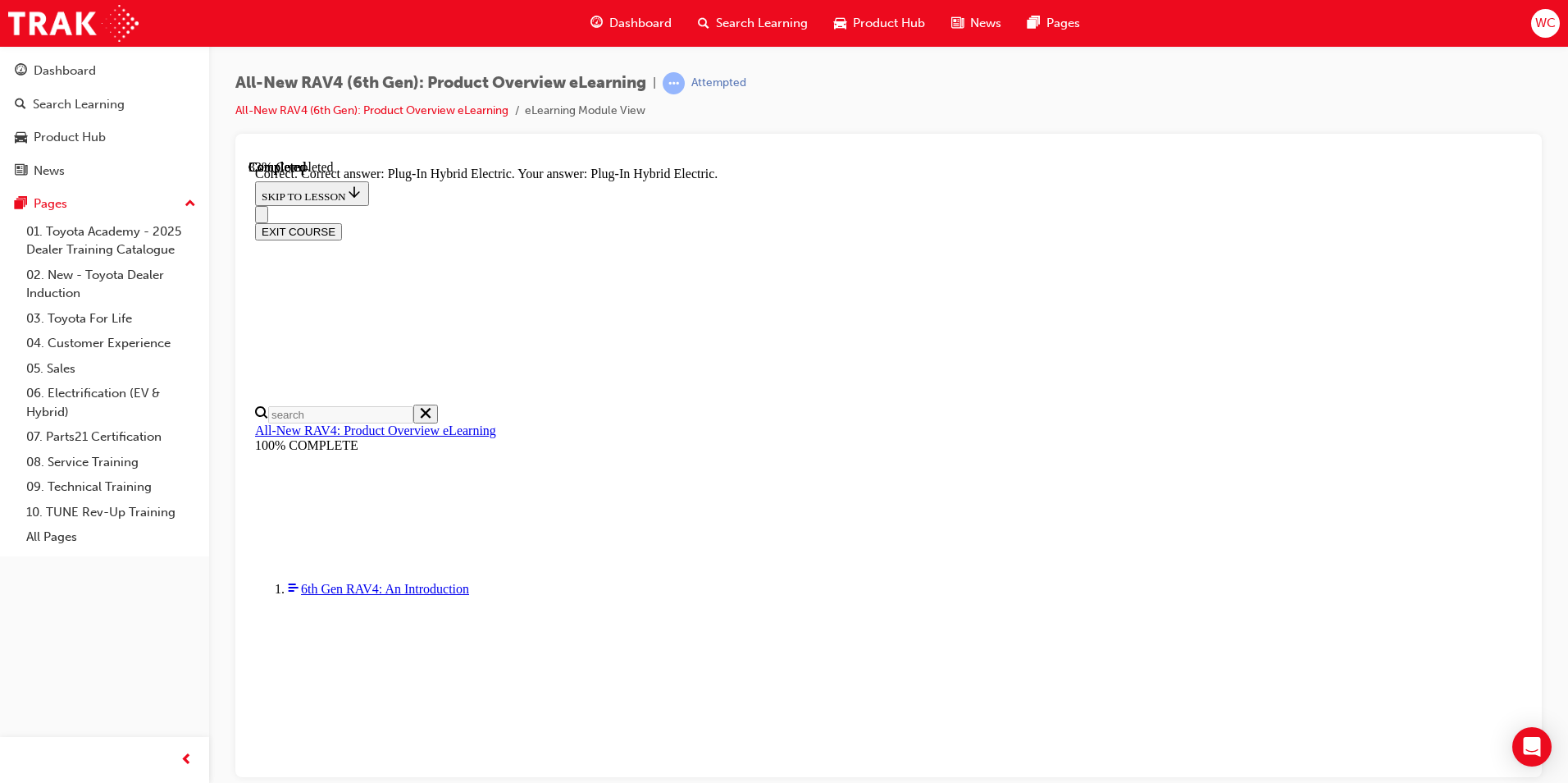
scroll to position [485, 0]
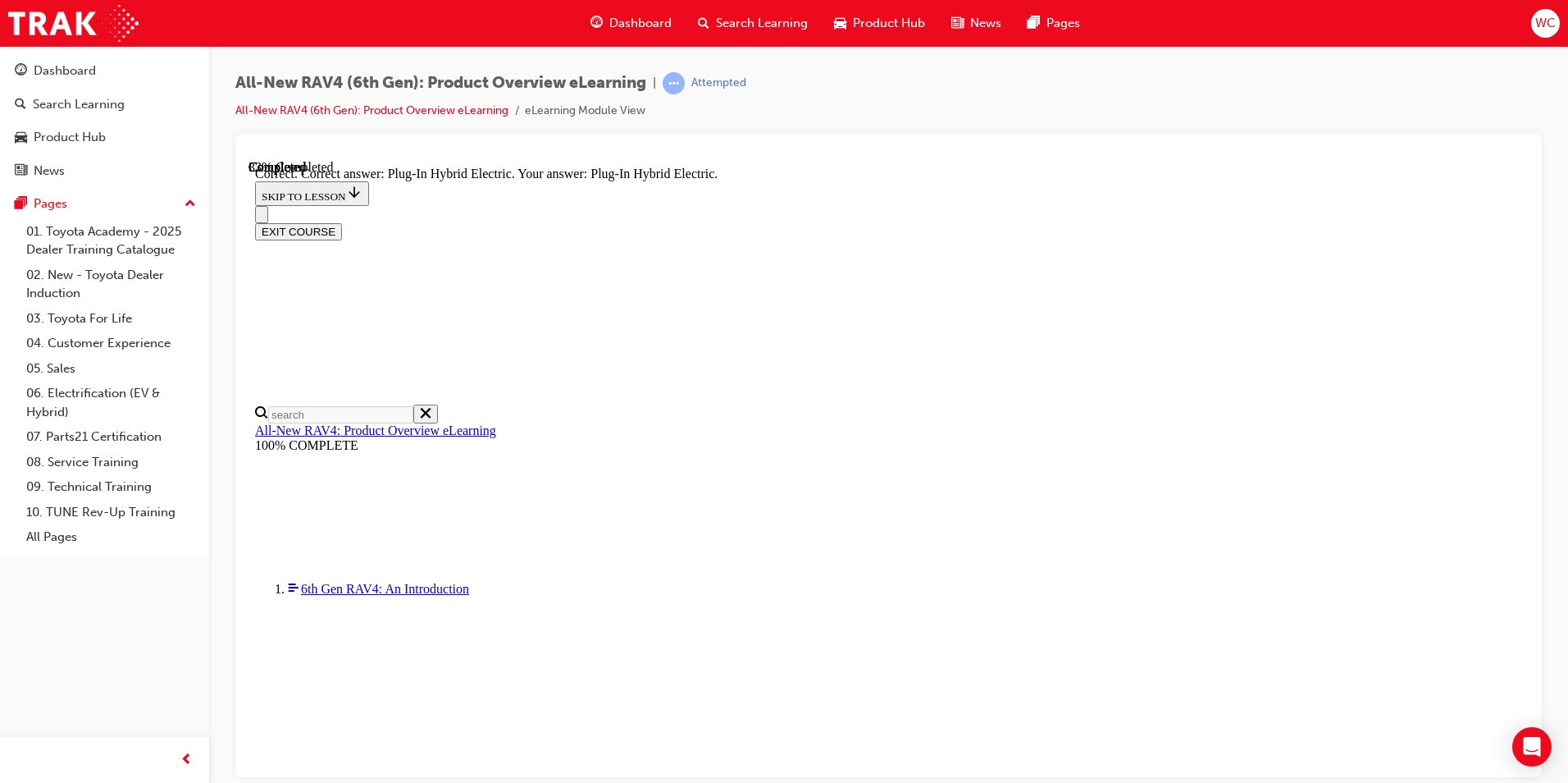
radio input "true"
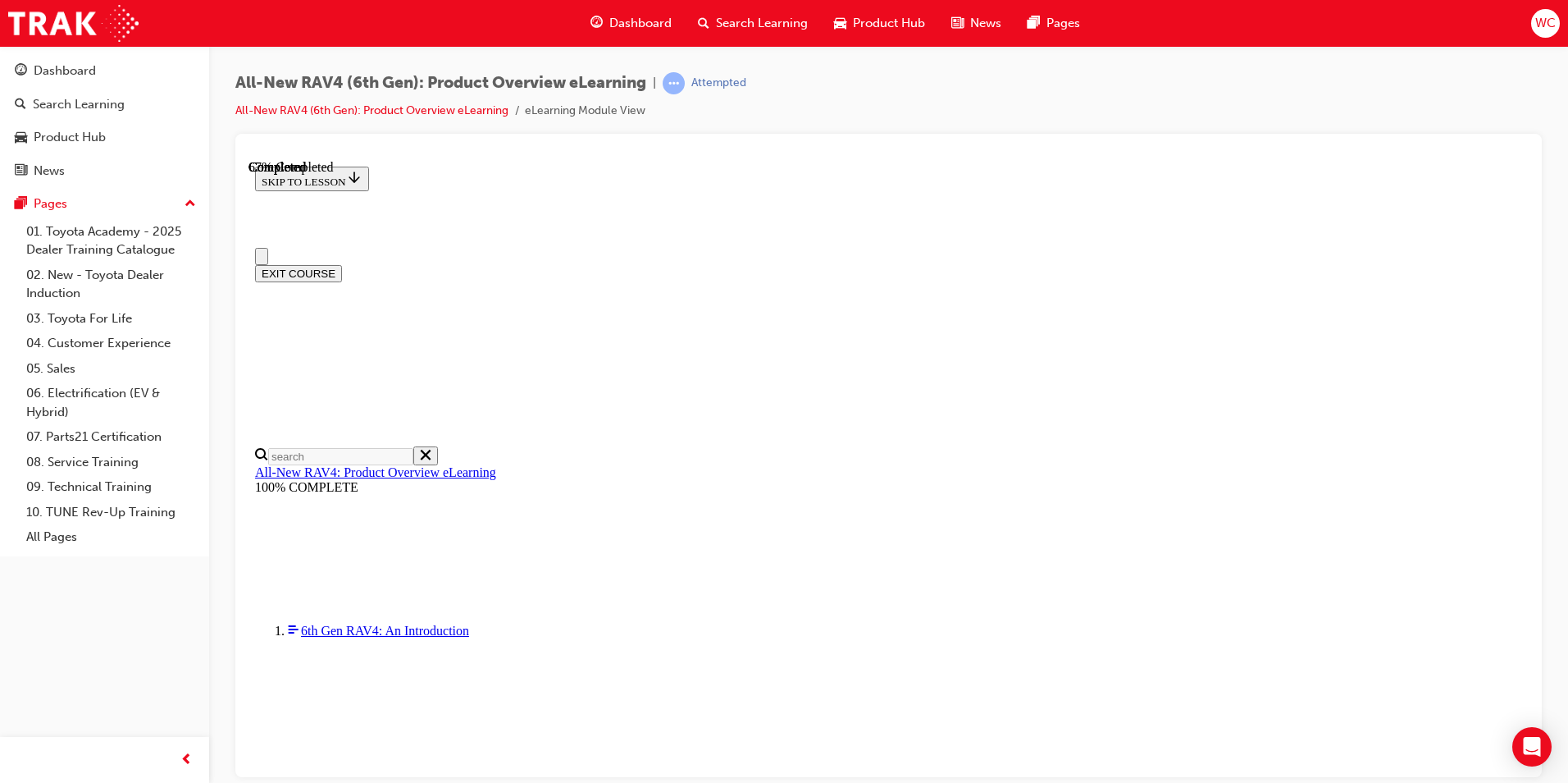
scroll to position [410, 0]
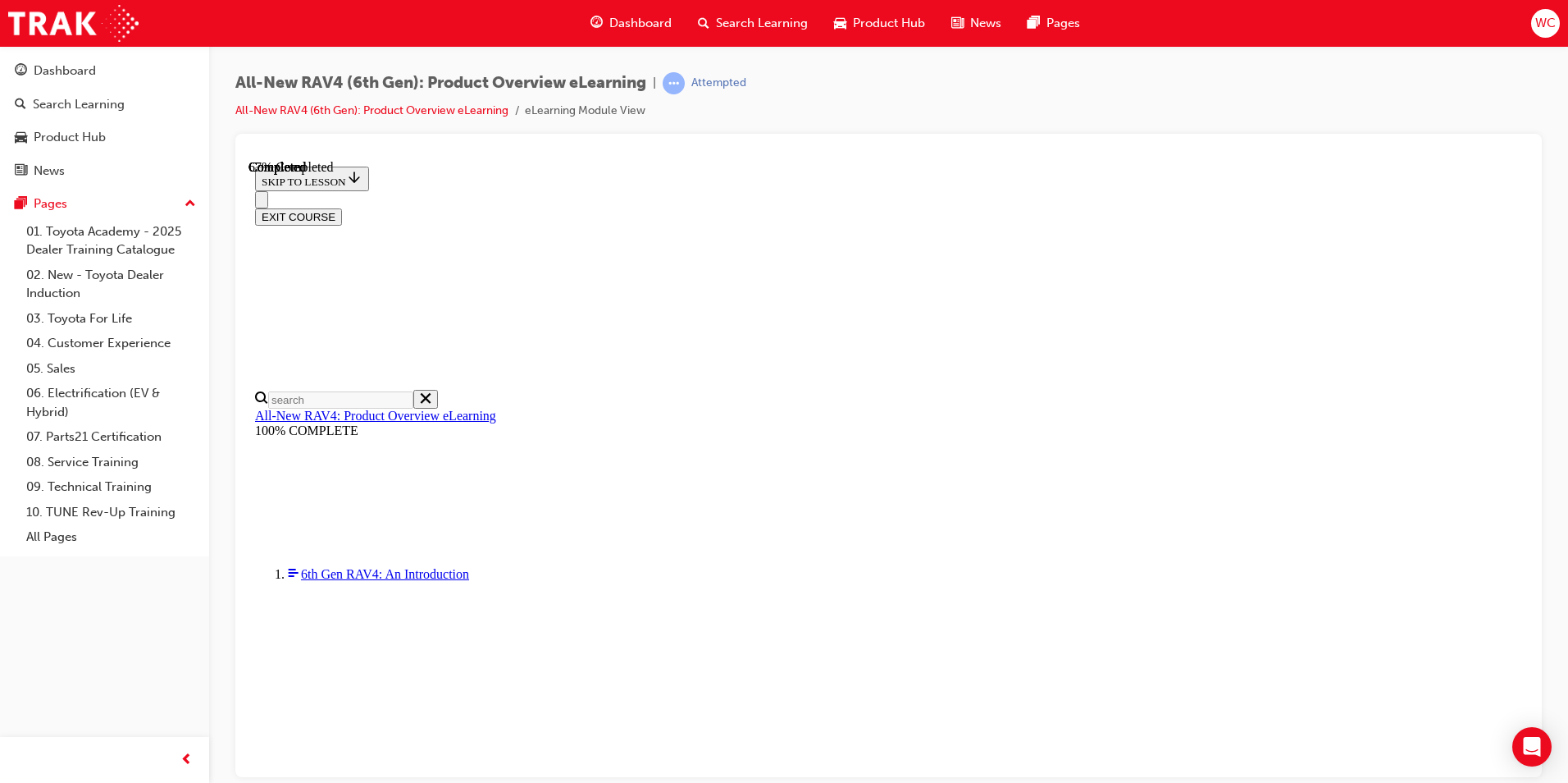
checkbox input "true"
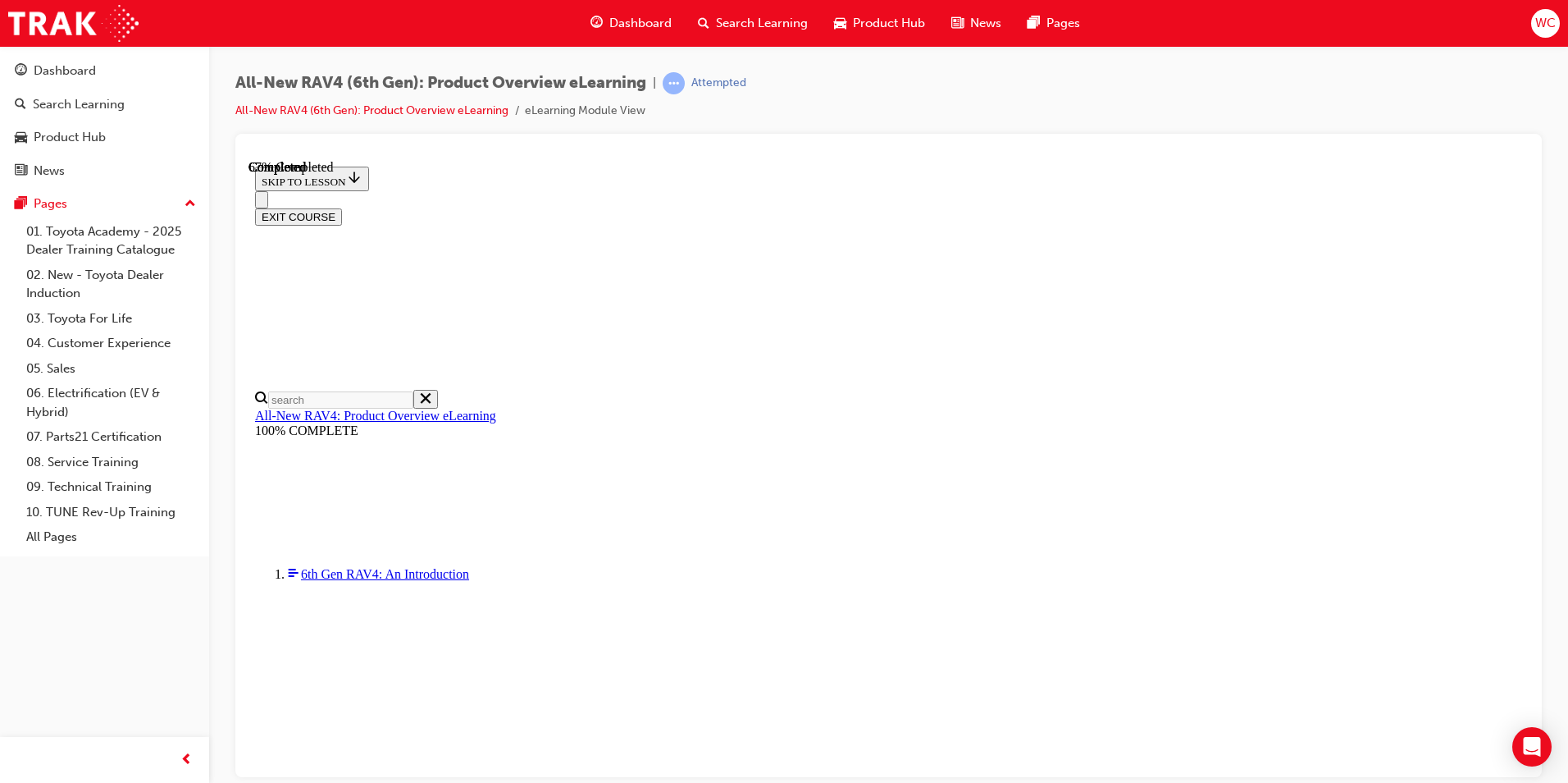
checkbox input "true"
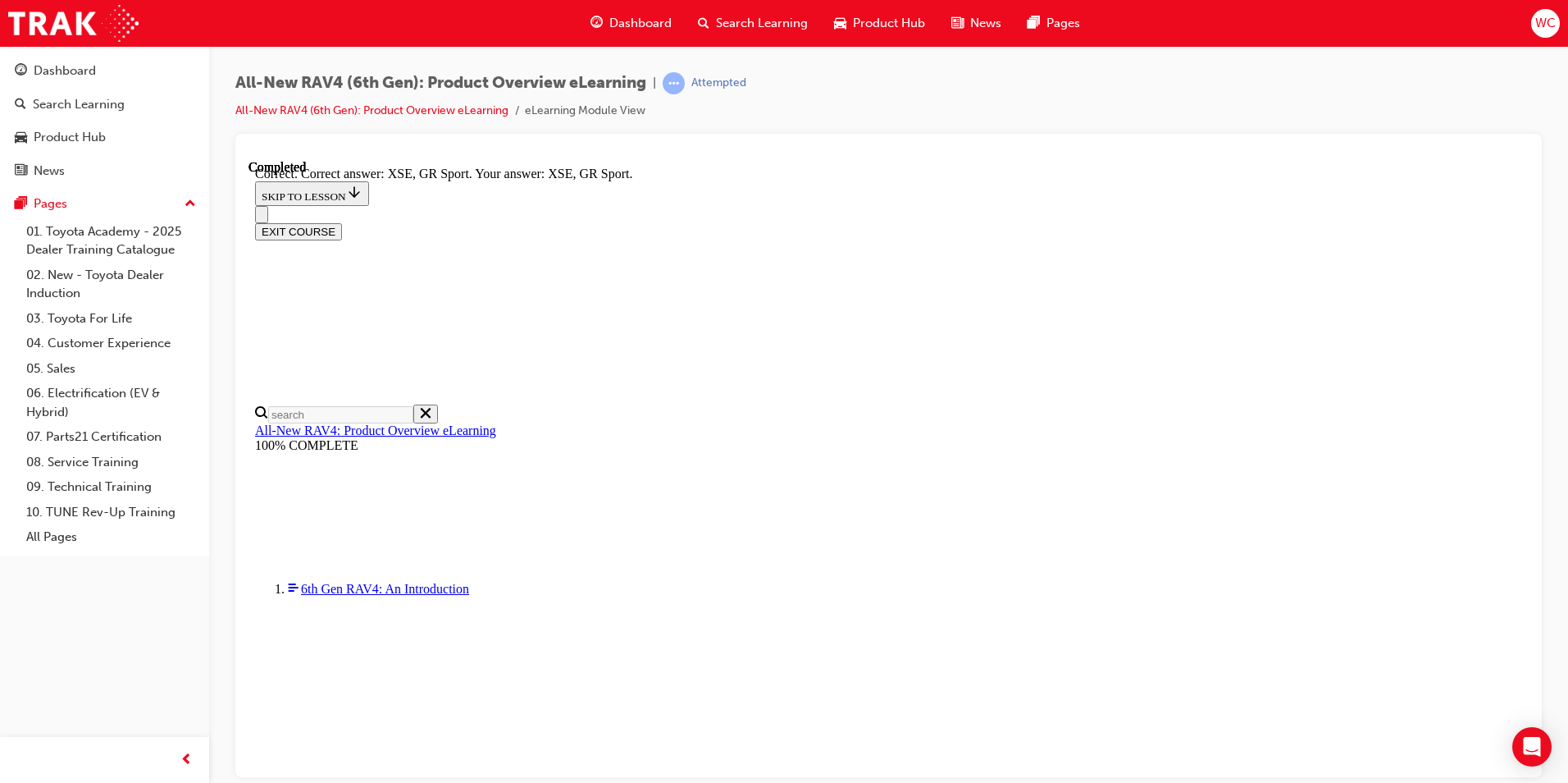
scroll to position [608, 0]
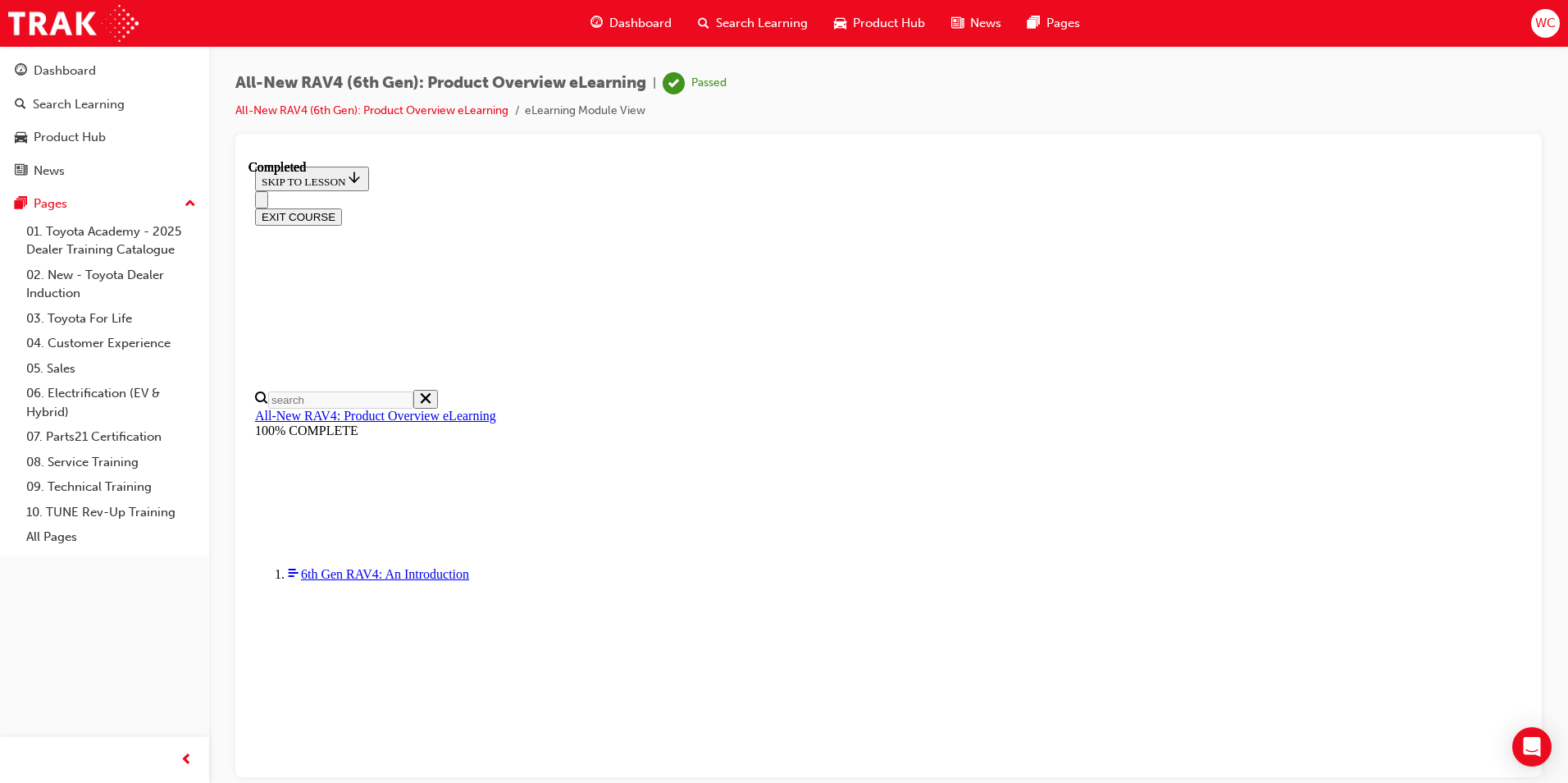
scroll to position [285, 0]
drag, startPoint x: 1355, startPoint y: 940, endPoint x: 1086, endPoint y: 758, distance: 324.8
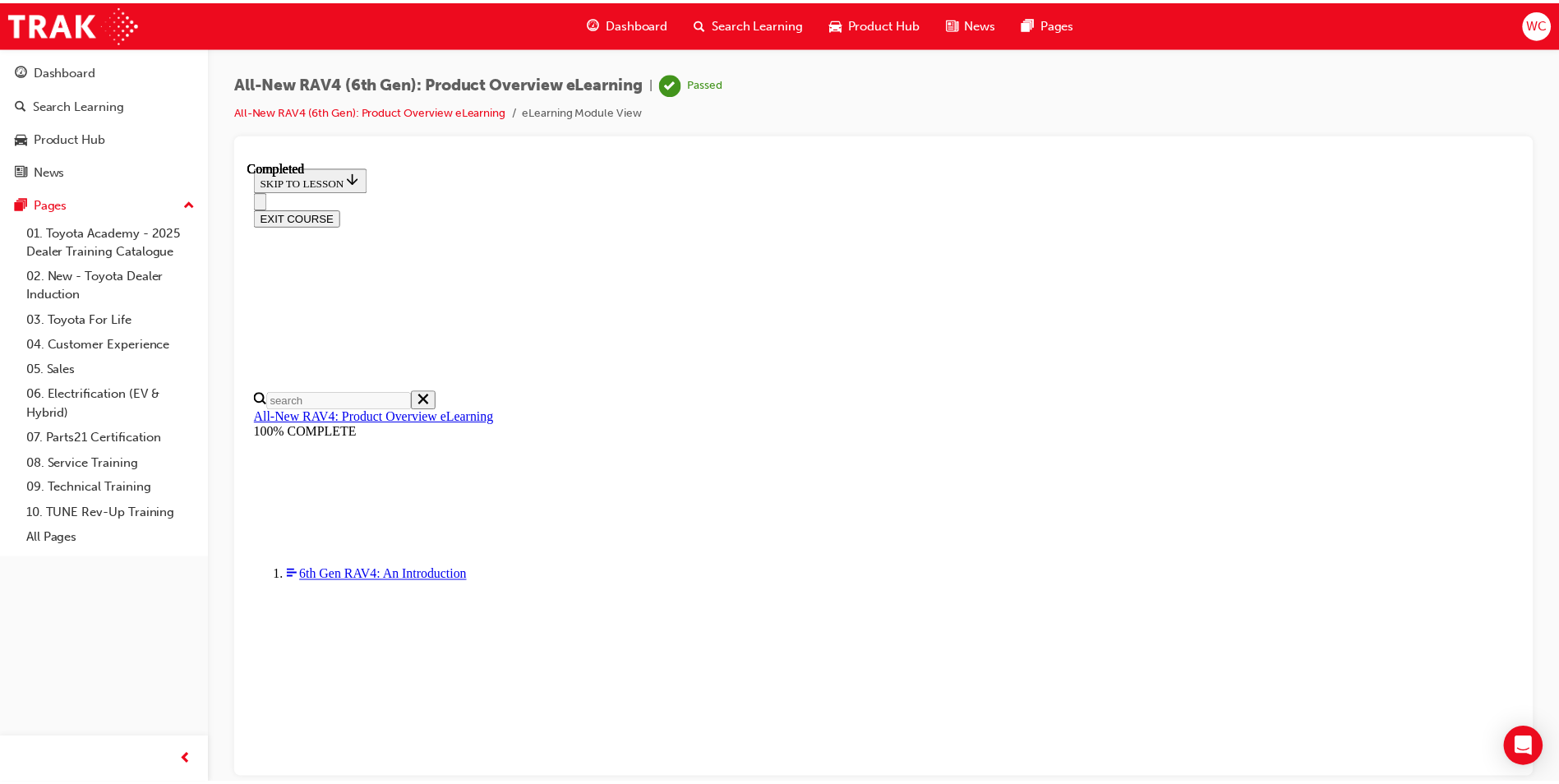
scroll to position [481, 0]
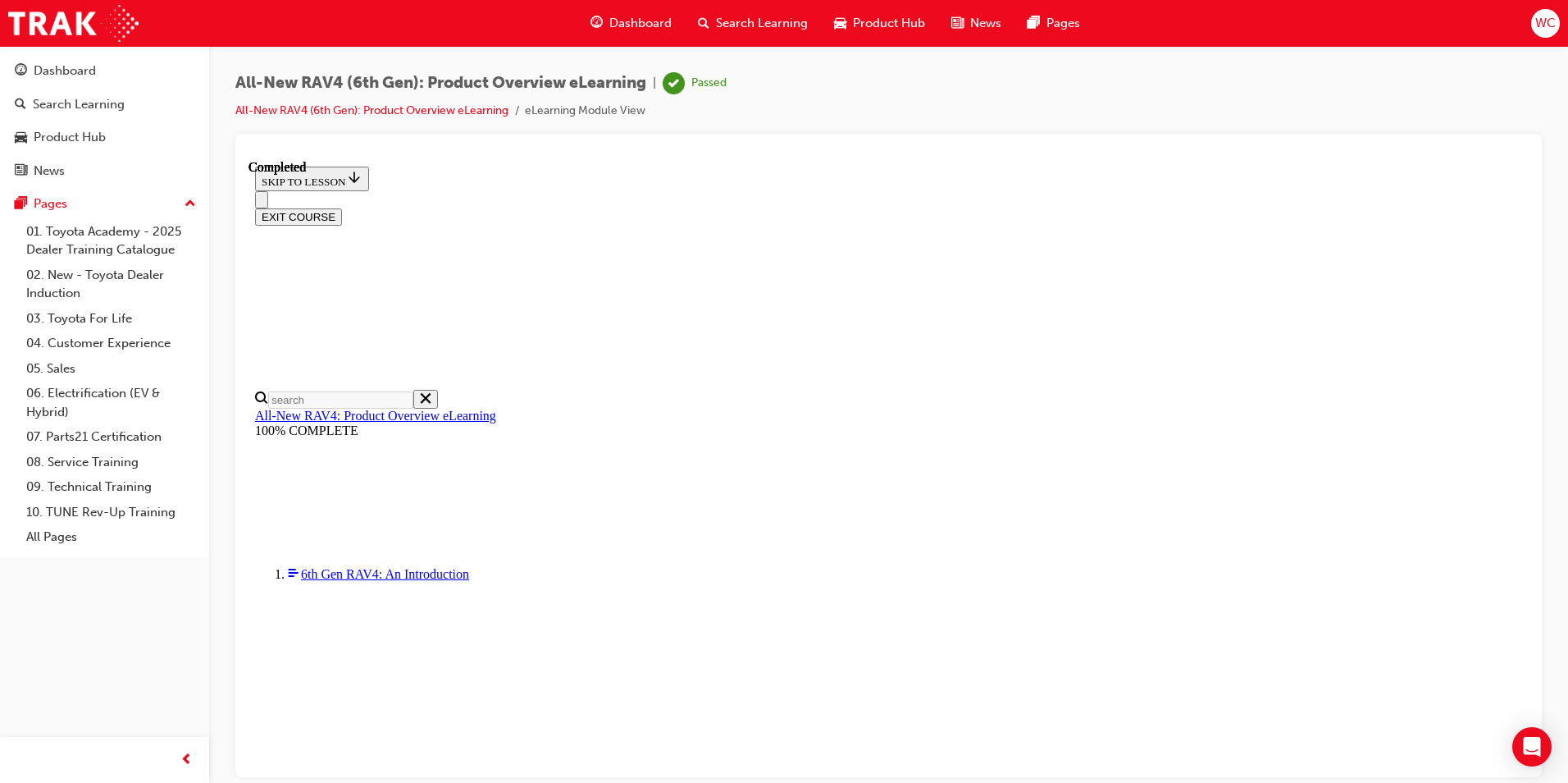
click at [628, 29] on span "Dashboard" at bounding box center [640, 23] width 63 height 18
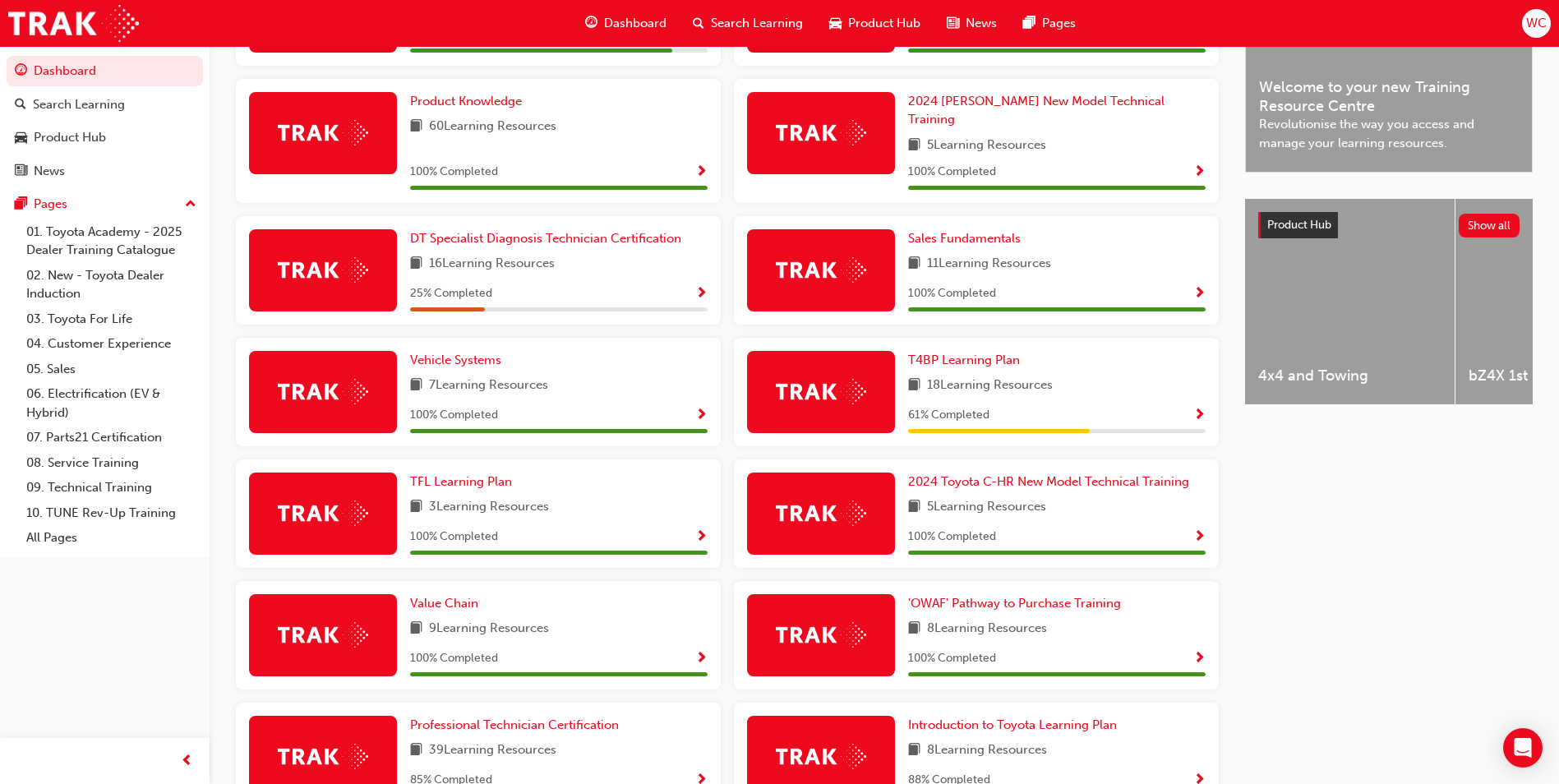
scroll to position [593, 0]
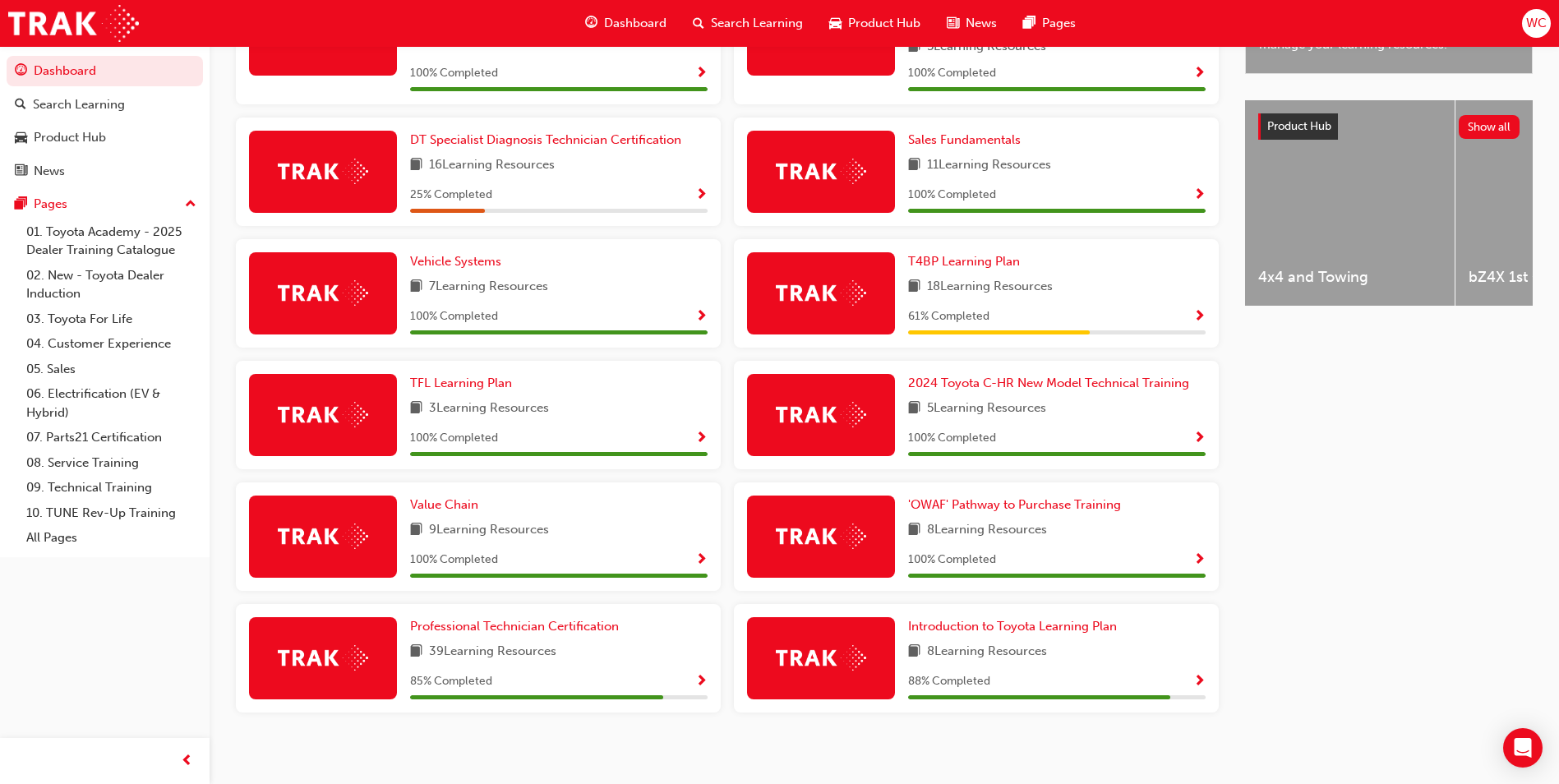
drag, startPoint x: 355, startPoint y: 413, endPoint x: 1126, endPoint y: 718, distance: 829.1
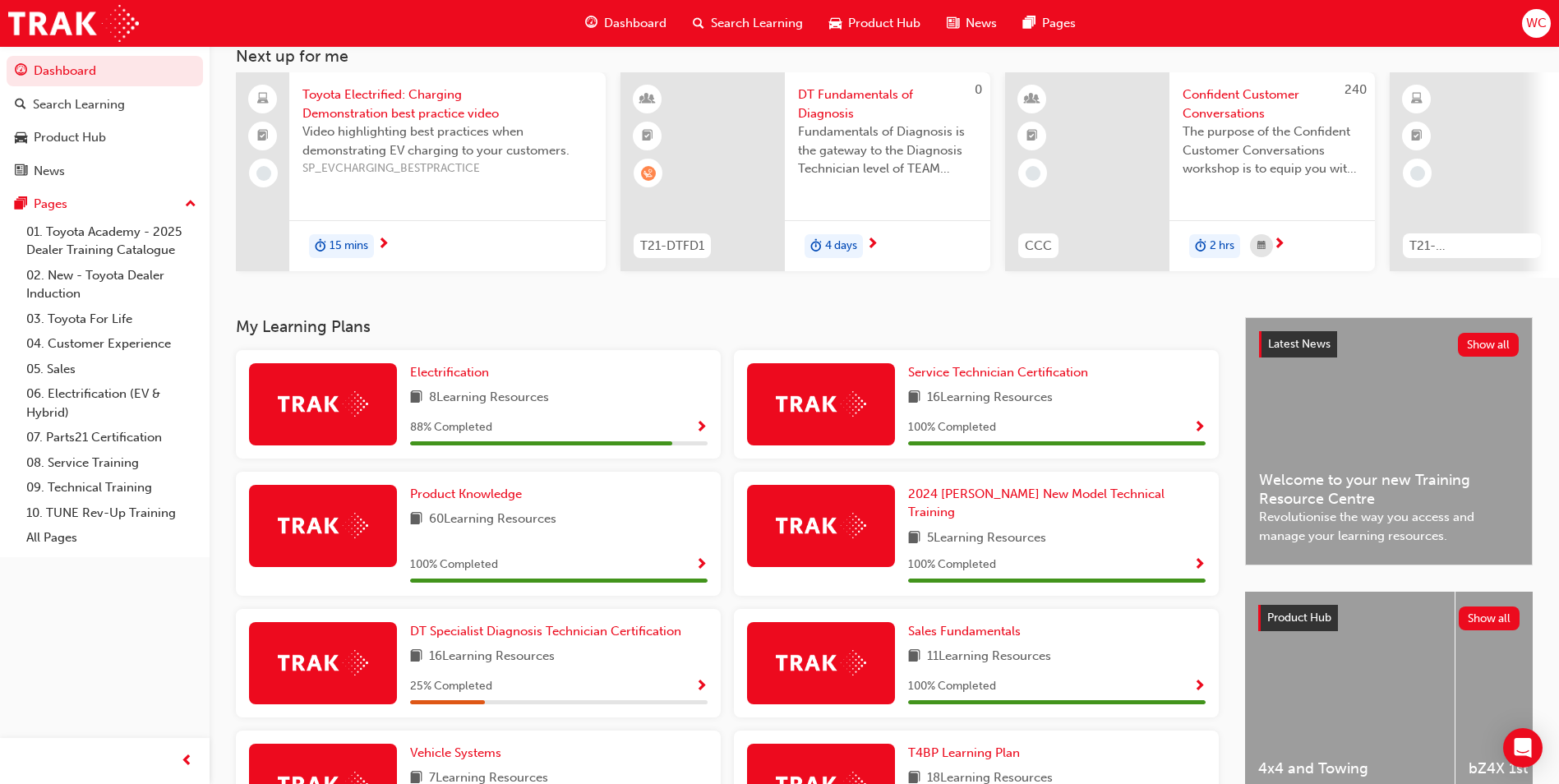
scroll to position [0, 0]
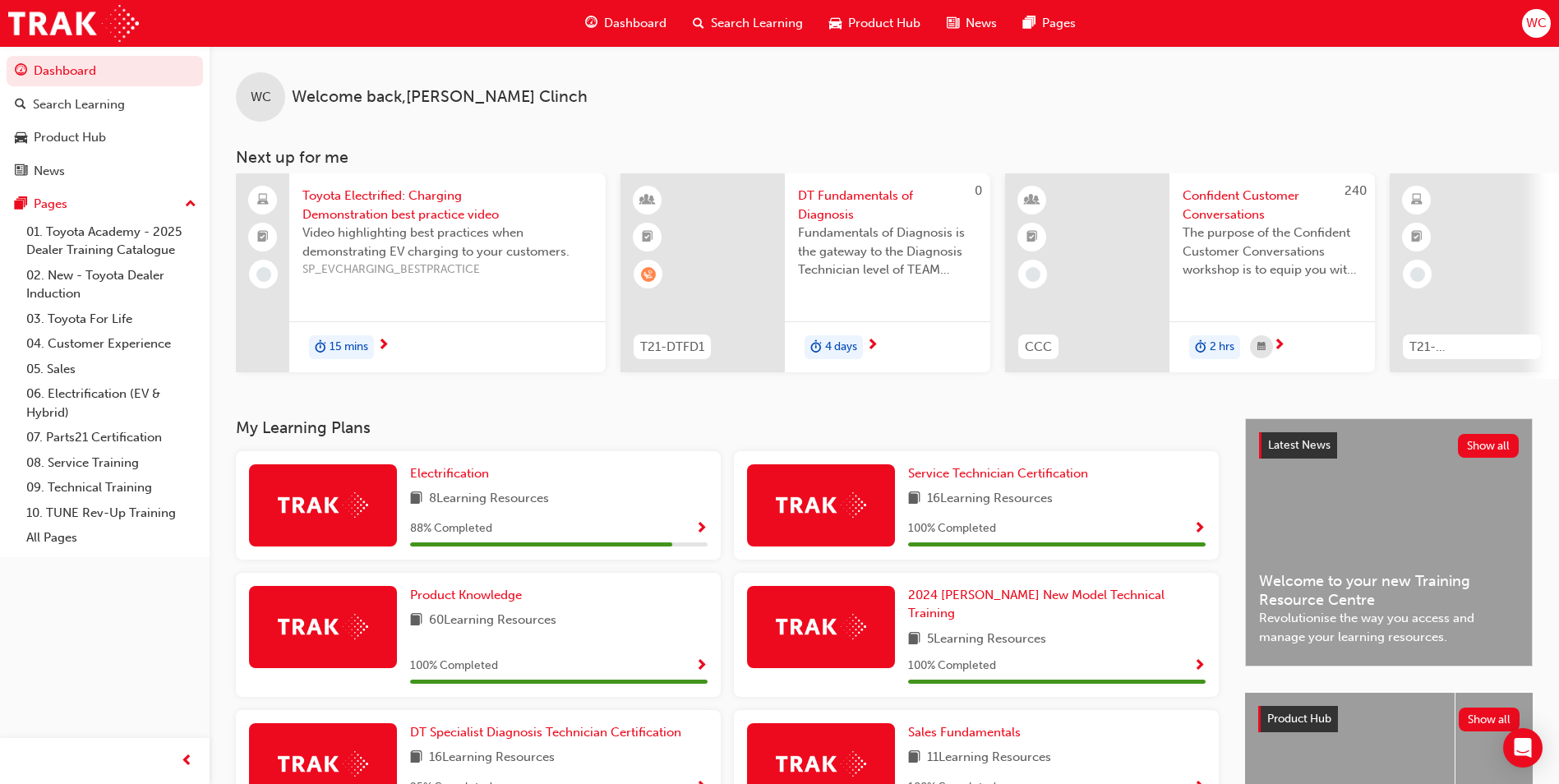
click at [1527, 25] on span "WC" at bounding box center [1536, 23] width 20 height 19
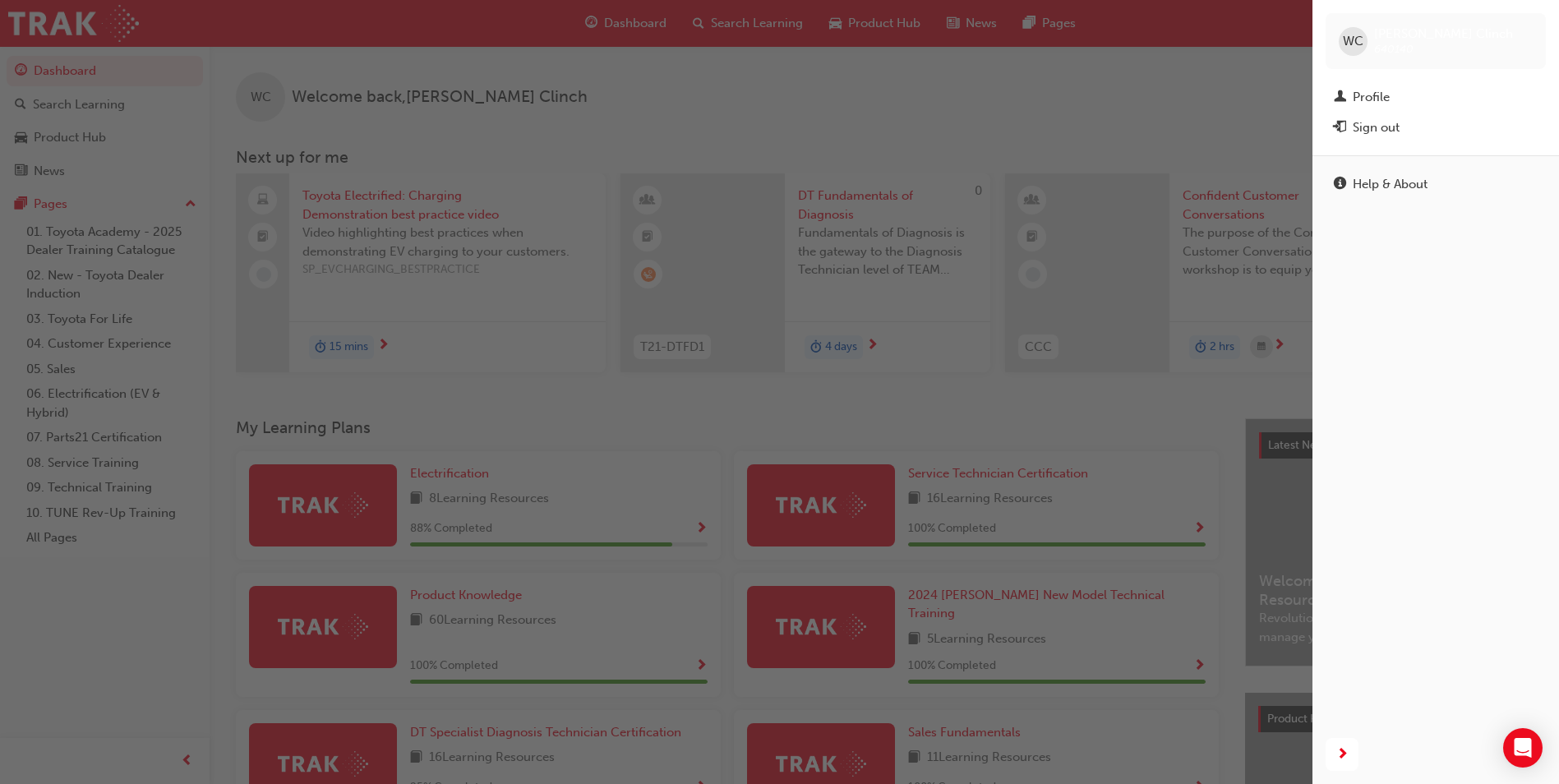
click at [734, 140] on div "button" at bounding box center [656, 392] width 1313 height 784
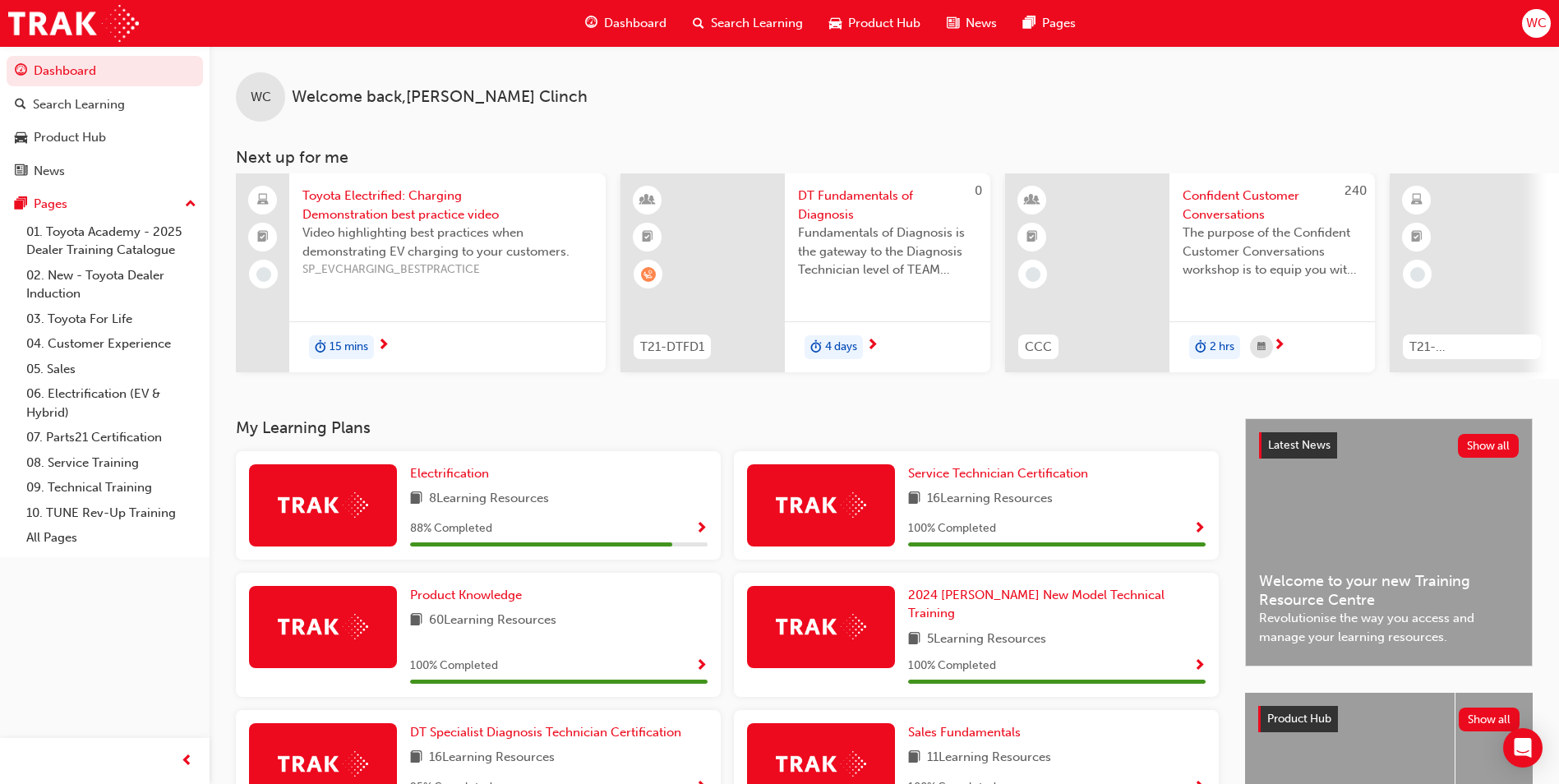
click at [1527, 22] on span "WC" at bounding box center [1536, 23] width 20 height 19
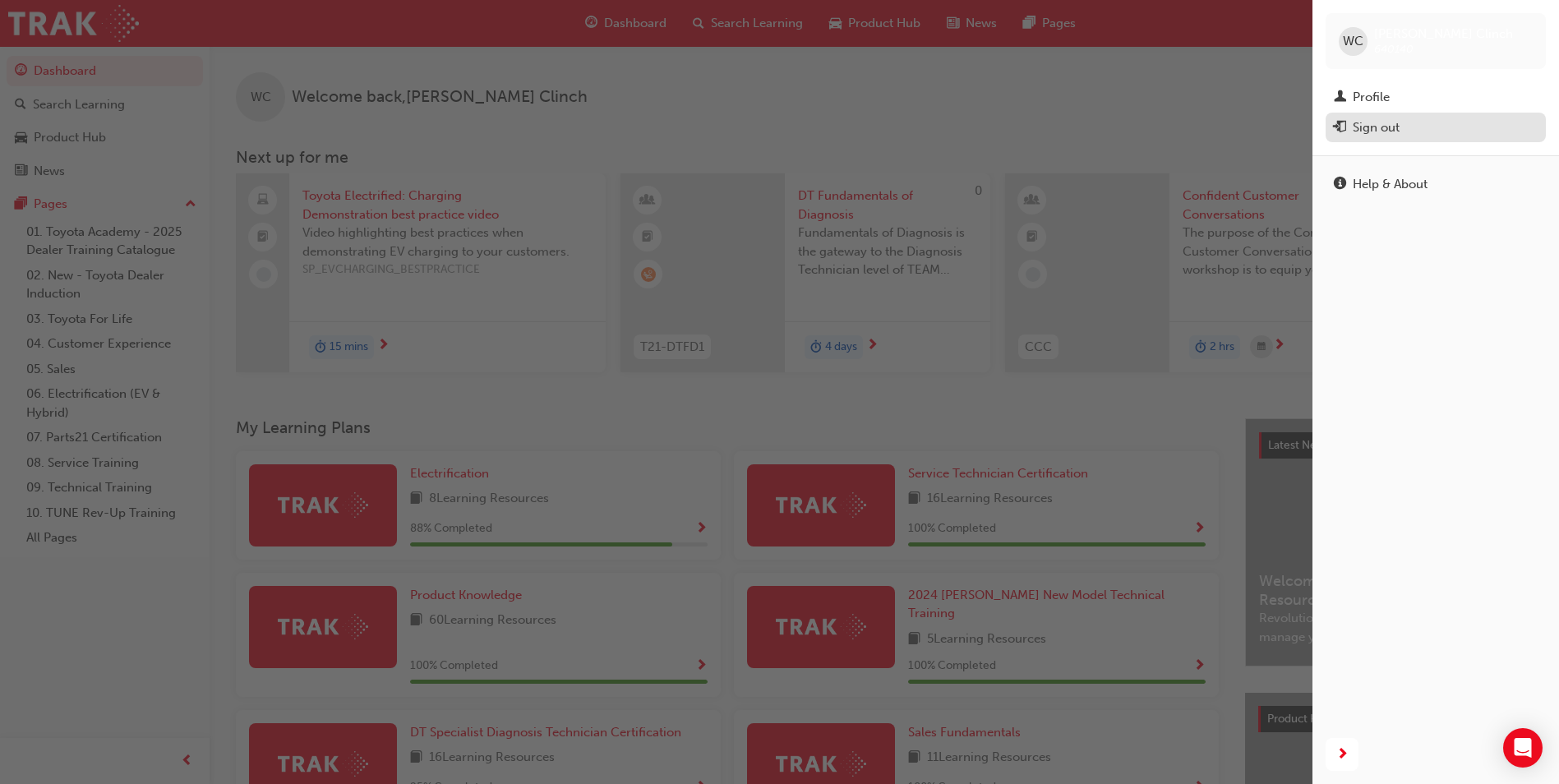
click at [1400, 137] on div "Sign out" at bounding box center [1435, 127] width 204 height 20
